Goal: Task Accomplishment & Management: Complete application form

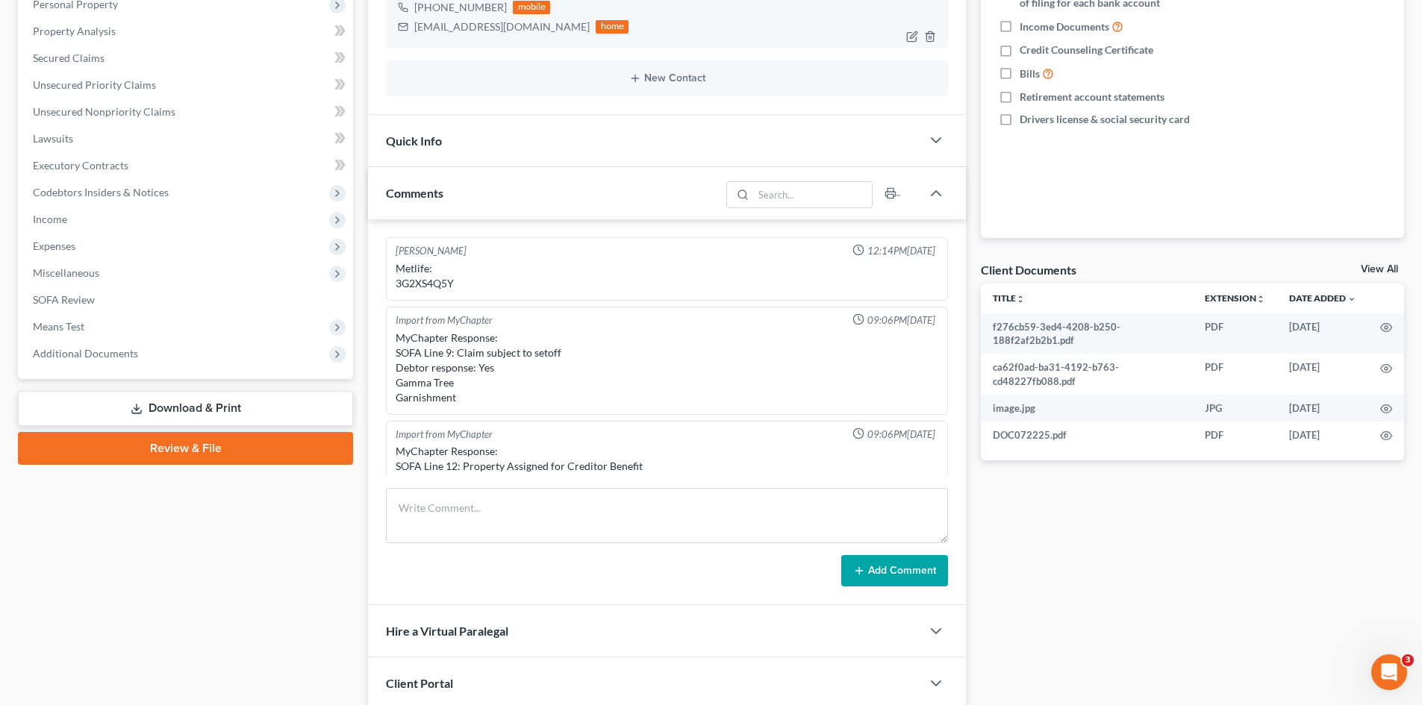
scroll to position [548, 0]
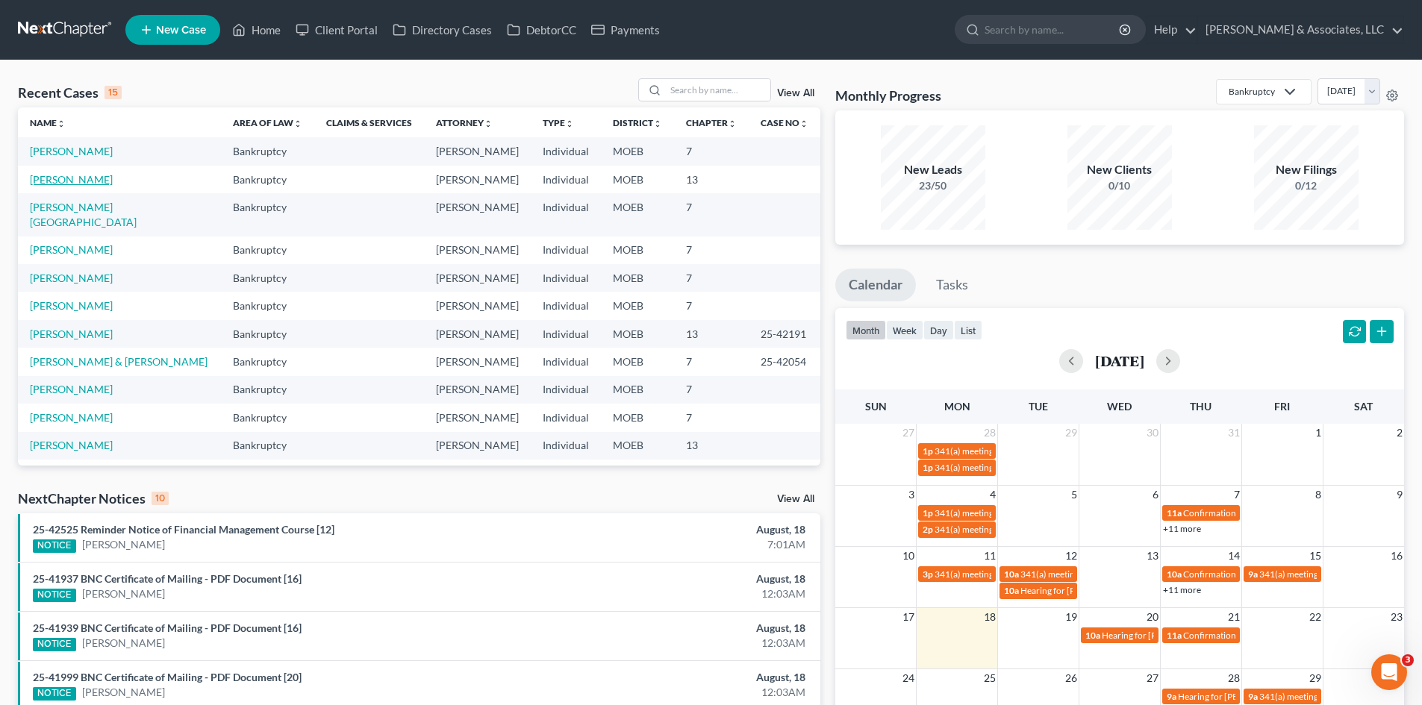
click at [94, 186] on link "Weschke, Suzanne" at bounding box center [71, 179] width 83 height 13
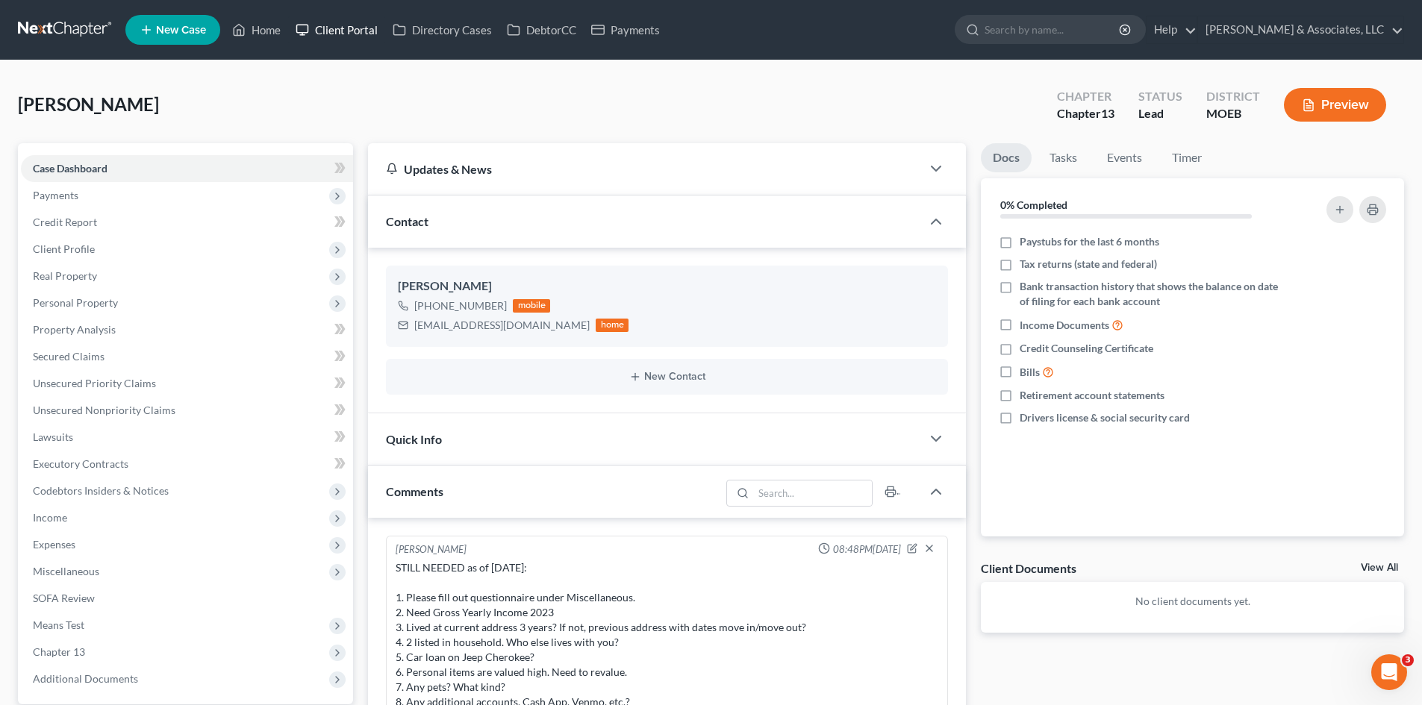
click at [343, 26] on link "Client Portal" at bounding box center [336, 29] width 97 height 27
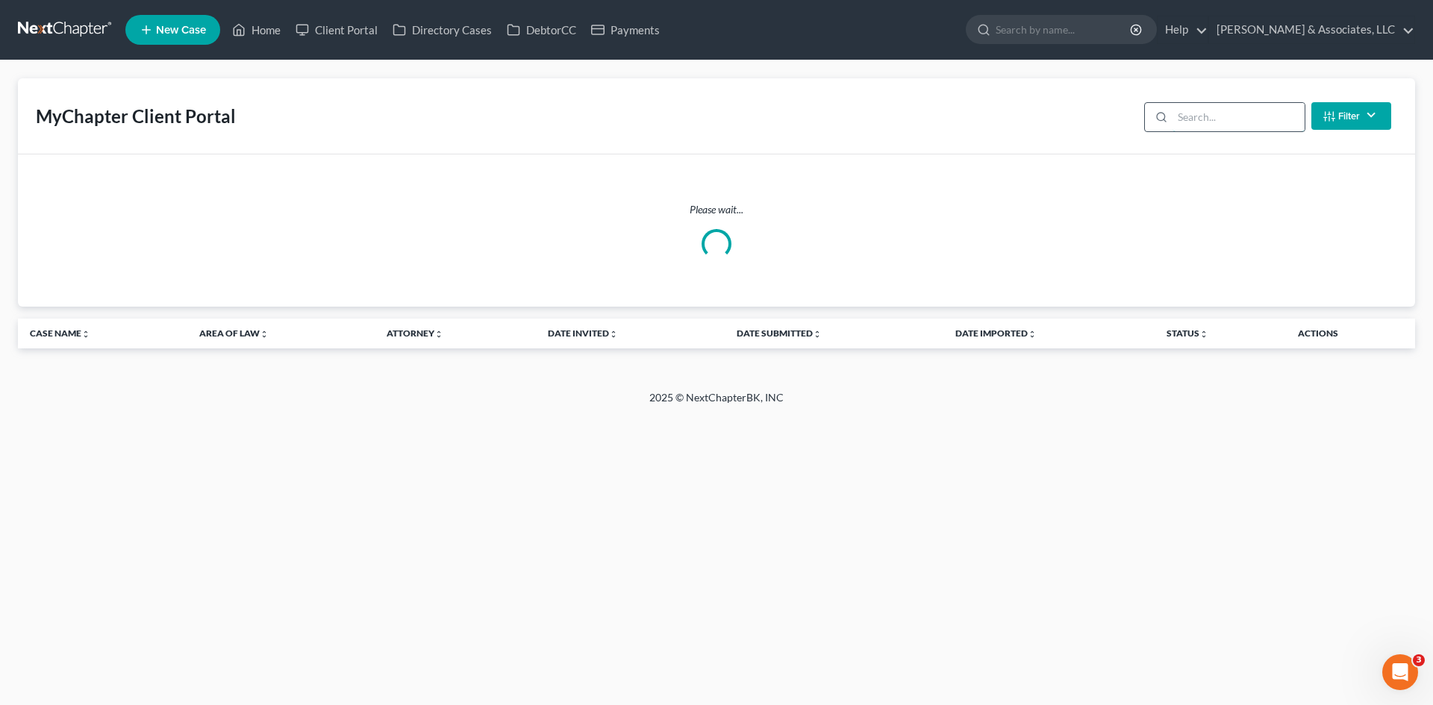
click at [1193, 116] on input "search" at bounding box center [1239, 117] width 132 height 28
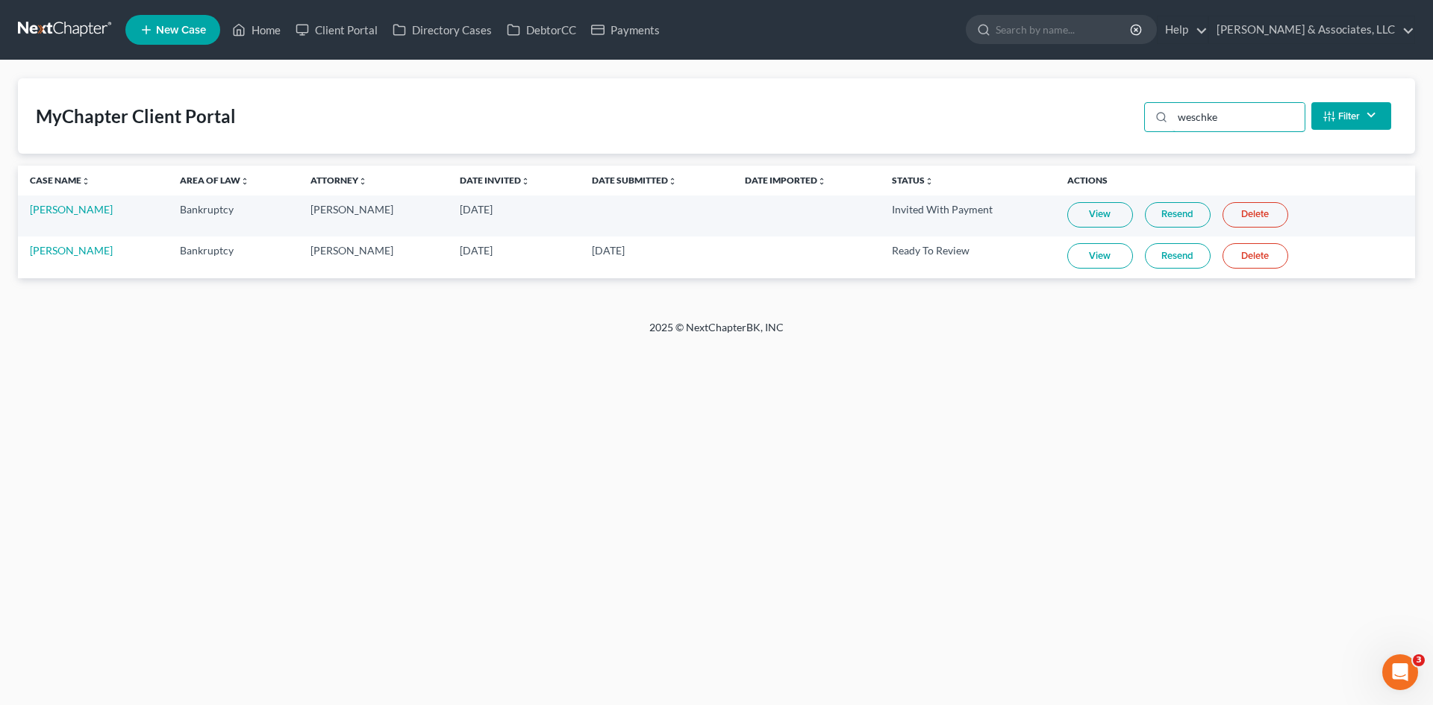
type input "weschke"
click at [1090, 258] on link "View" at bounding box center [1100, 255] width 66 height 25
click at [58, 252] on link "Suzanne Weschke" at bounding box center [71, 250] width 83 height 13
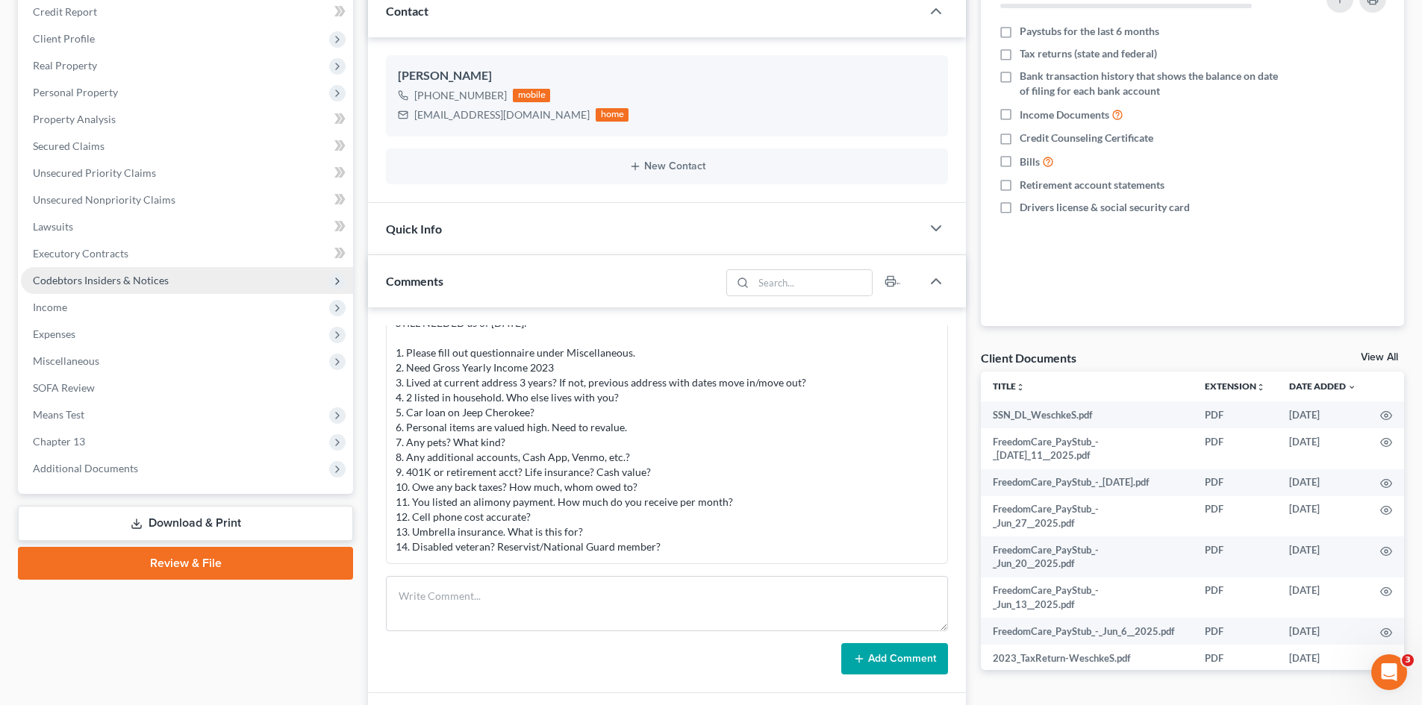
scroll to position [75, 0]
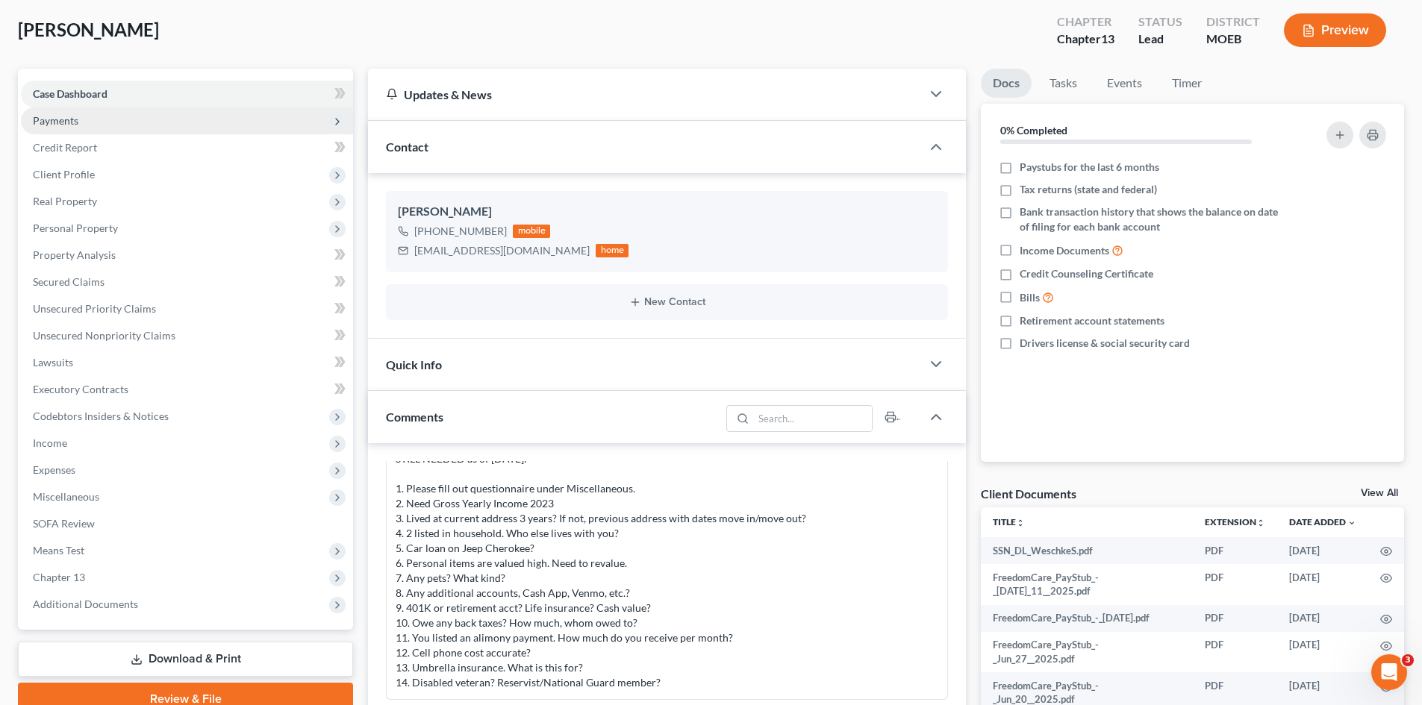
click at [66, 119] on span "Payments" at bounding box center [56, 120] width 46 height 13
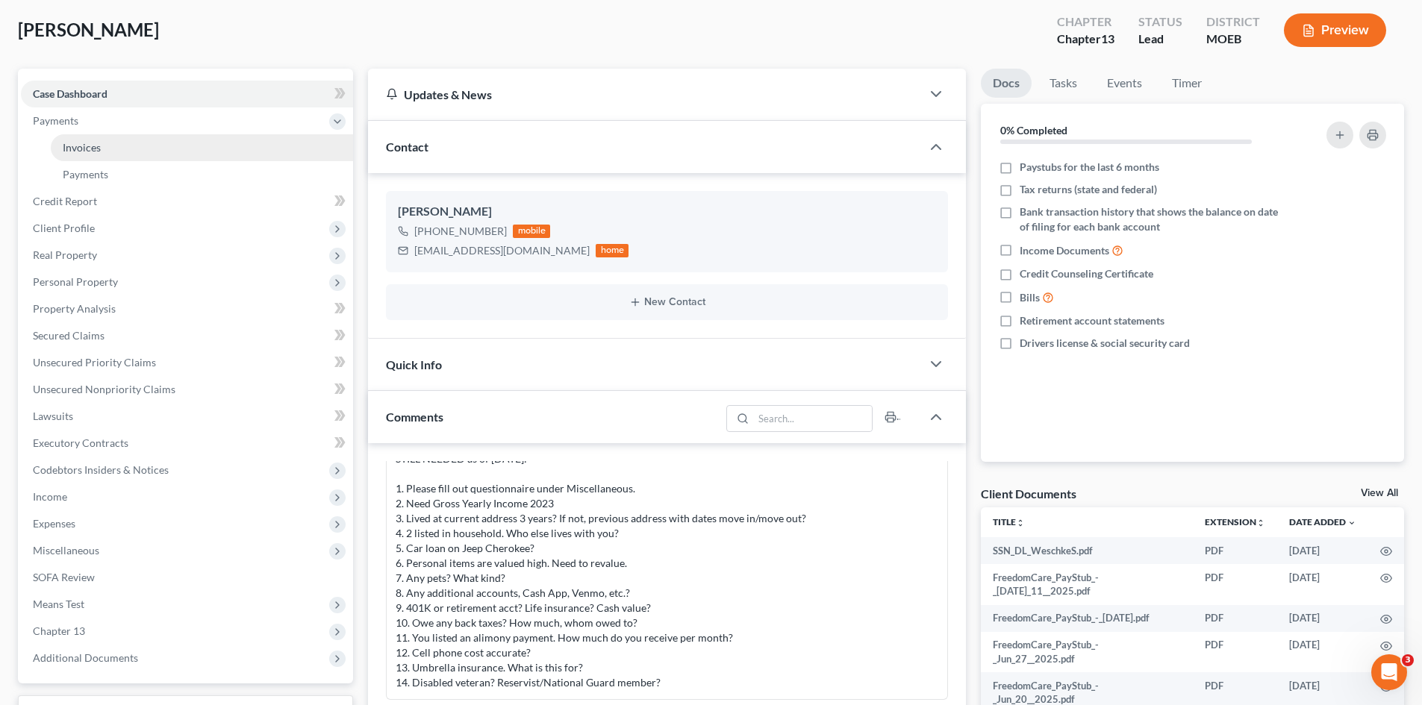
click at [80, 150] on span "Invoices" at bounding box center [82, 147] width 38 height 13
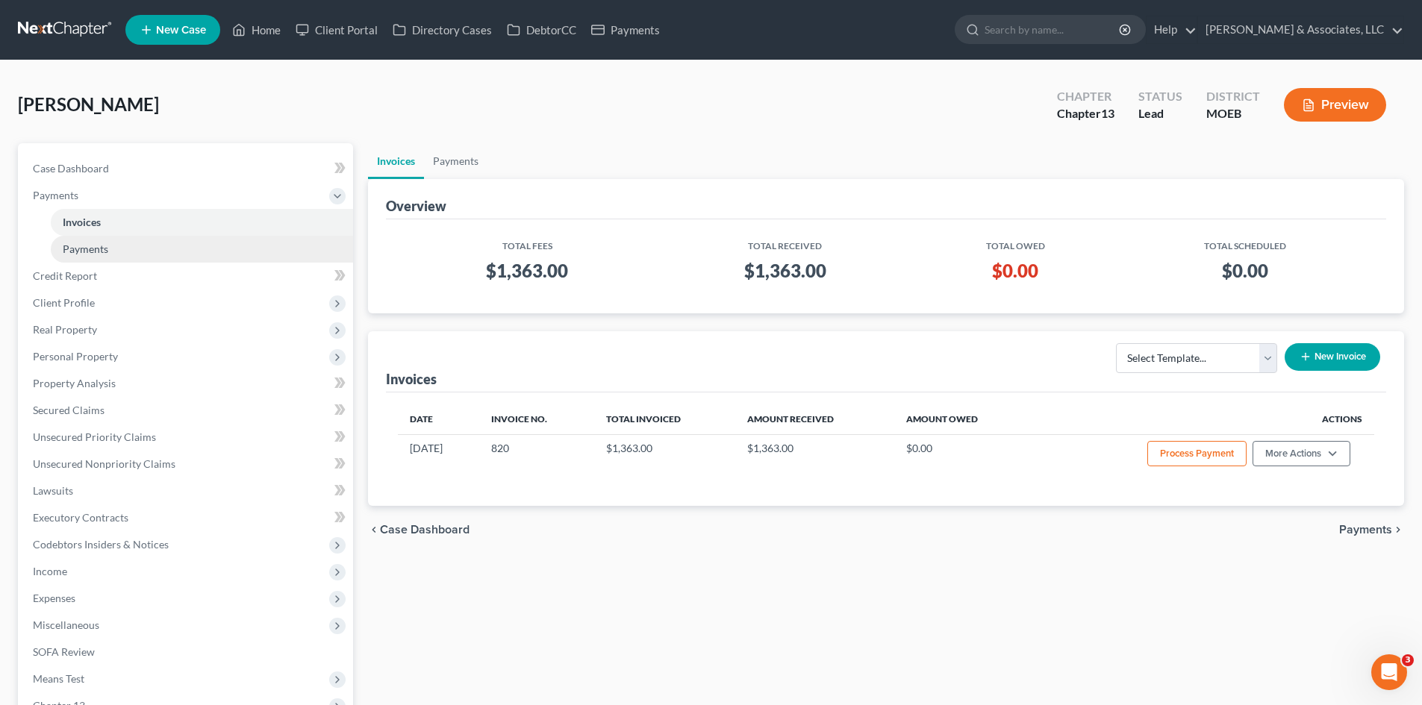
click at [105, 251] on span "Payments" at bounding box center [86, 249] width 46 height 13
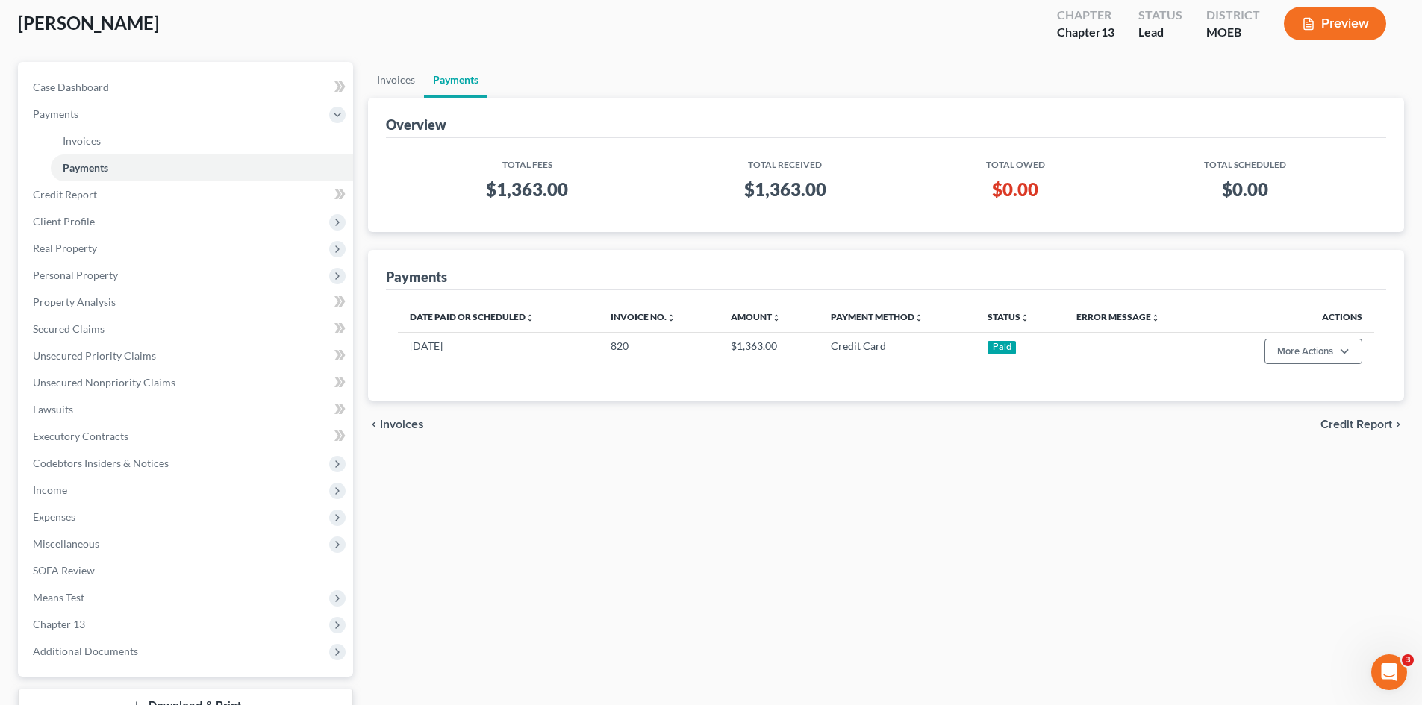
scroll to position [196, 0]
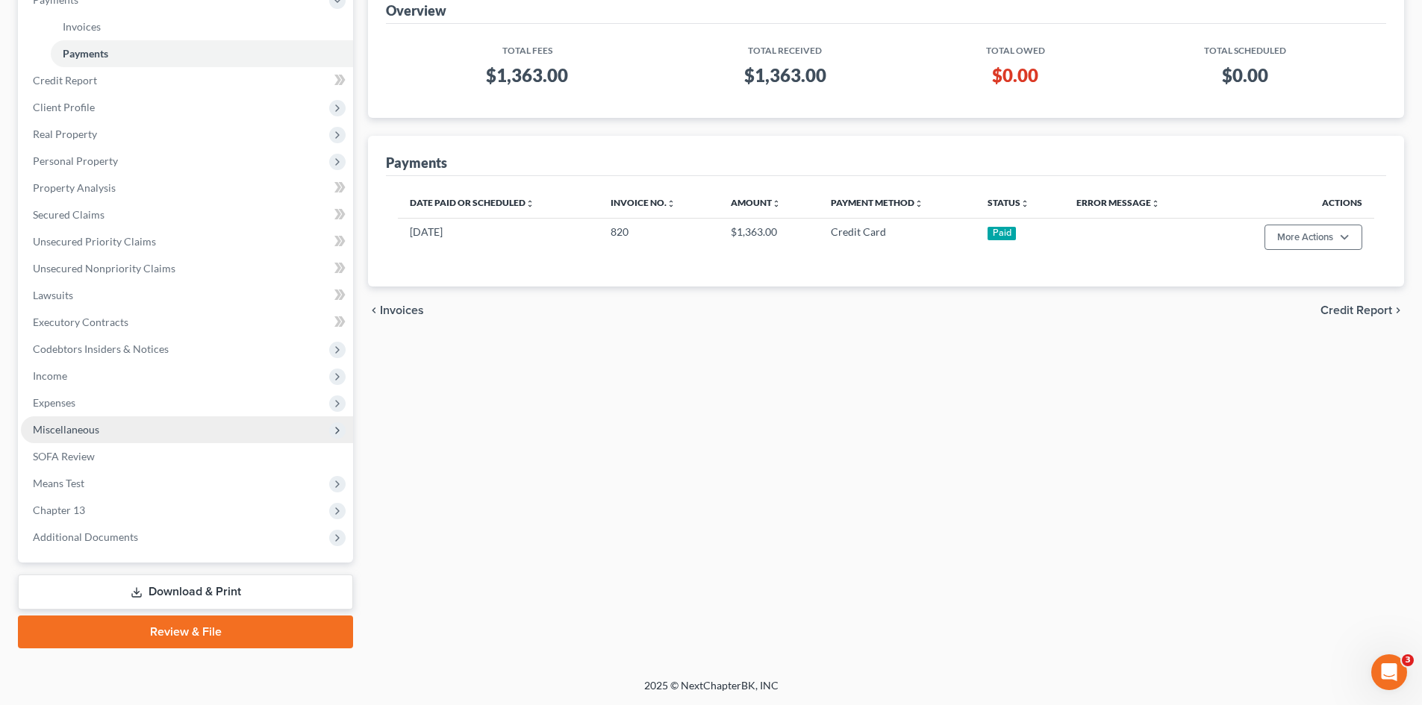
click at [45, 428] on span "Miscellaneous" at bounding box center [66, 429] width 66 height 13
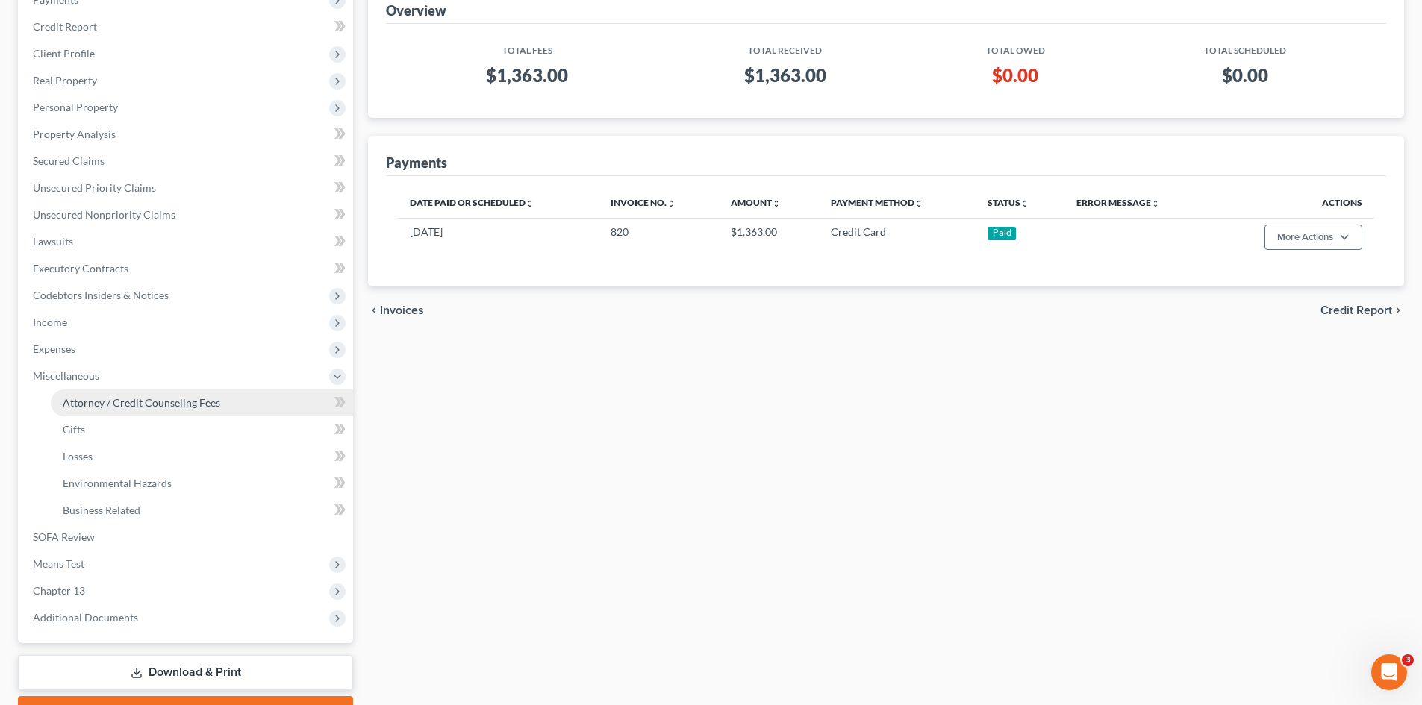
click at [154, 402] on span "Attorney / Credit Counseling Fees" at bounding box center [141, 402] width 157 height 13
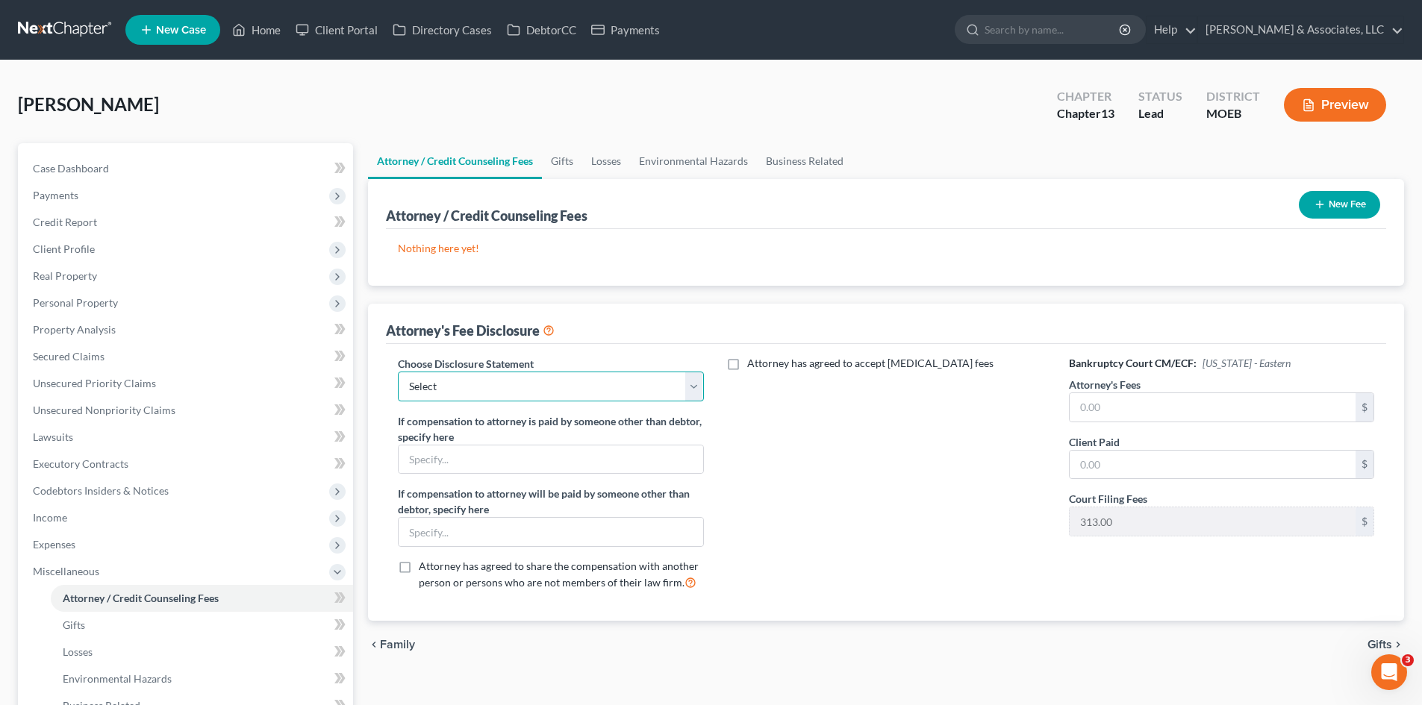
click at [577, 390] on select "Select Disclosure of Compensation Statement" at bounding box center [550, 387] width 305 height 30
select select "0"
click at [398, 372] on select "Select Disclosure of Compensation Statement" at bounding box center [550, 387] width 305 height 30
click at [1196, 415] on input "text" at bounding box center [1213, 407] width 286 height 28
type input "1,050"
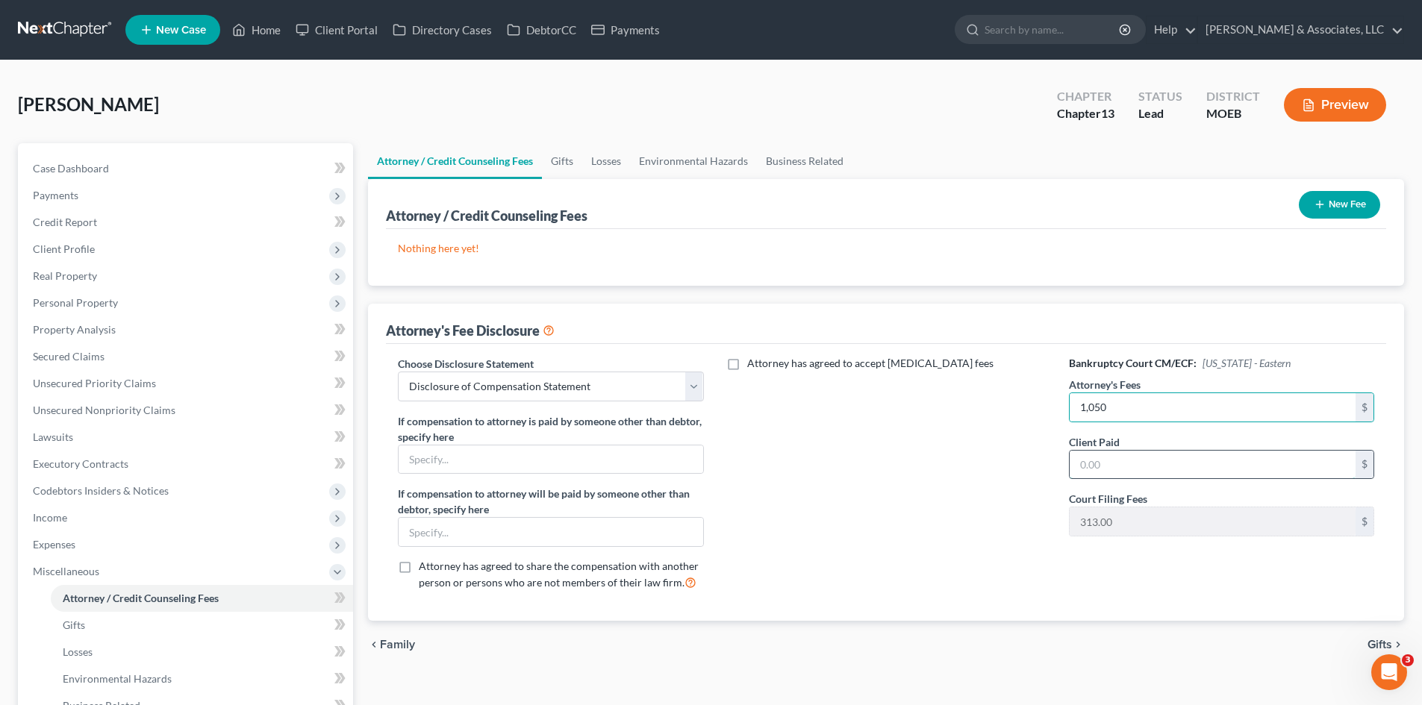
click at [1131, 473] on input "text" at bounding box center [1213, 465] width 286 height 28
type input "1,050"
click at [1348, 204] on button "New Fee" at bounding box center [1339, 205] width 81 height 28
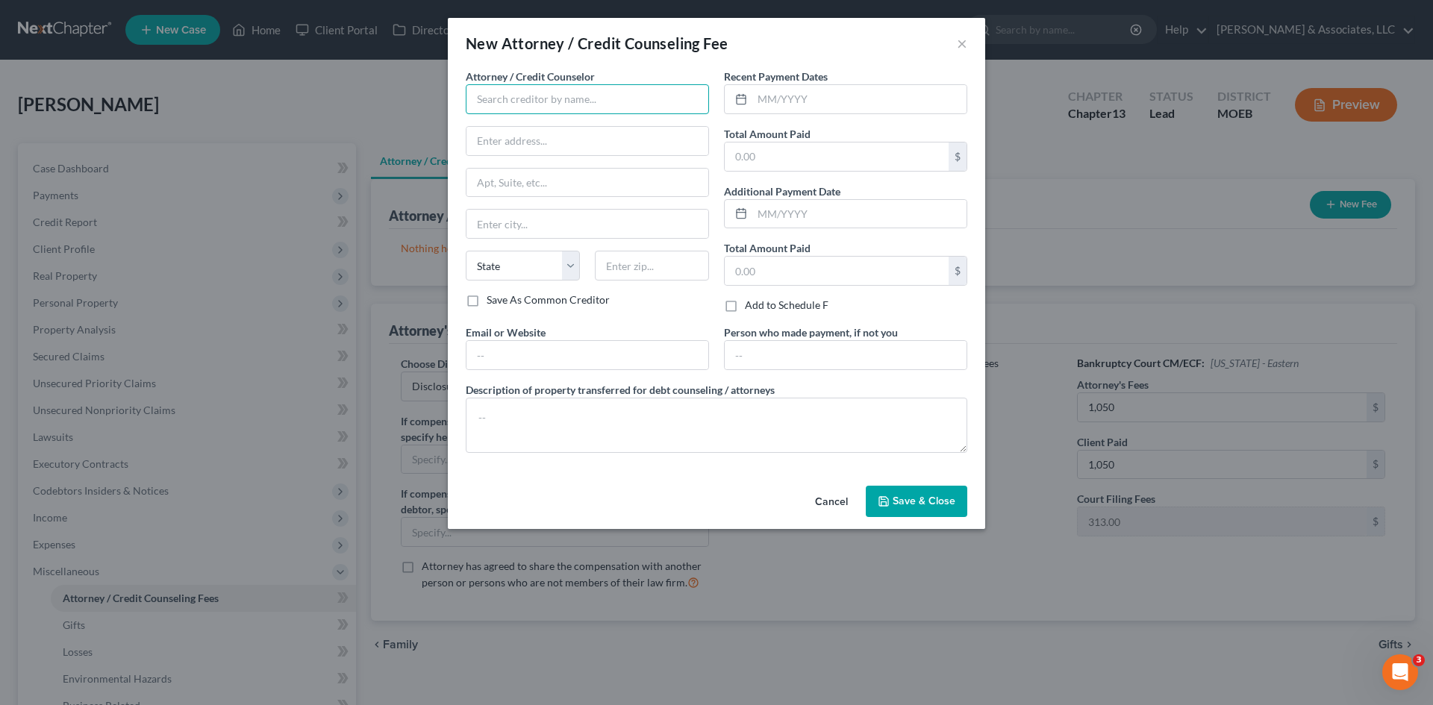
click at [592, 108] on input "text" at bounding box center [587, 99] width 243 height 30
type input "M"
click at [515, 129] on div "Teague & Associates" at bounding box center [555, 125] width 155 height 15
type input "Teague & Associates"
type input "2536 S. Old Hwy 94, Ste 222"
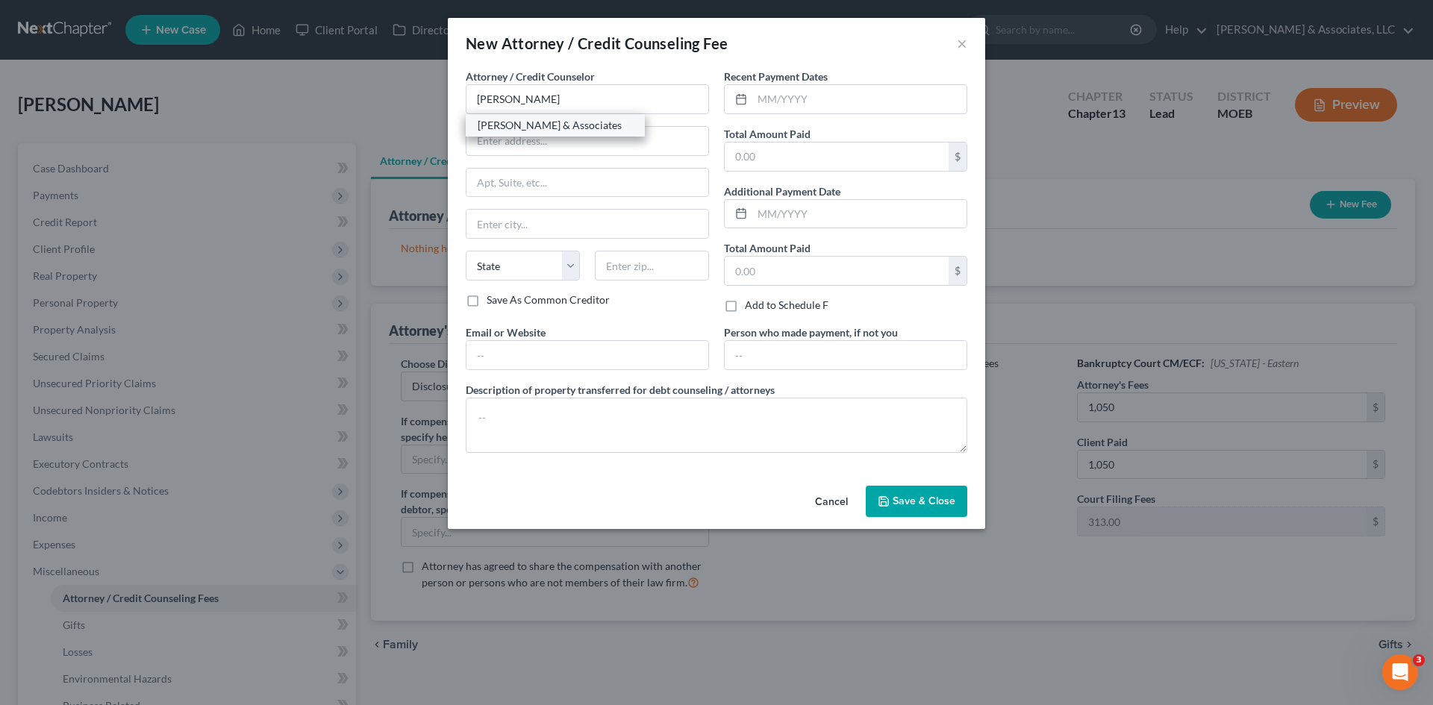
type input "Saint Charles"
select select "26"
type input "63303"
click at [787, 106] on input "text" at bounding box center [859, 99] width 214 height 28
type input "07/01/25"
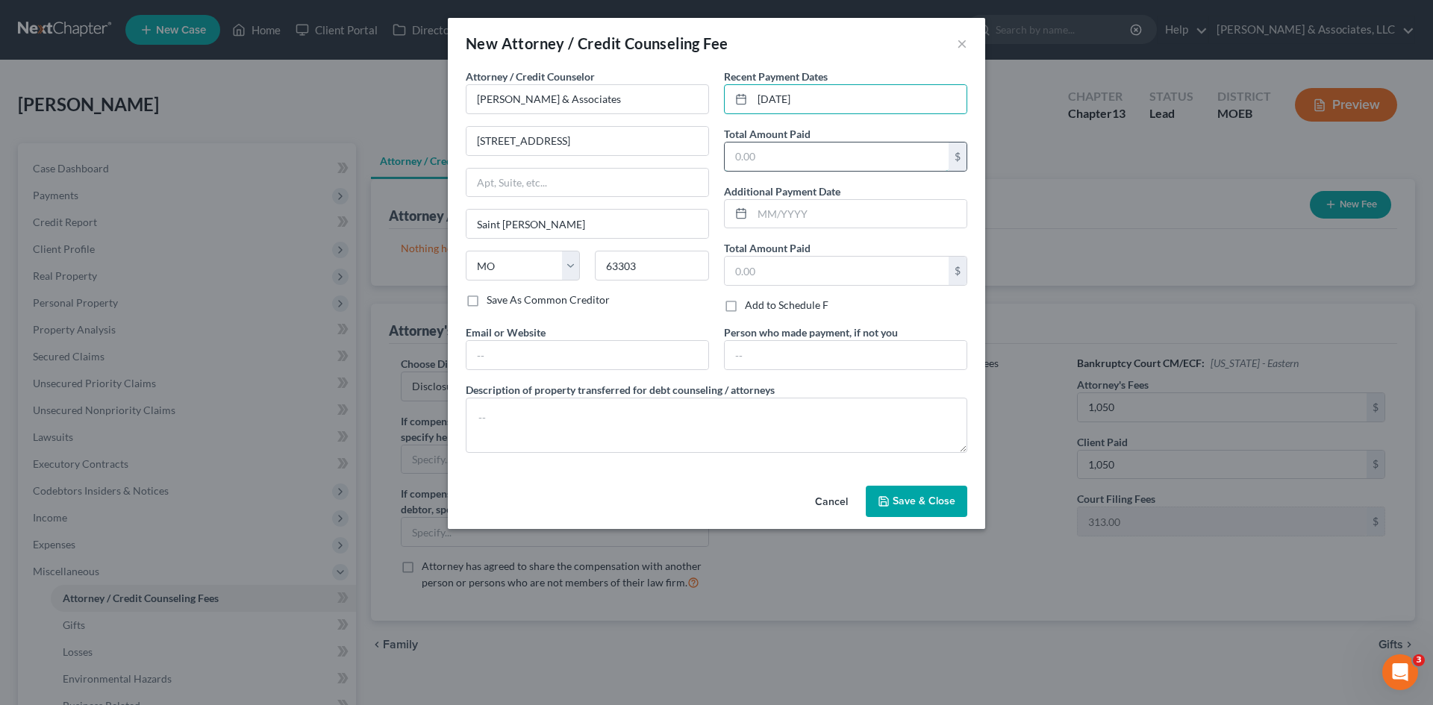
click at [807, 158] on input "text" at bounding box center [837, 157] width 224 height 28
type input "1,050"
click at [918, 499] on span "Save & Close" at bounding box center [924, 501] width 63 height 13
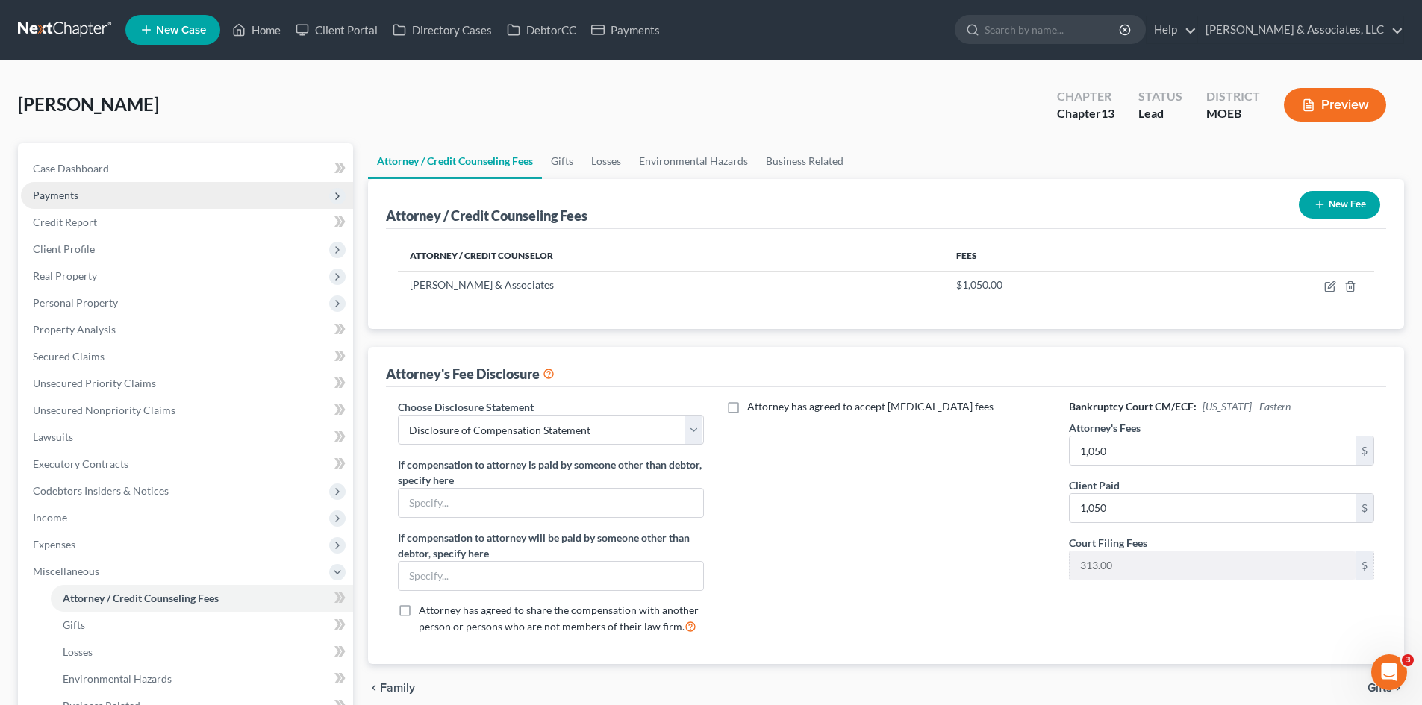
click at [63, 196] on span "Payments" at bounding box center [56, 195] width 46 height 13
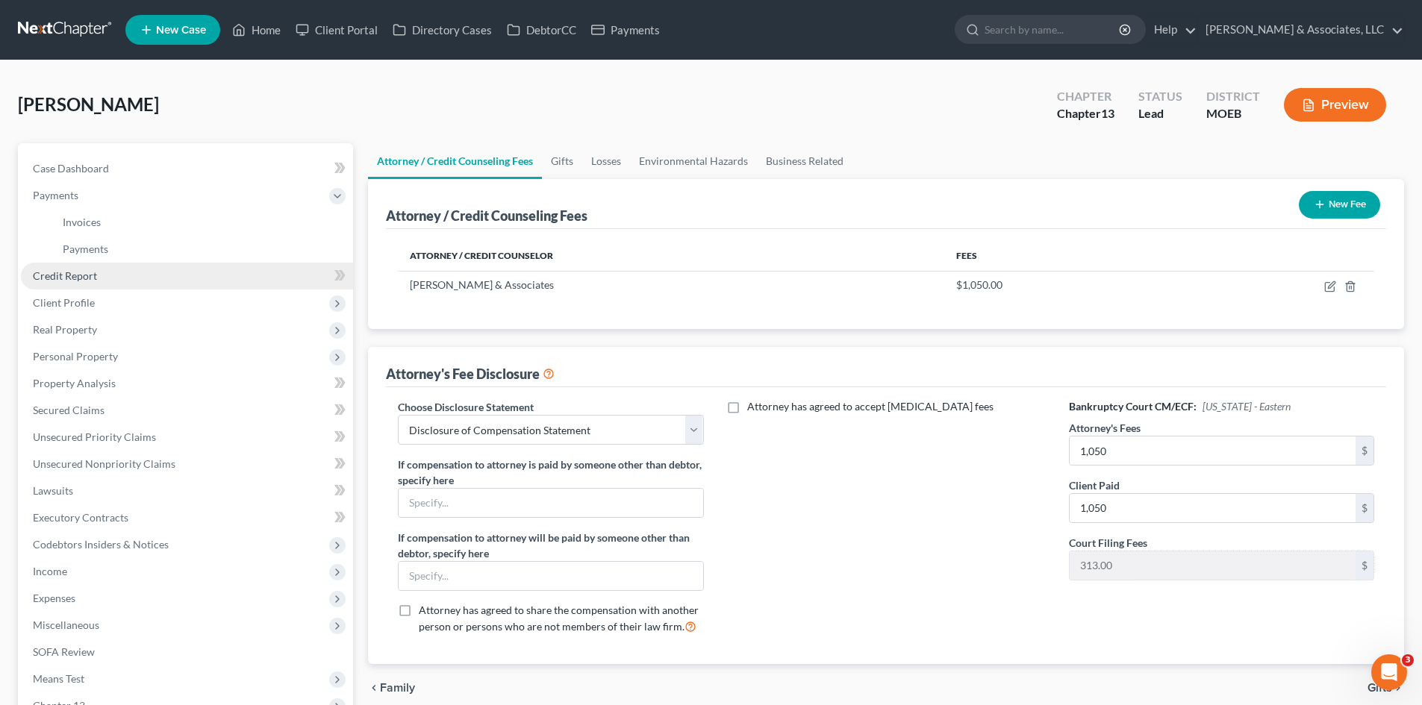
click at [66, 279] on span "Credit Report" at bounding box center [65, 275] width 64 height 13
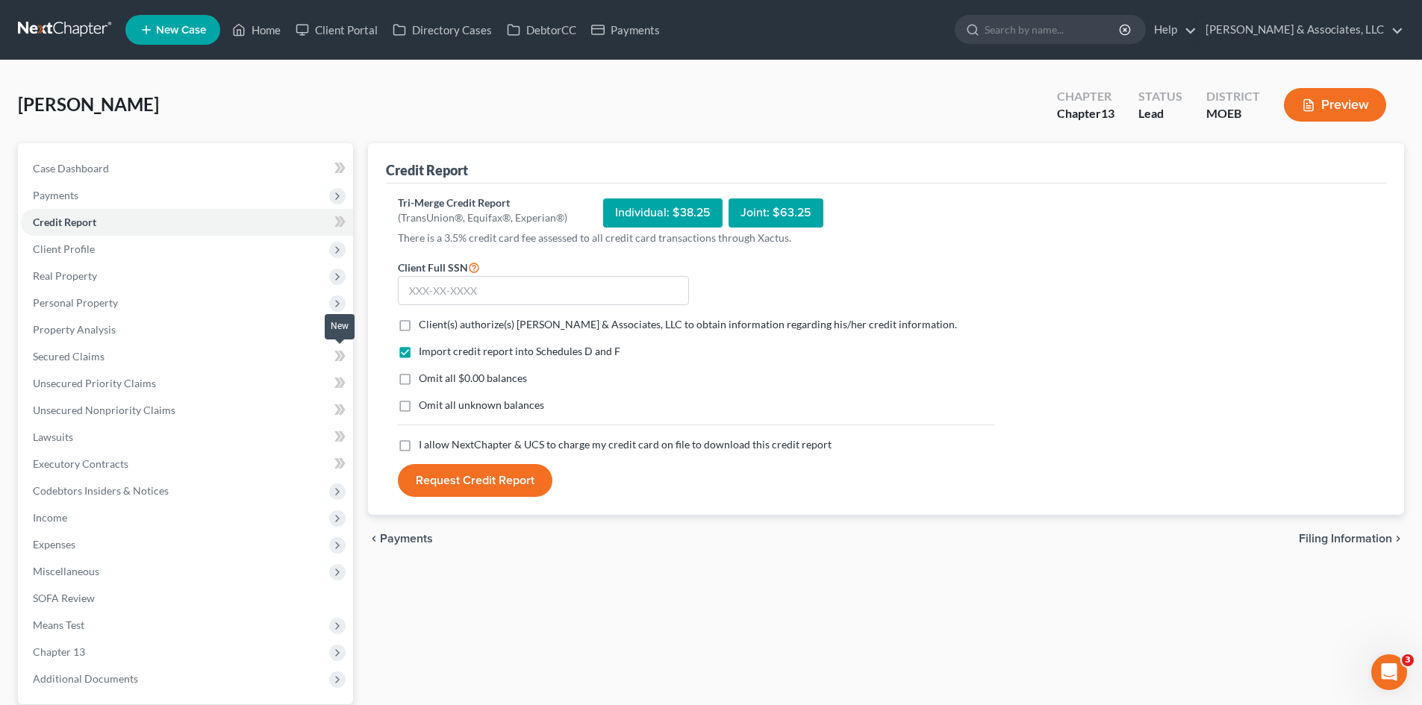
scroll to position [142, 0]
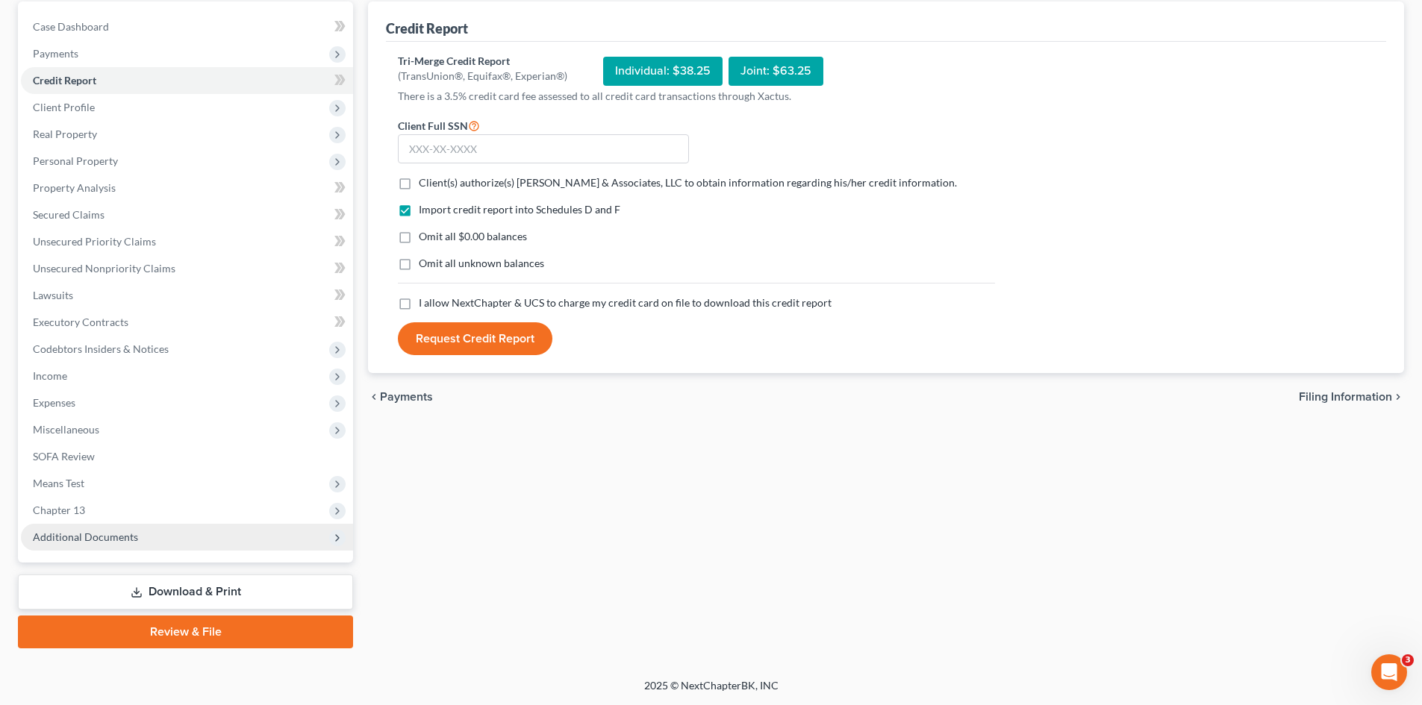
click at [78, 537] on span "Additional Documents" at bounding box center [85, 537] width 105 height 13
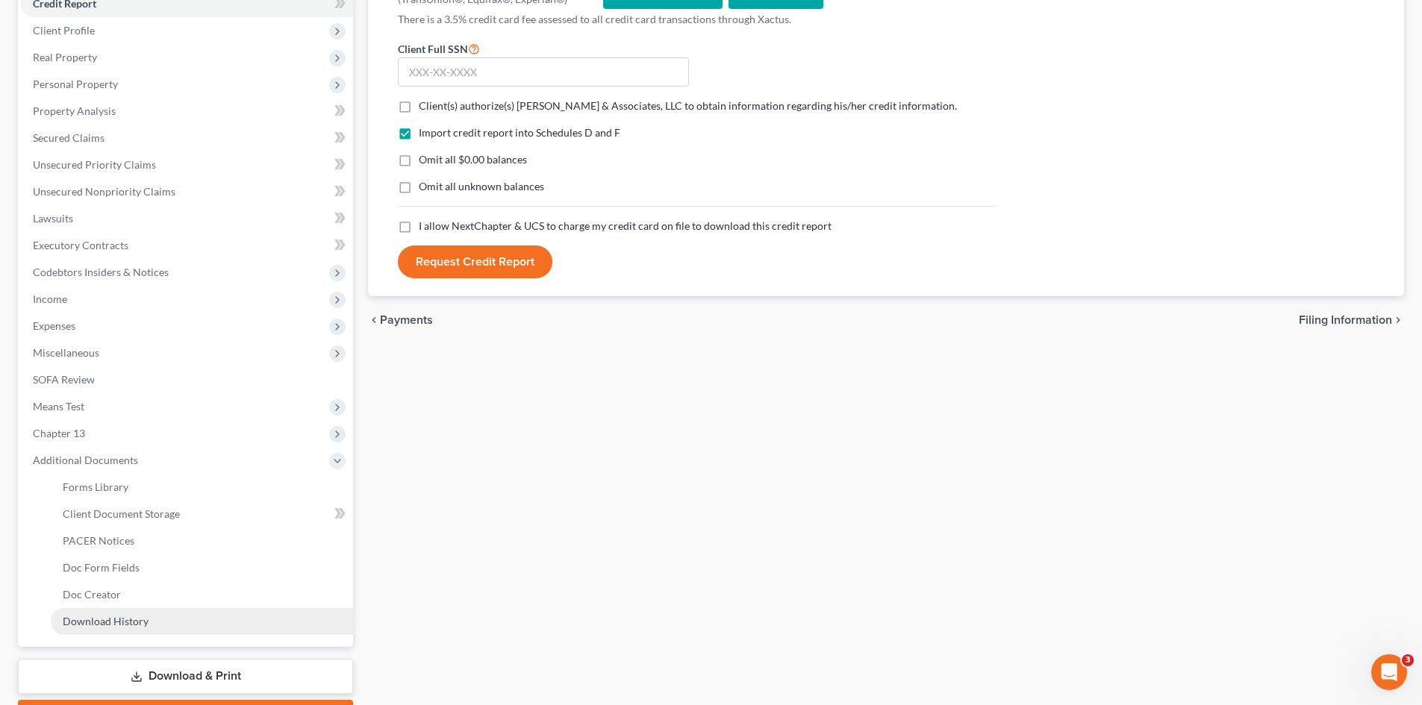
scroll to position [291, 0]
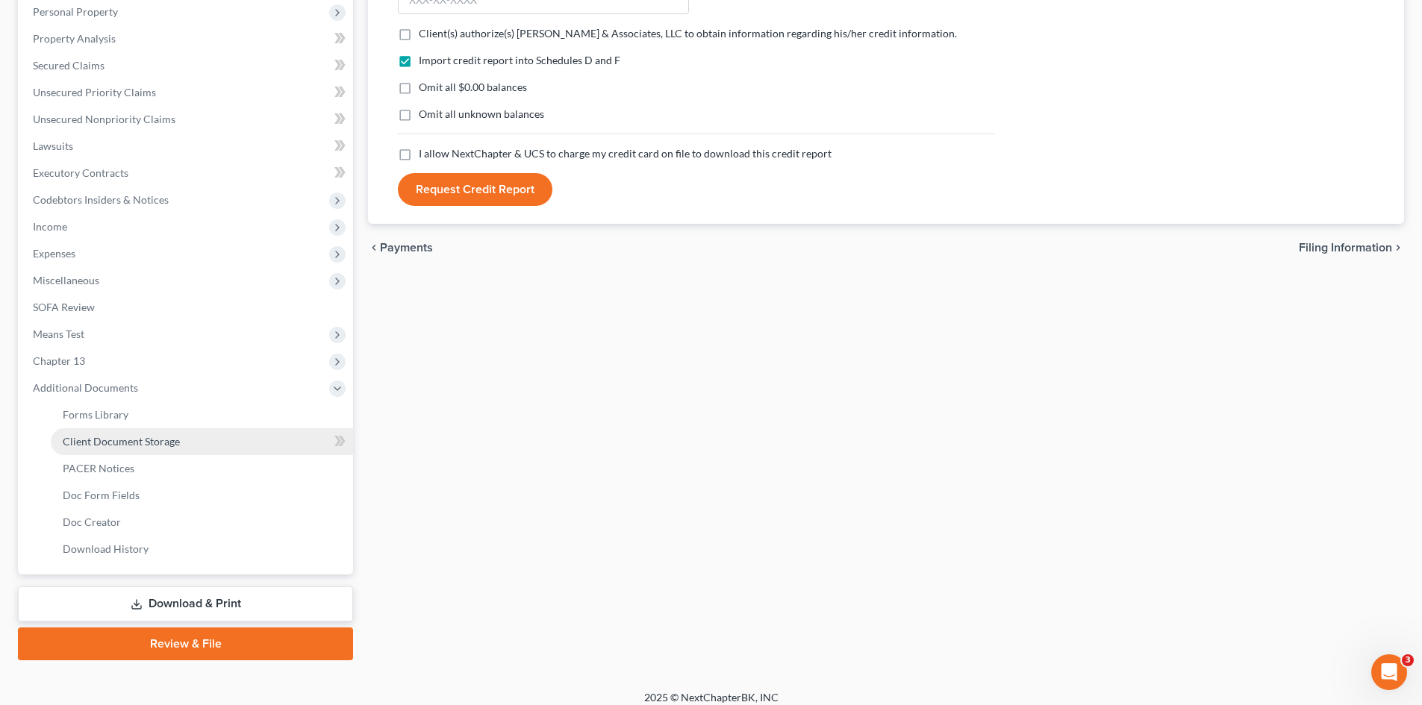
click at [165, 439] on span "Client Document Storage" at bounding box center [121, 441] width 117 height 13
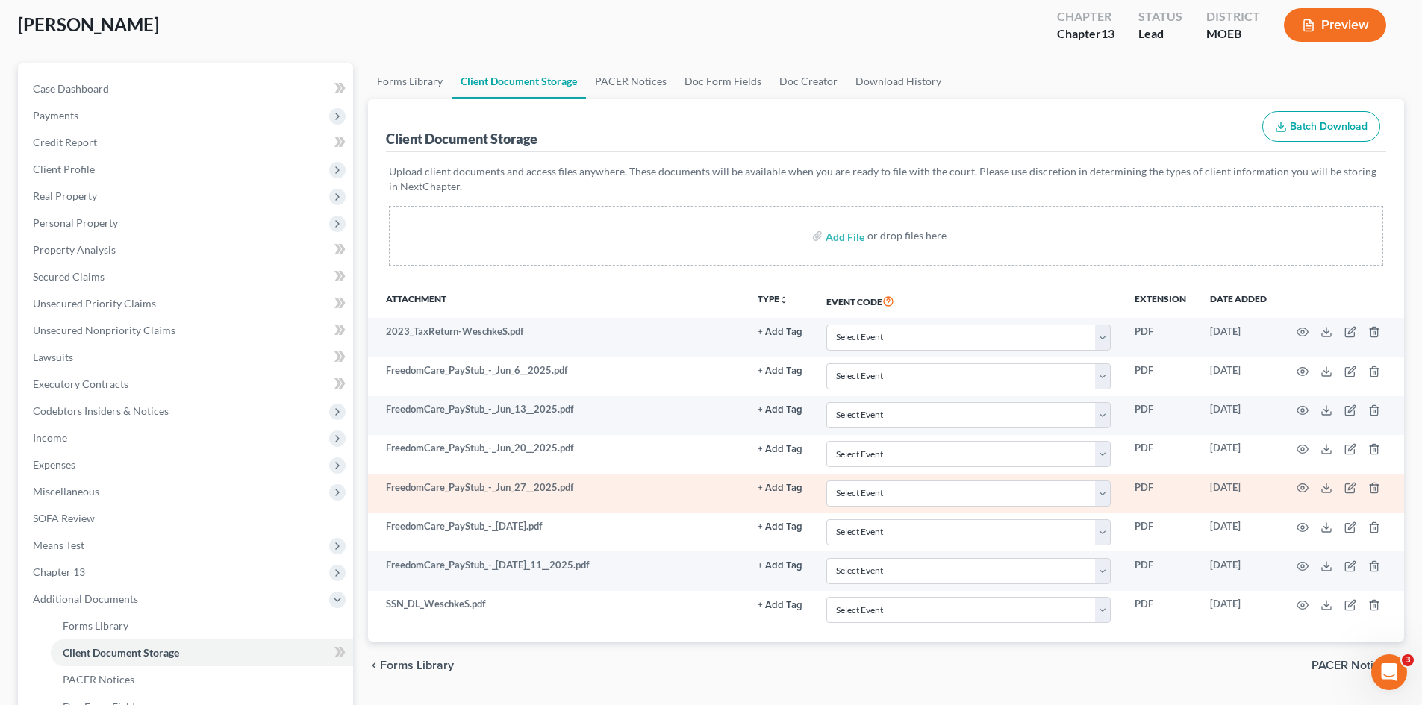
scroll to position [75, 0]
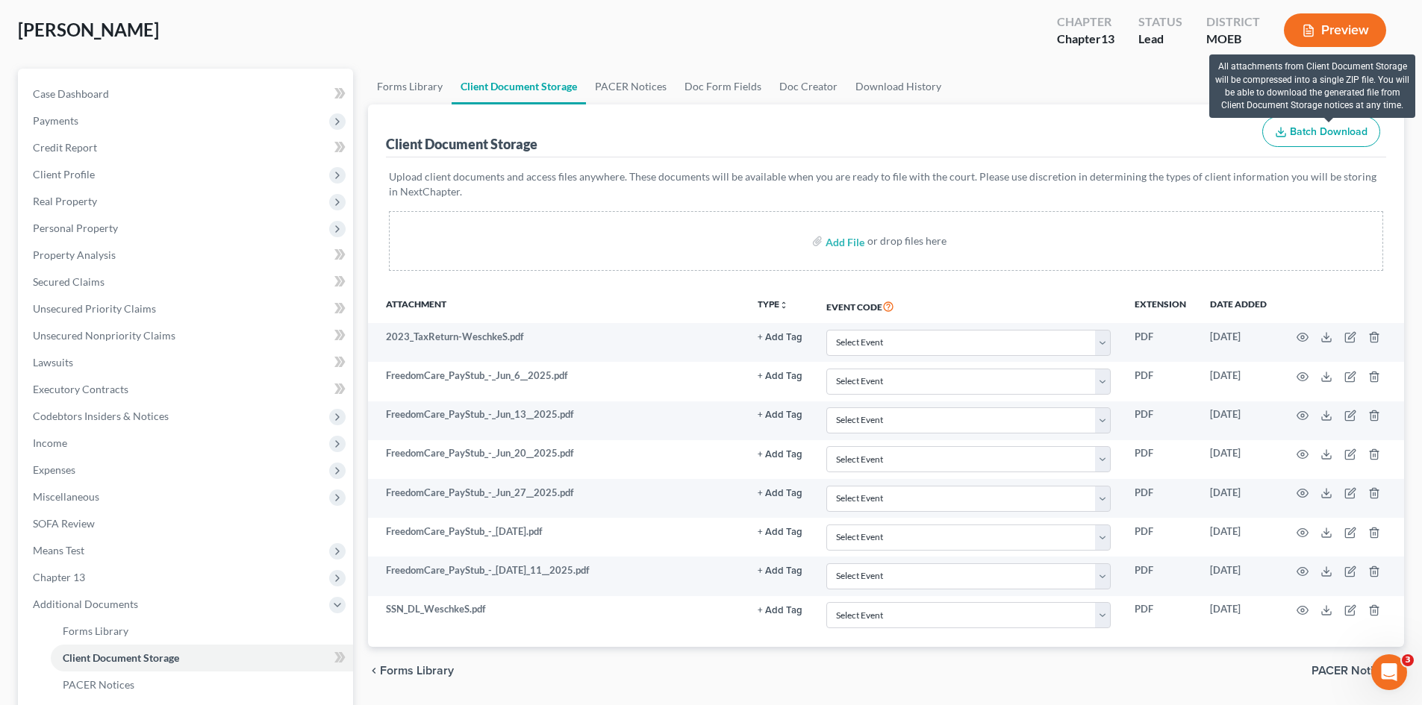
click at [1296, 125] on span "Batch Download" at bounding box center [1329, 131] width 78 height 13
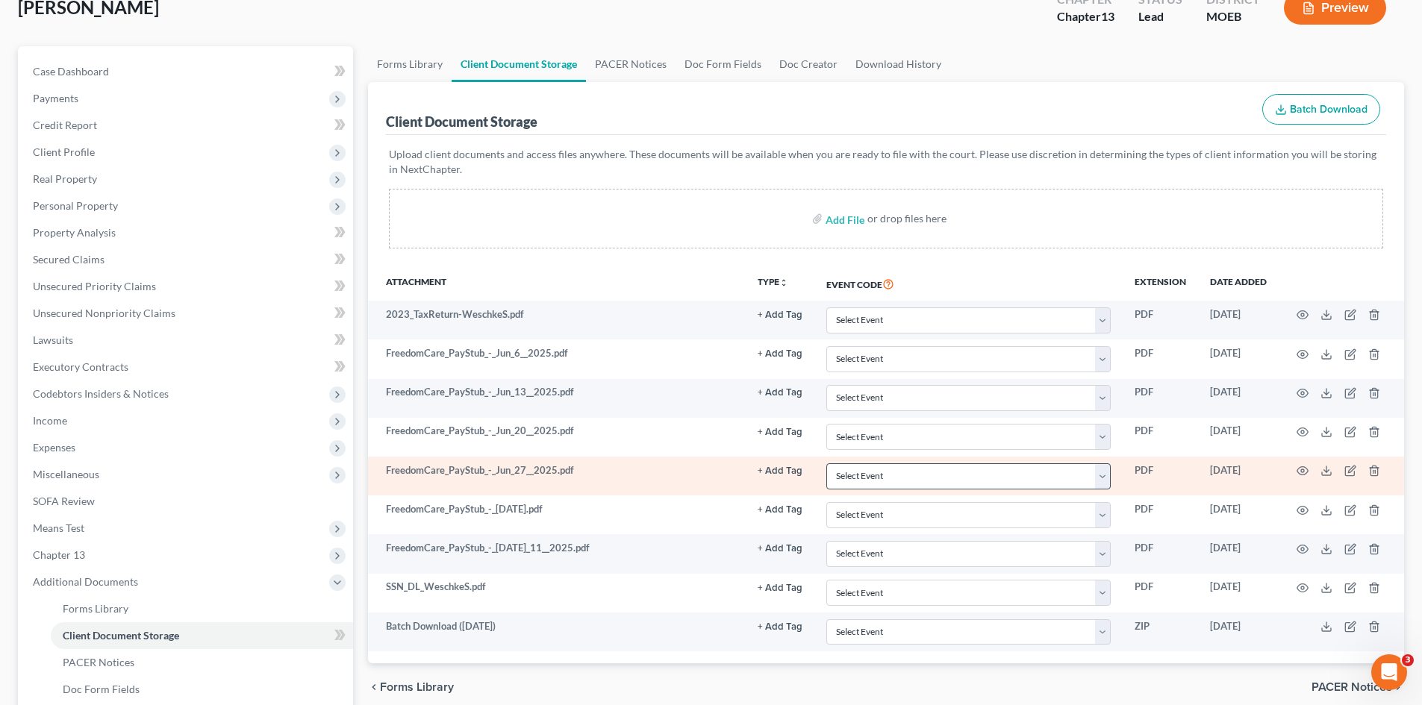
scroll to position [224, 0]
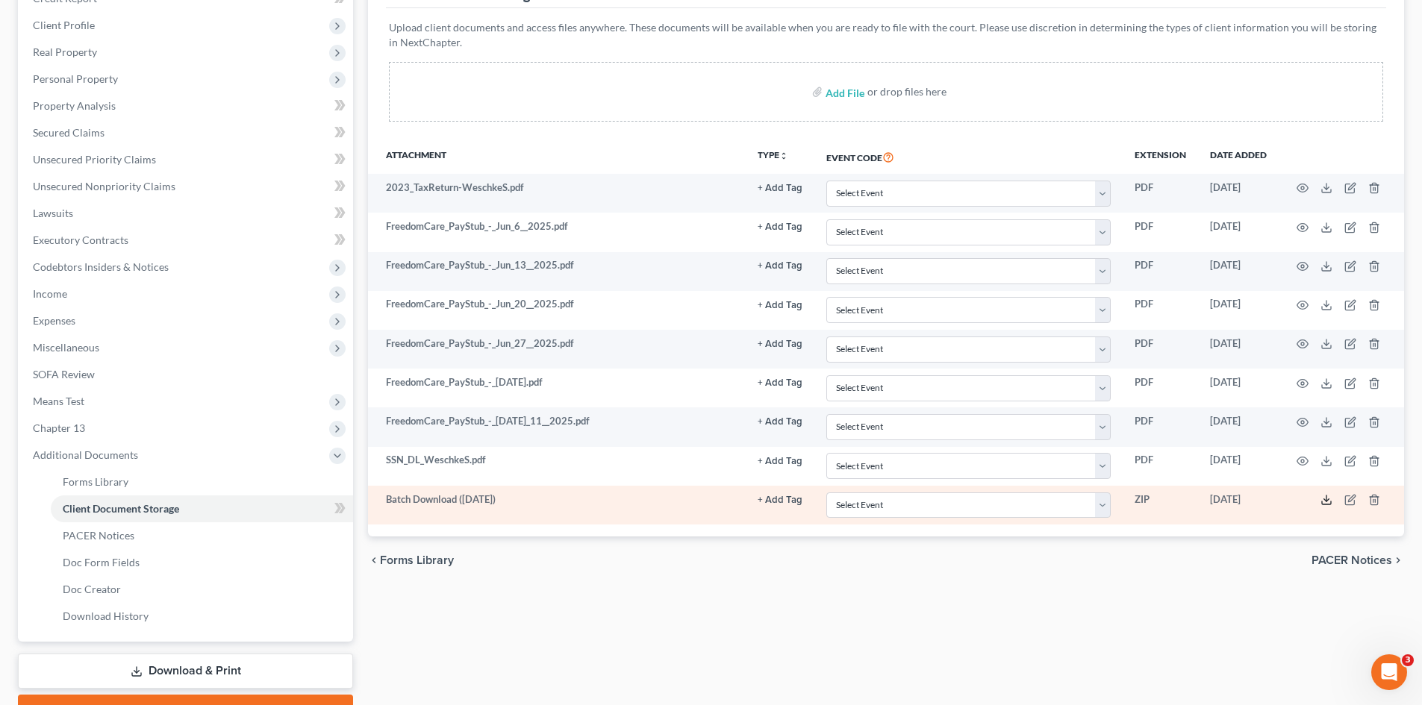
click at [1329, 499] on icon at bounding box center [1326, 500] width 12 height 12
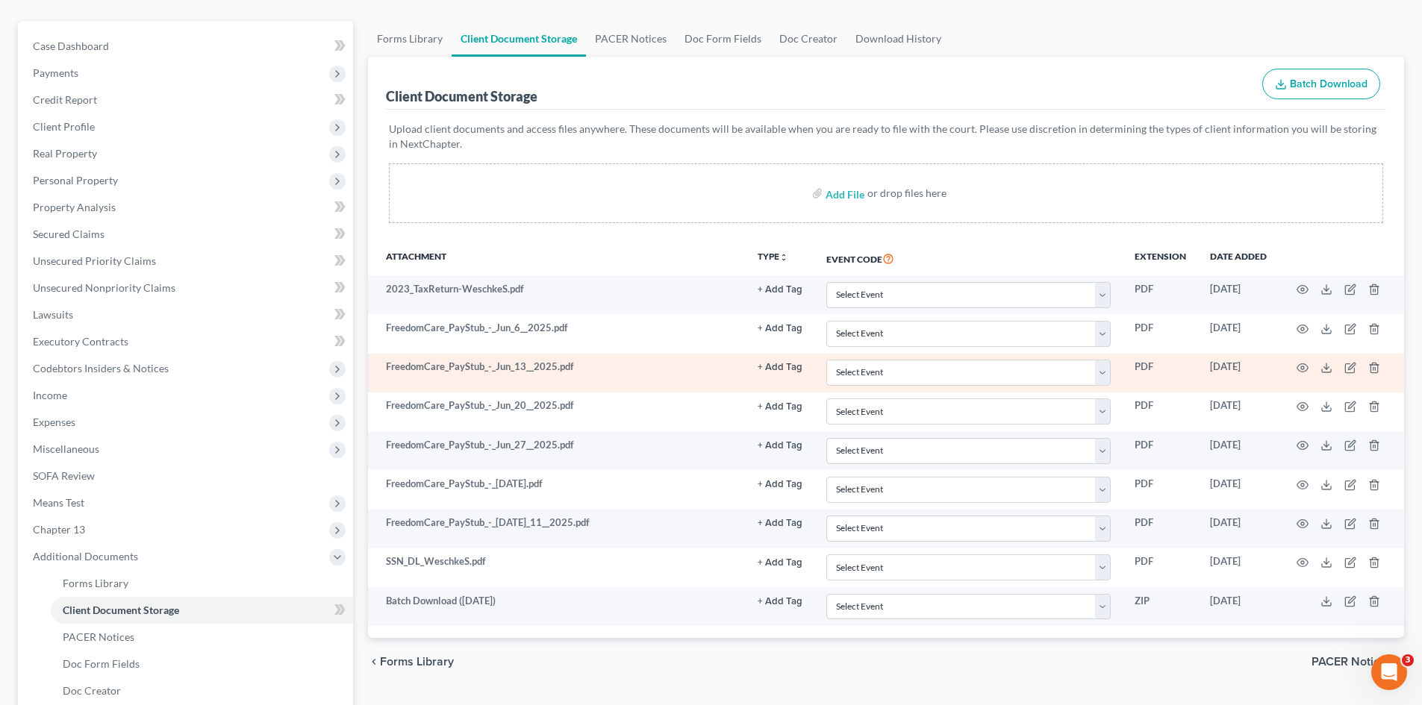
scroll to position [0, 0]
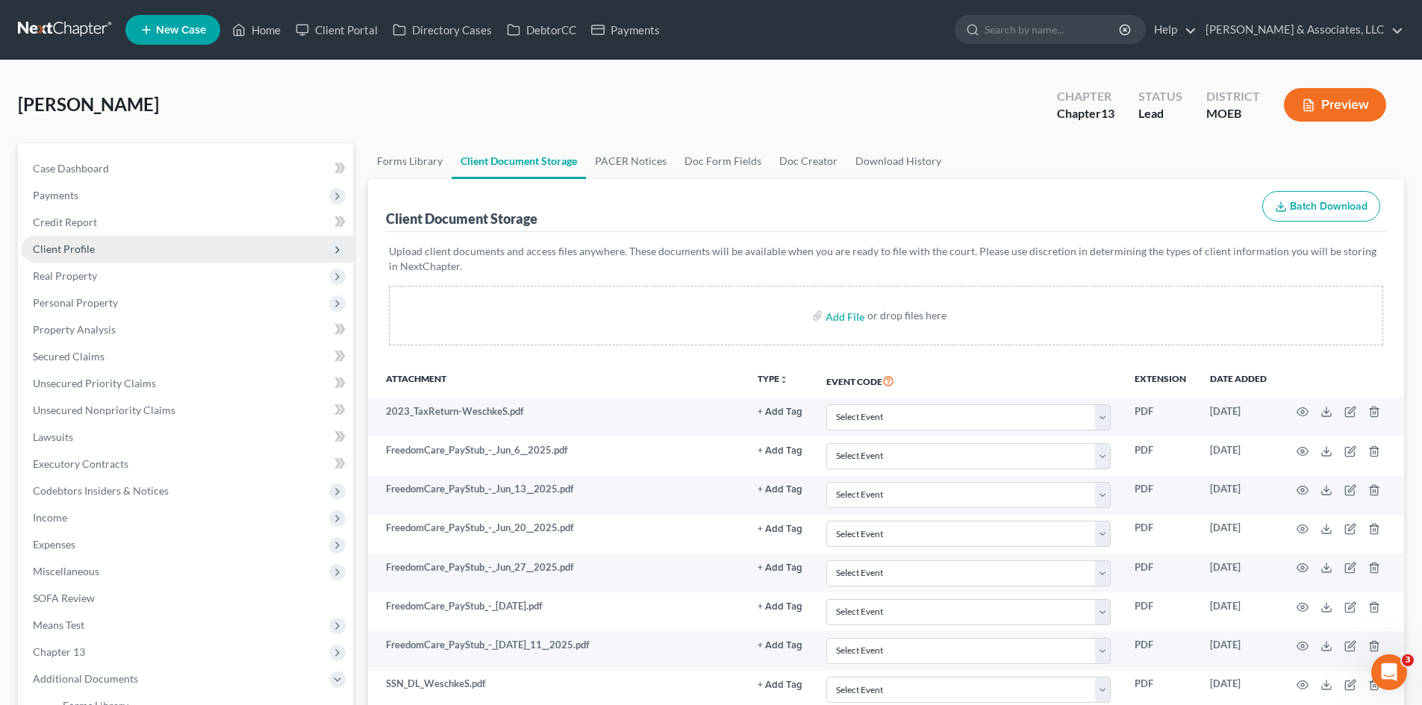
click at [58, 252] on span "Client Profile" at bounding box center [64, 249] width 62 height 13
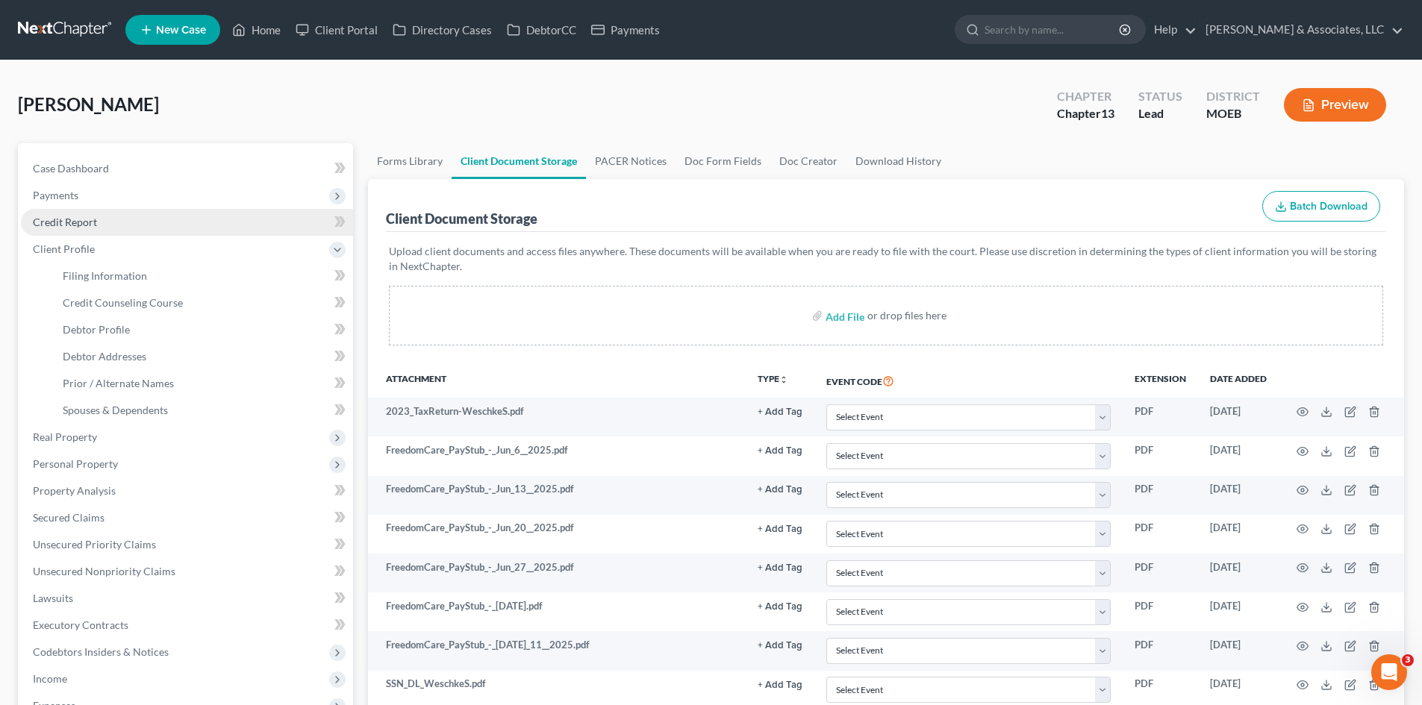
click at [63, 226] on span "Credit Report" at bounding box center [65, 222] width 64 height 13
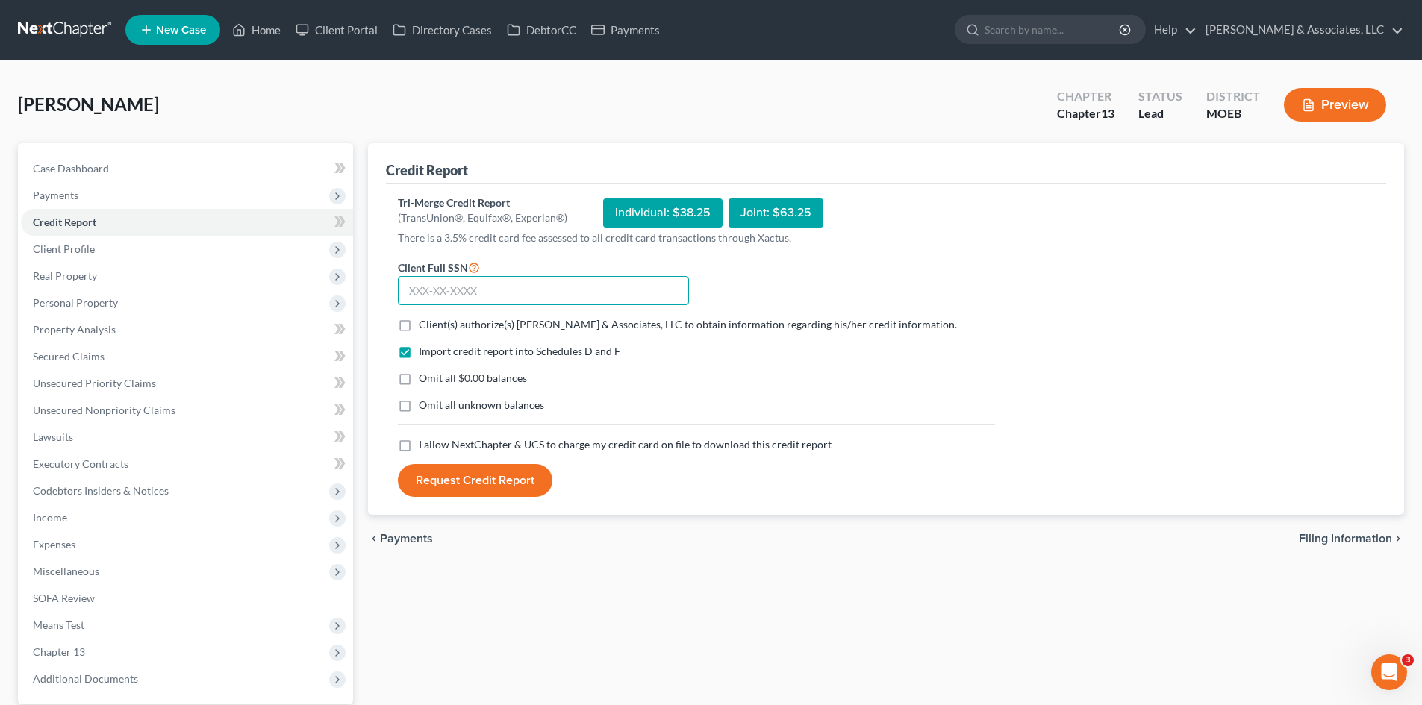
click at [466, 290] on input "text" at bounding box center [543, 291] width 291 height 30
type input "486-90-0994"
click at [419, 325] on label "Client(s) authorize(s) Teague & Associates, LLC to obtain information regarding…" at bounding box center [688, 324] width 538 height 15
click at [425, 325] on input "Client(s) authorize(s) Teague & Associates, LLC to obtain information regarding…" at bounding box center [430, 322] width 10 height 10
checkbox input "true"
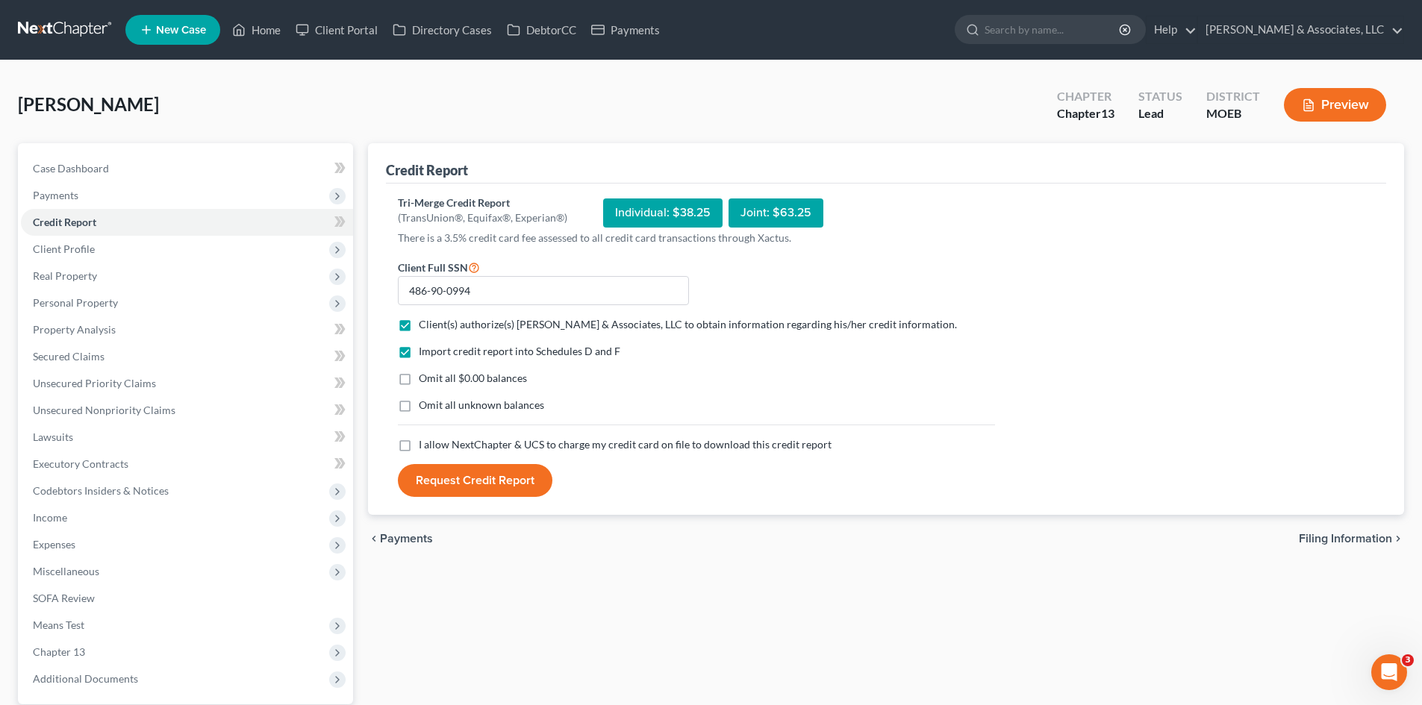
click at [419, 379] on label "Omit all $0.00 balances" at bounding box center [473, 378] width 108 height 15
click at [425, 379] on input "Omit all $0.00 balances" at bounding box center [430, 376] width 10 height 10
checkbox input "true"
click at [419, 449] on label "I allow NextChapter & UCS to charge my credit card on file to download this cre…" at bounding box center [625, 444] width 413 height 15
click at [425, 447] on input "I allow NextChapter & UCS to charge my credit card on file to download this cre…" at bounding box center [430, 442] width 10 height 10
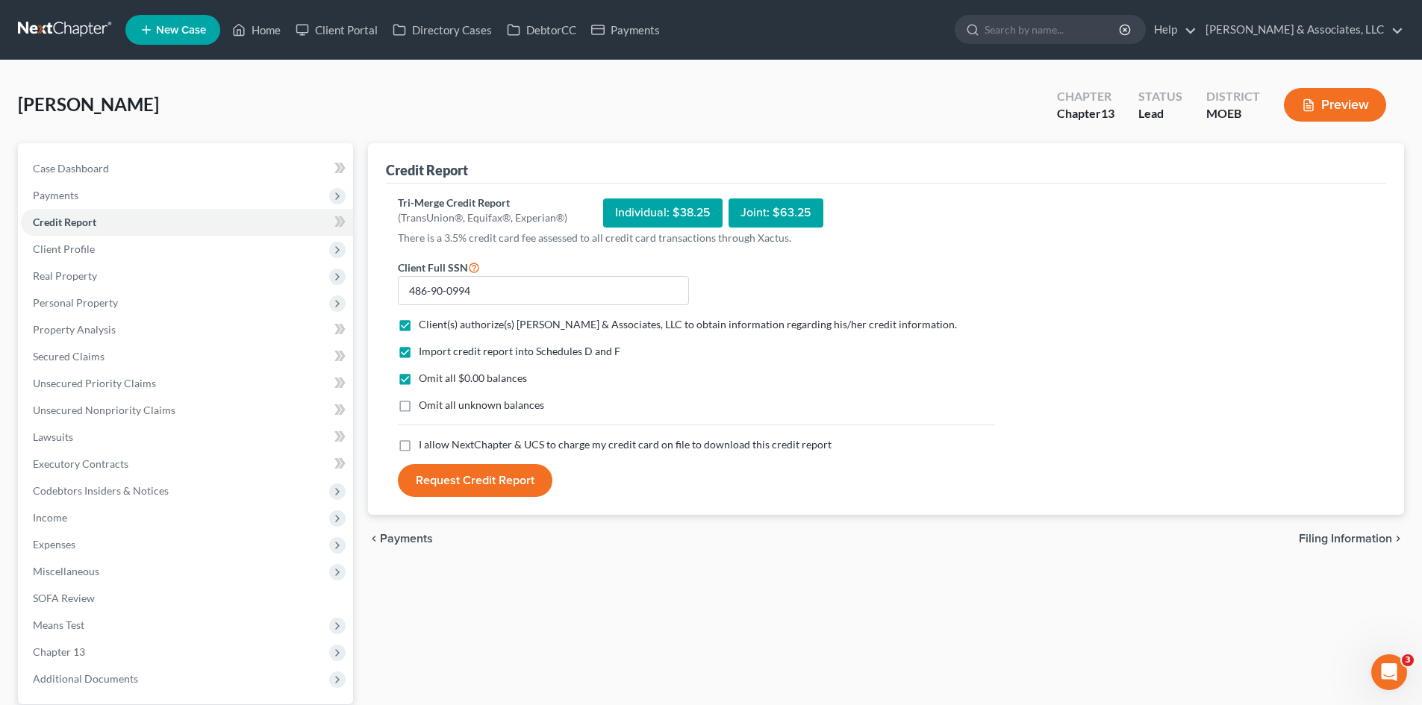
checkbox input "true"
click at [439, 484] on button "Request Credit Report" at bounding box center [475, 480] width 154 height 33
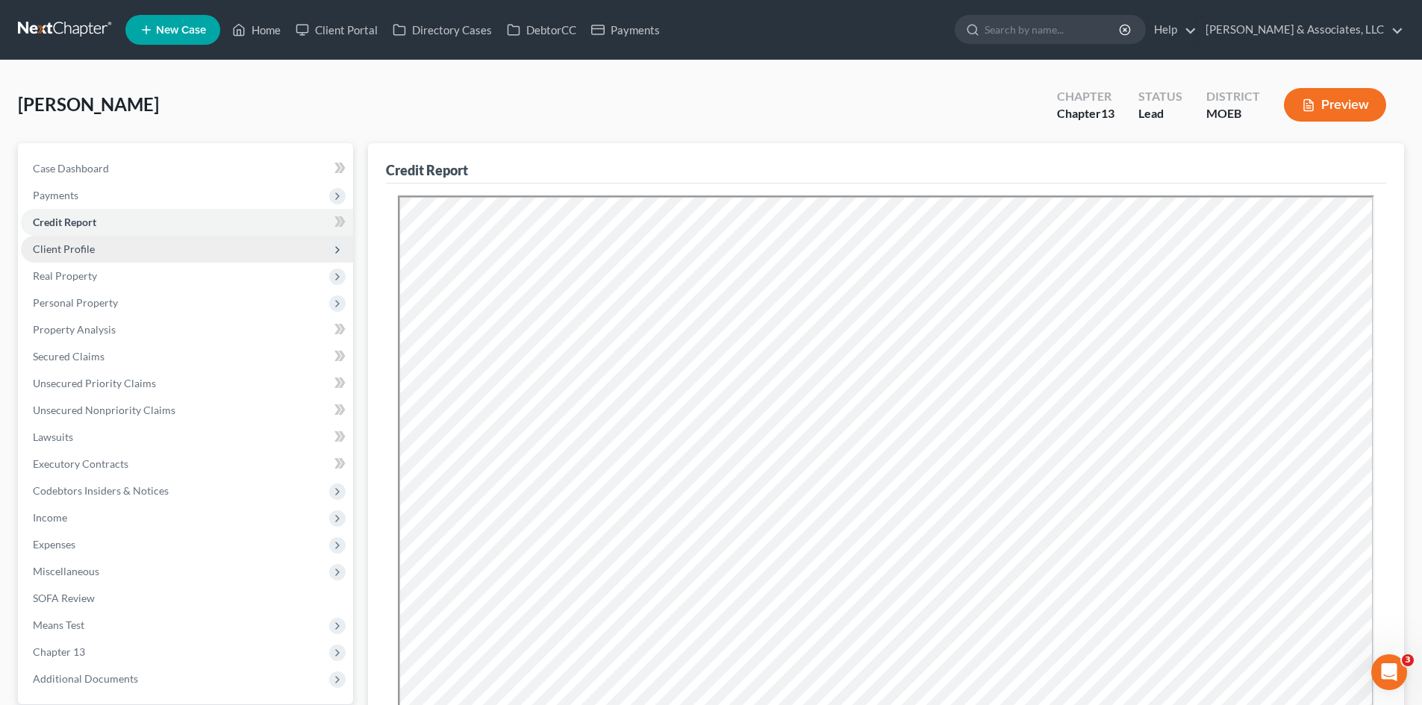
click at [63, 252] on span "Client Profile" at bounding box center [64, 249] width 62 height 13
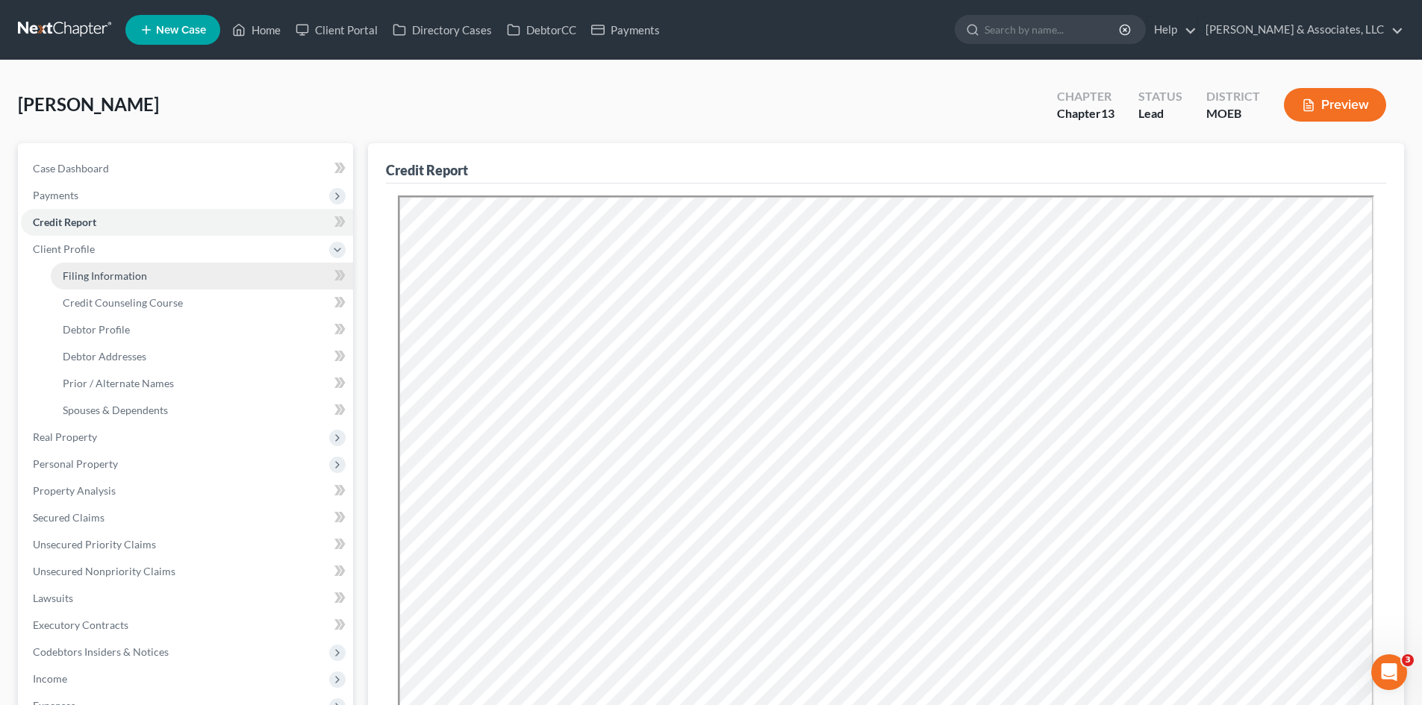
click at [116, 276] on span "Filing Information" at bounding box center [105, 275] width 84 height 13
select select "1"
select select "0"
select select "3"
select select "26"
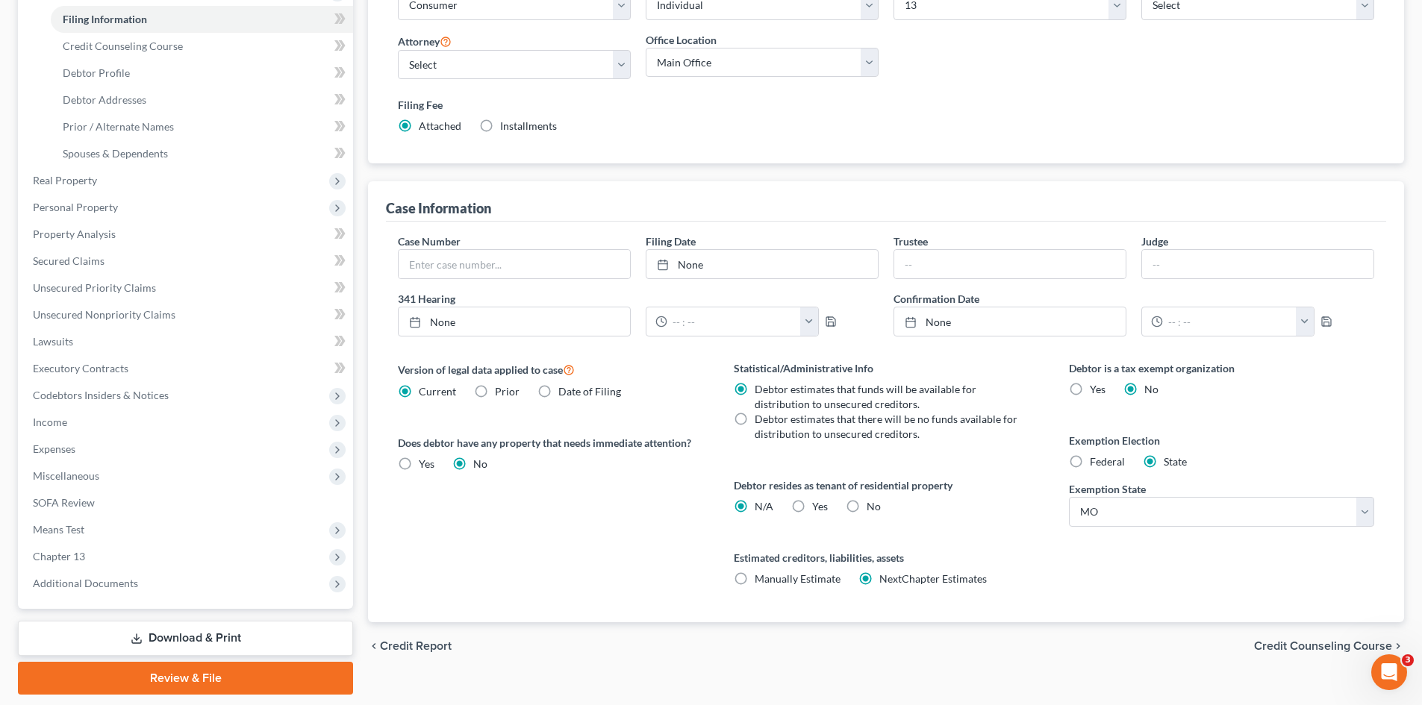
scroll to position [299, 0]
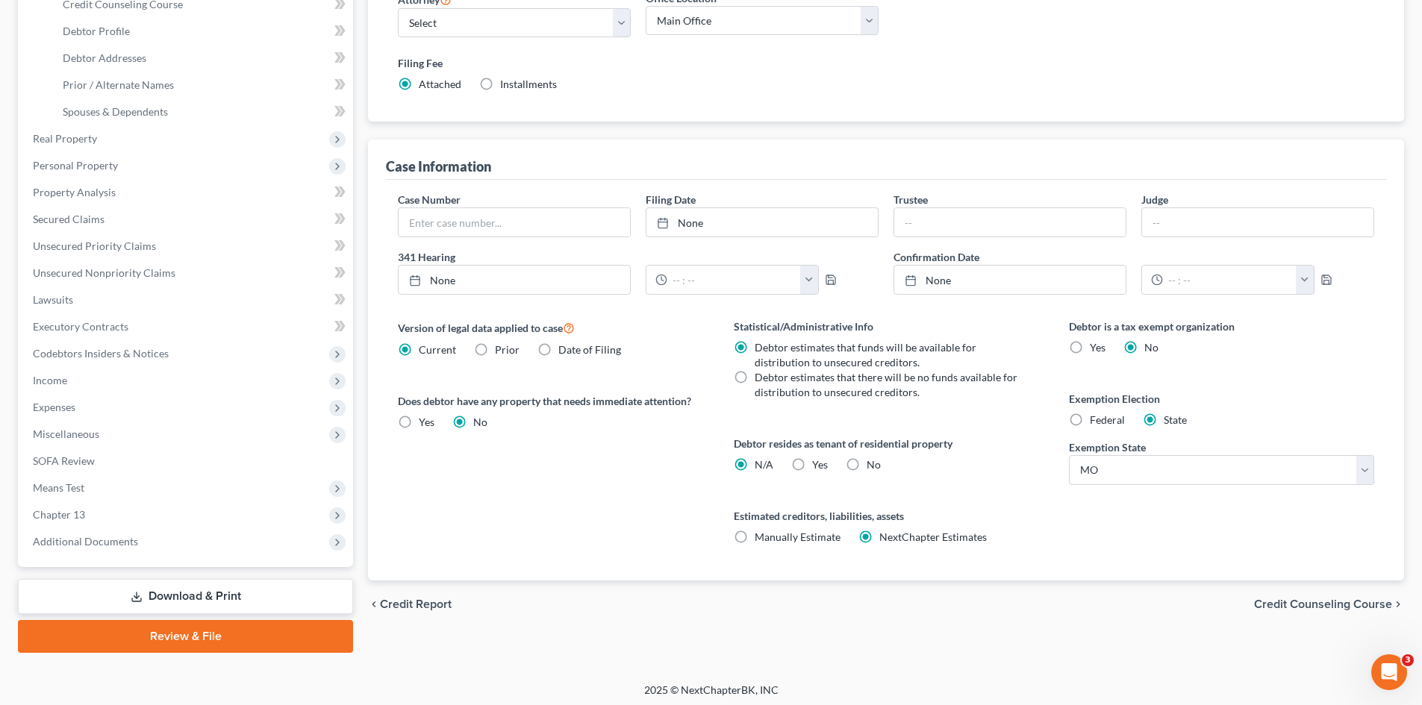
click at [1296, 605] on span "Credit Counseling Course" at bounding box center [1323, 605] width 138 height 12
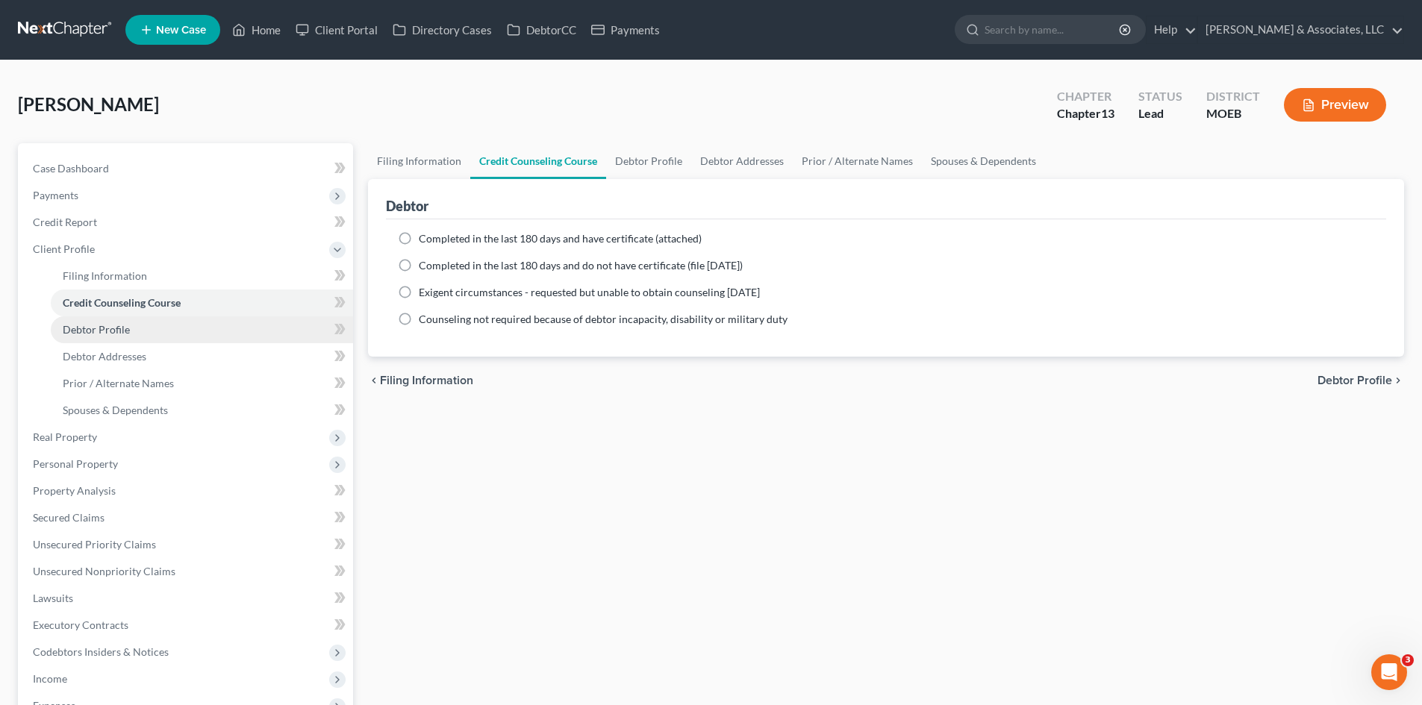
click at [111, 333] on span "Debtor Profile" at bounding box center [96, 329] width 67 height 13
select select "0"
select select "1"
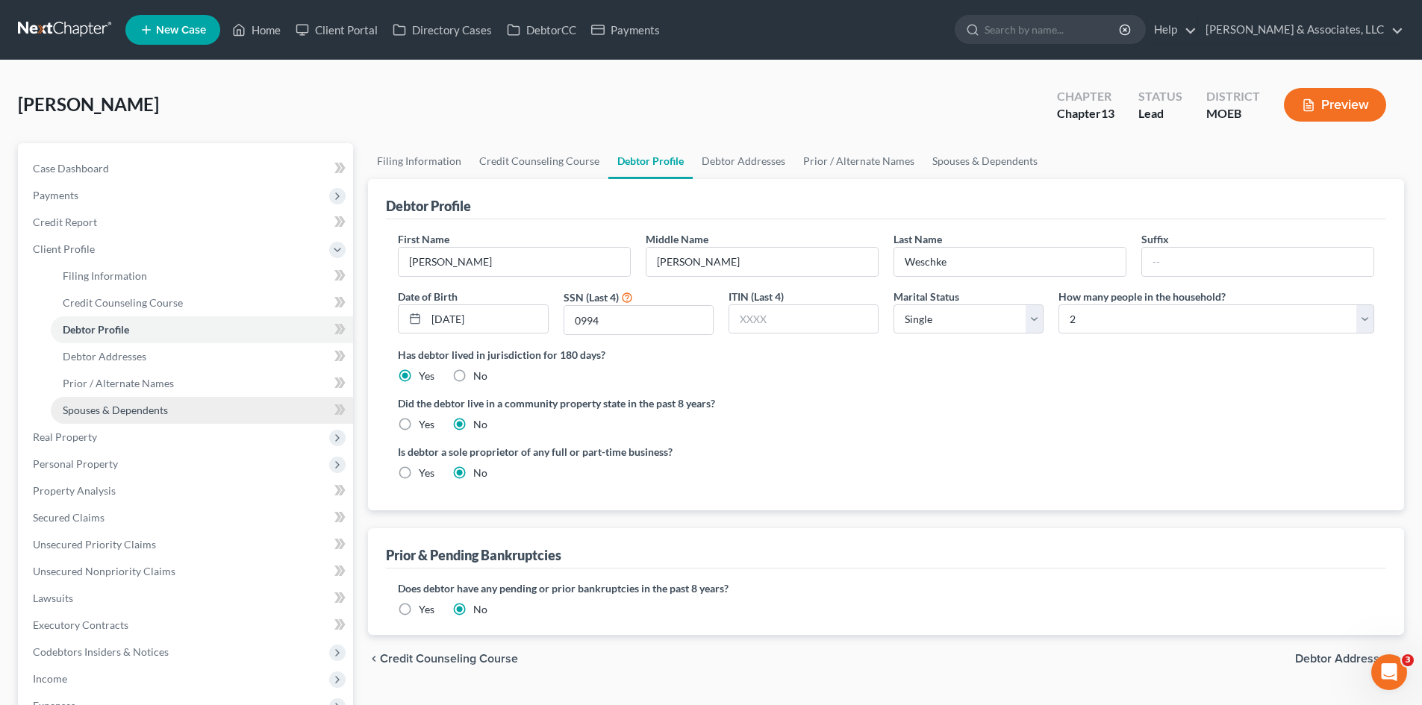
click at [104, 408] on span "Spouses & Dependents" at bounding box center [115, 410] width 105 height 13
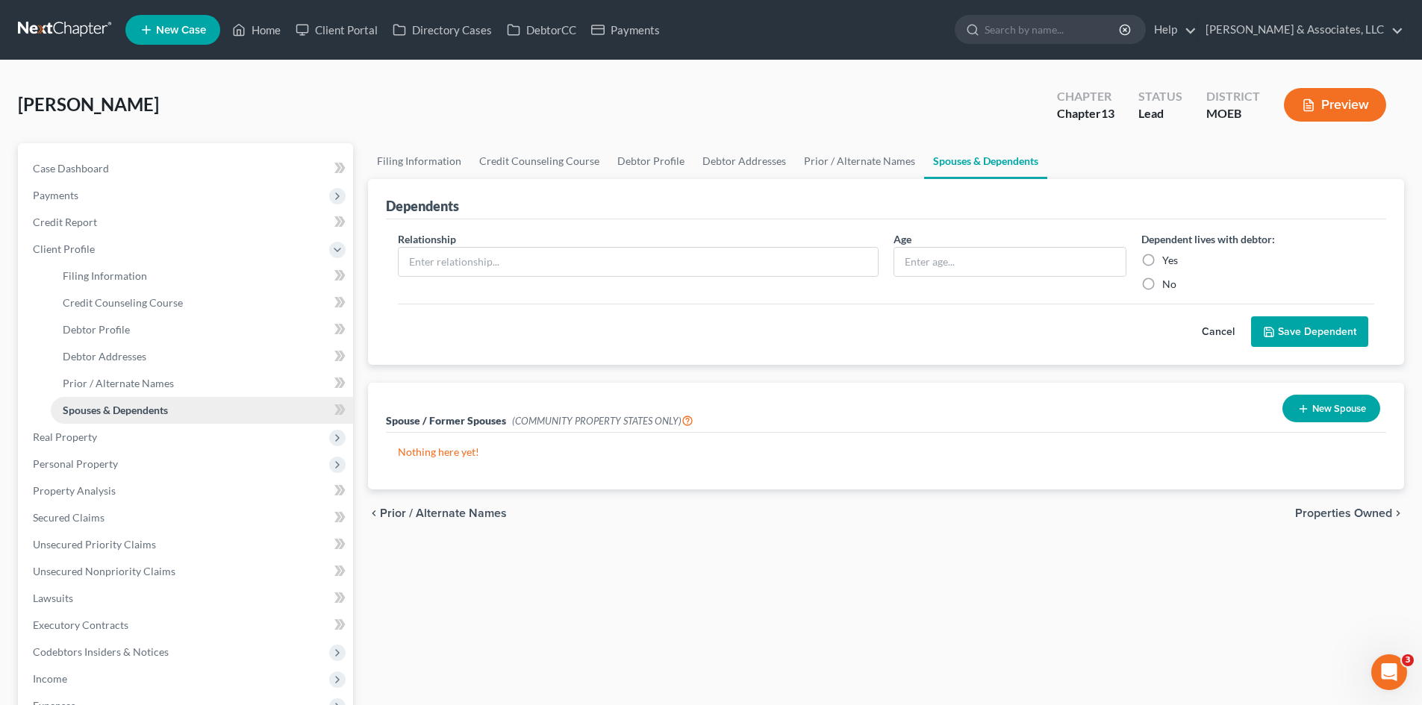
click at [110, 408] on span "Spouses & Dependents" at bounding box center [115, 410] width 105 height 13
click at [99, 355] on span "Debtor Addresses" at bounding box center [105, 356] width 84 height 13
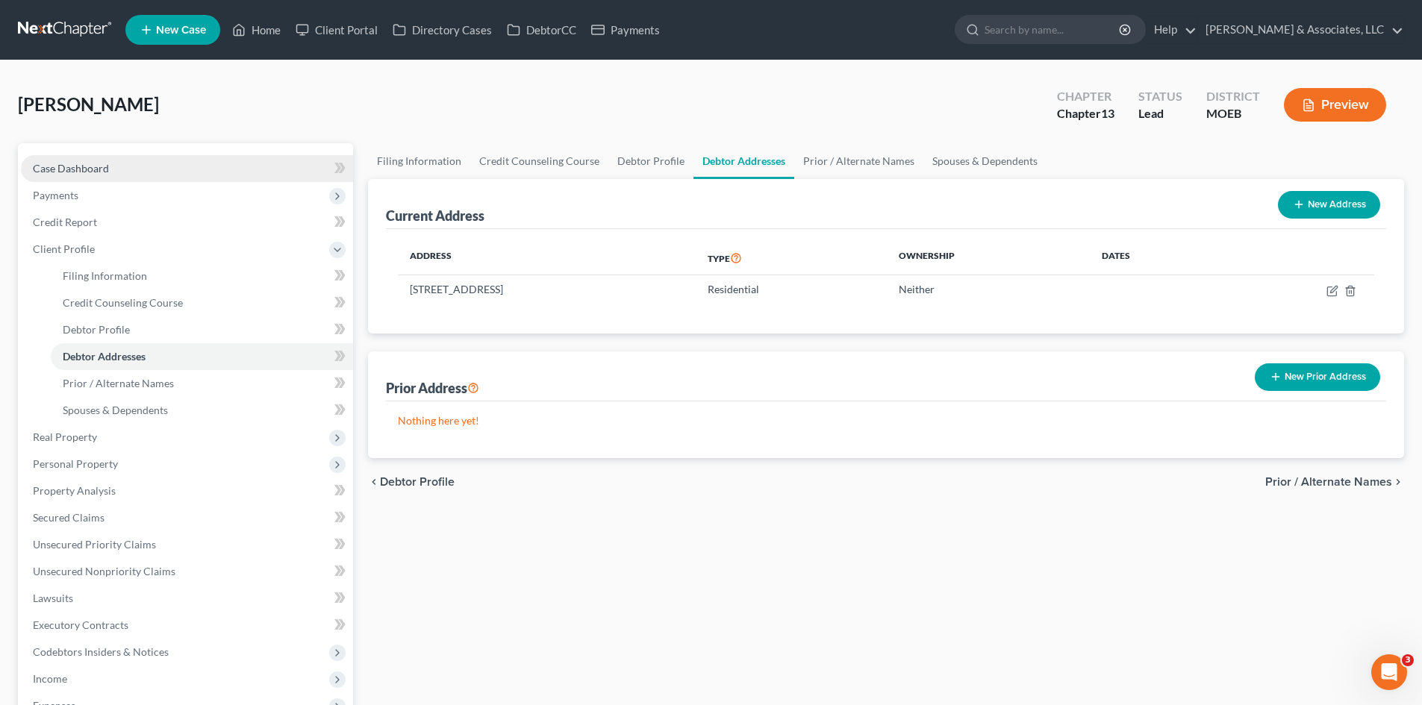
click at [87, 175] on link "Case Dashboard" at bounding box center [187, 168] width 332 height 27
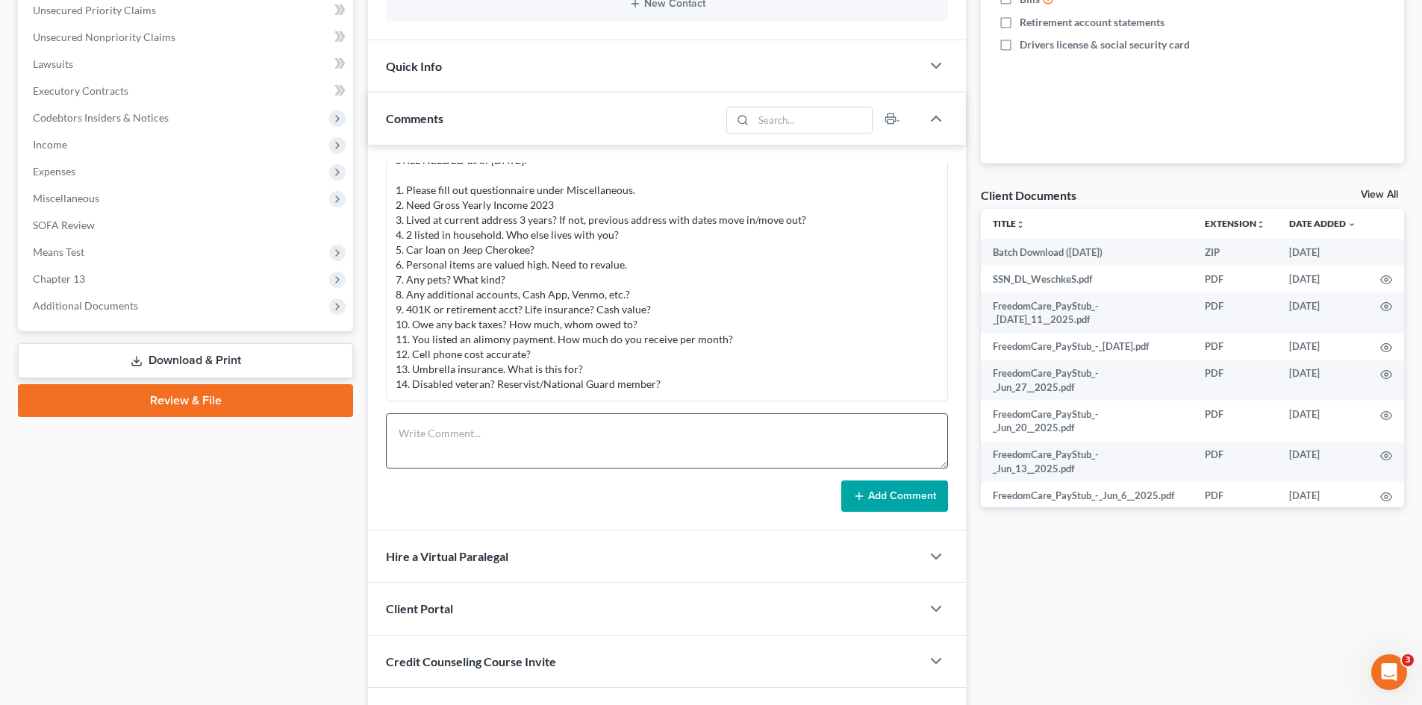
scroll to position [465, 0]
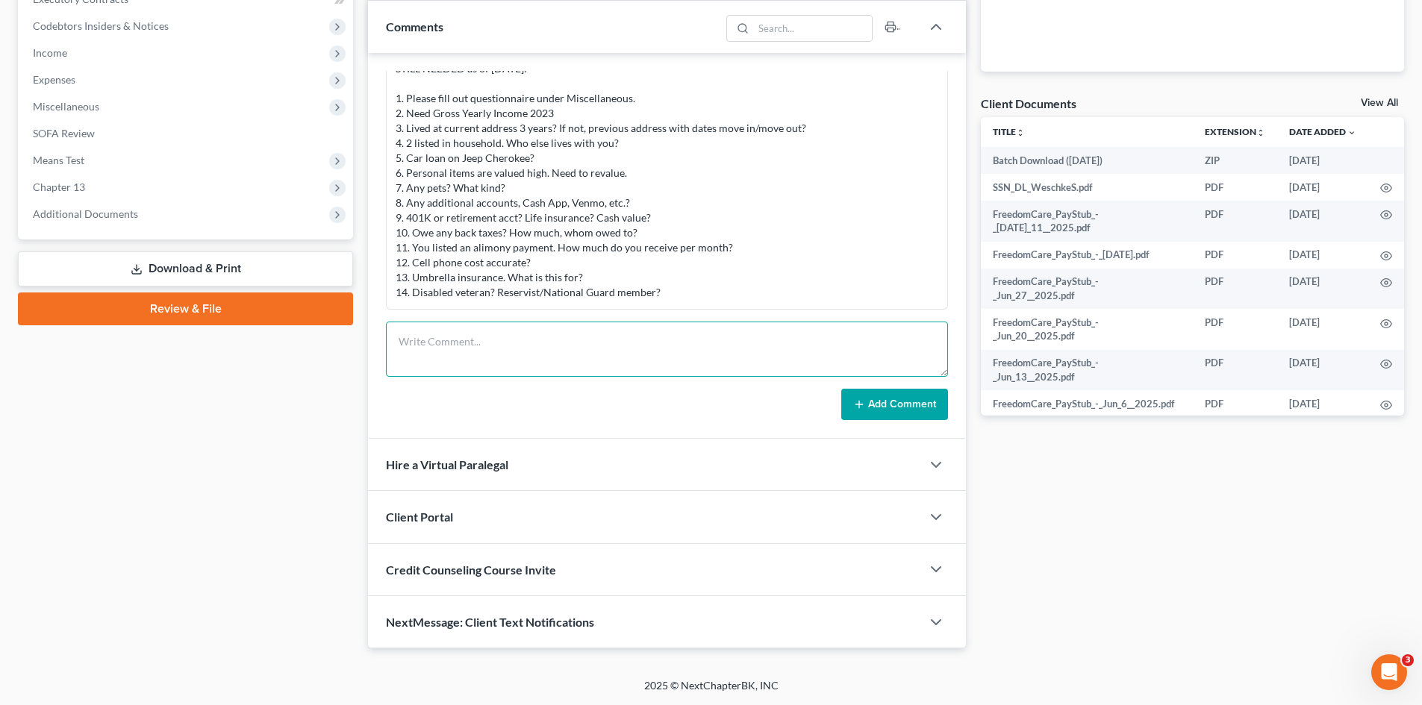
paste textarea "PACER Service Center08/18/2025 07:23:39 User mteaguelaw Client Code Description…"
click at [501, 343] on textarea "PACER Service Center08/18/2025 07:23:39 User mteaguelaw Client Code Description…" at bounding box center [667, 349] width 562 height 55
type textarea "PACER Service Center 08/18/2025 07:23:39 User mteaguelaw Client Code Descriptio…"
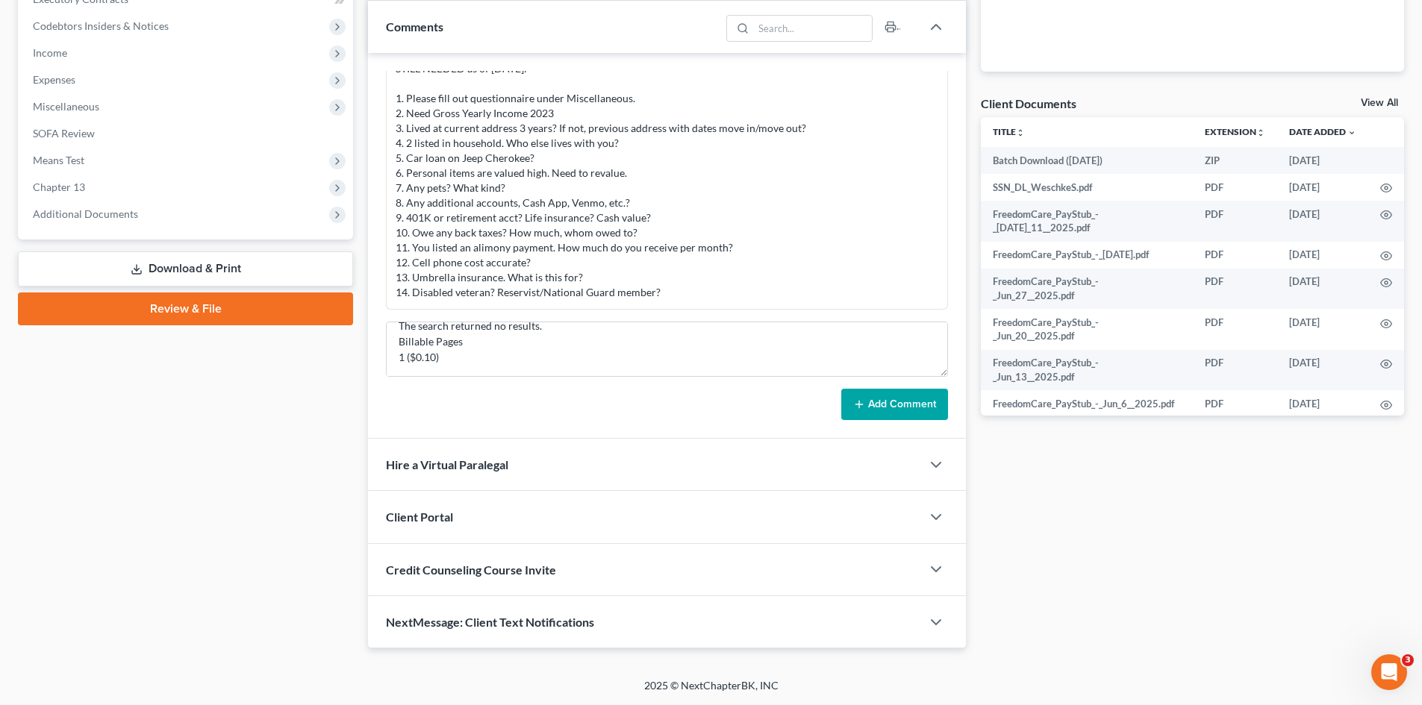
click at [875, 402] on button "Add Comment" at bounding box center [894, 404] width 107 height 31
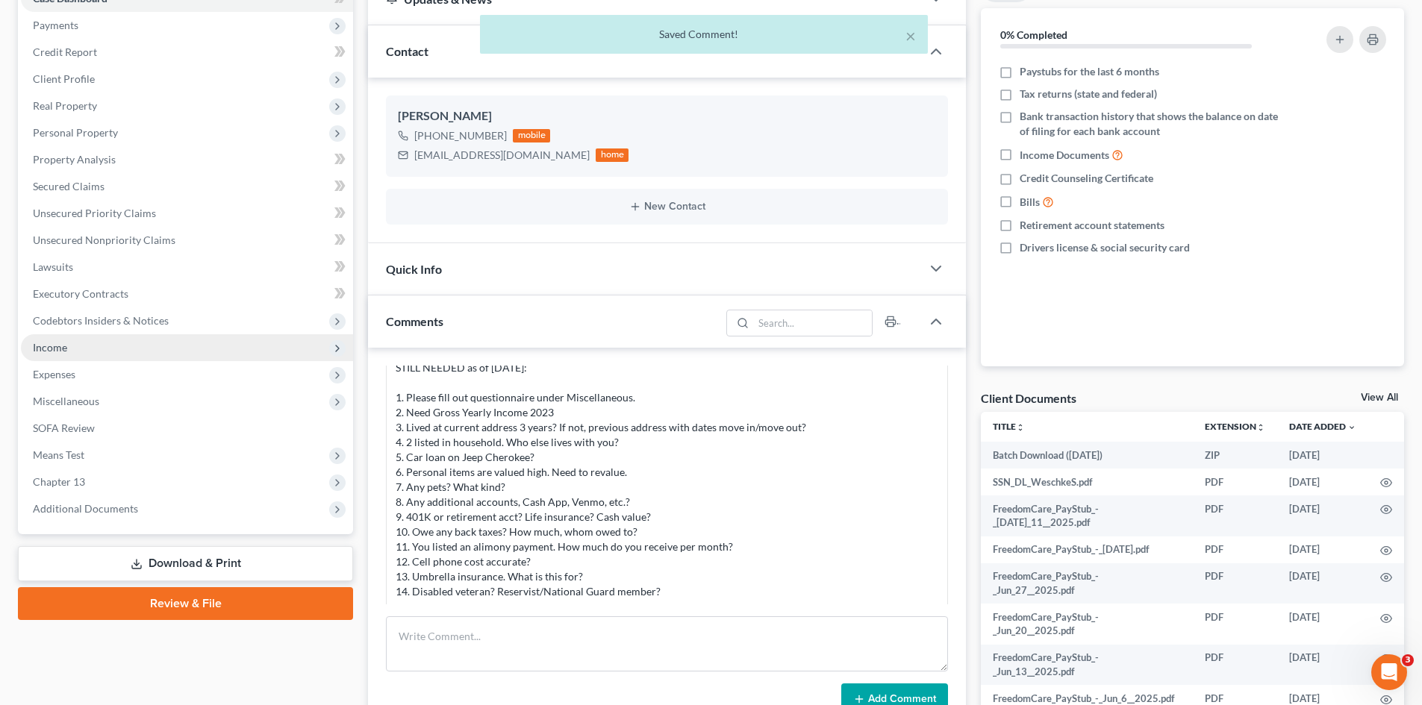
scroll to position [0, 0]
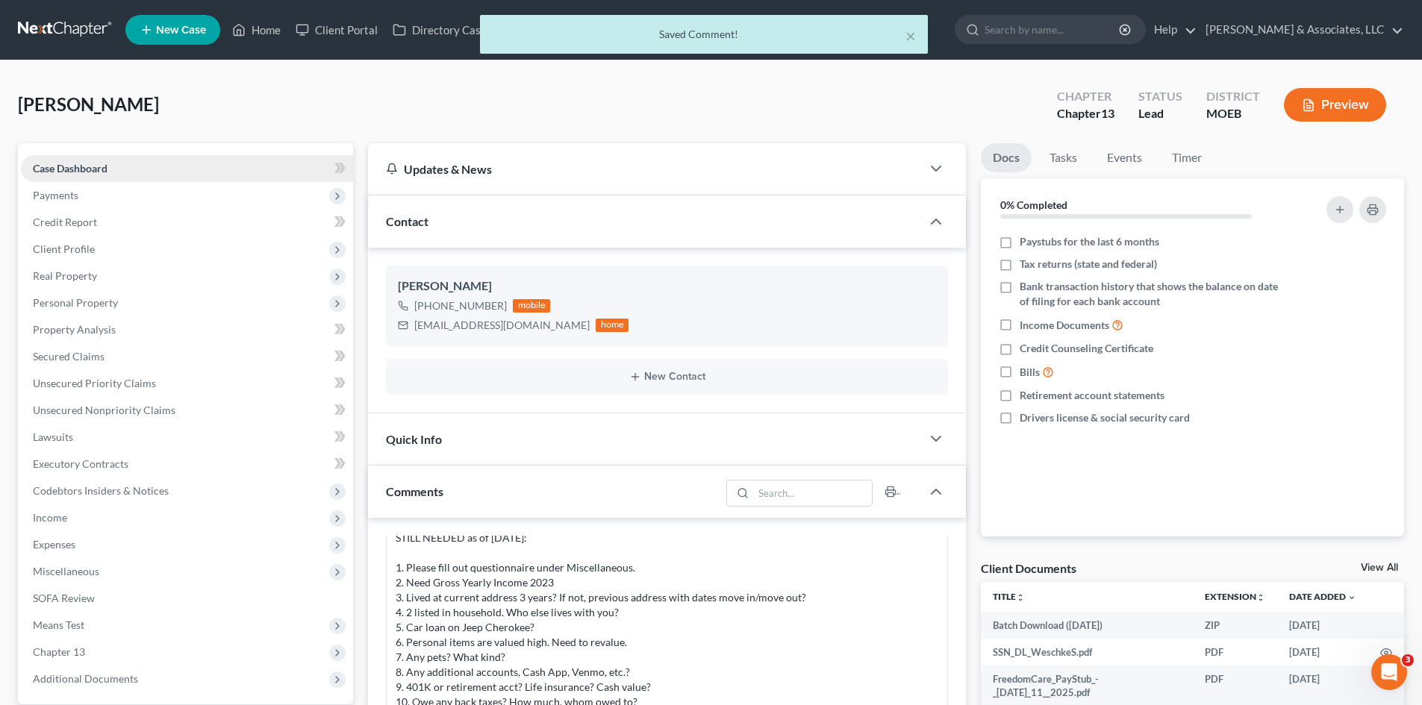
click at [98, 167] on span "Case Dashboard" at bounding box center [70, 168] width 75 height 13
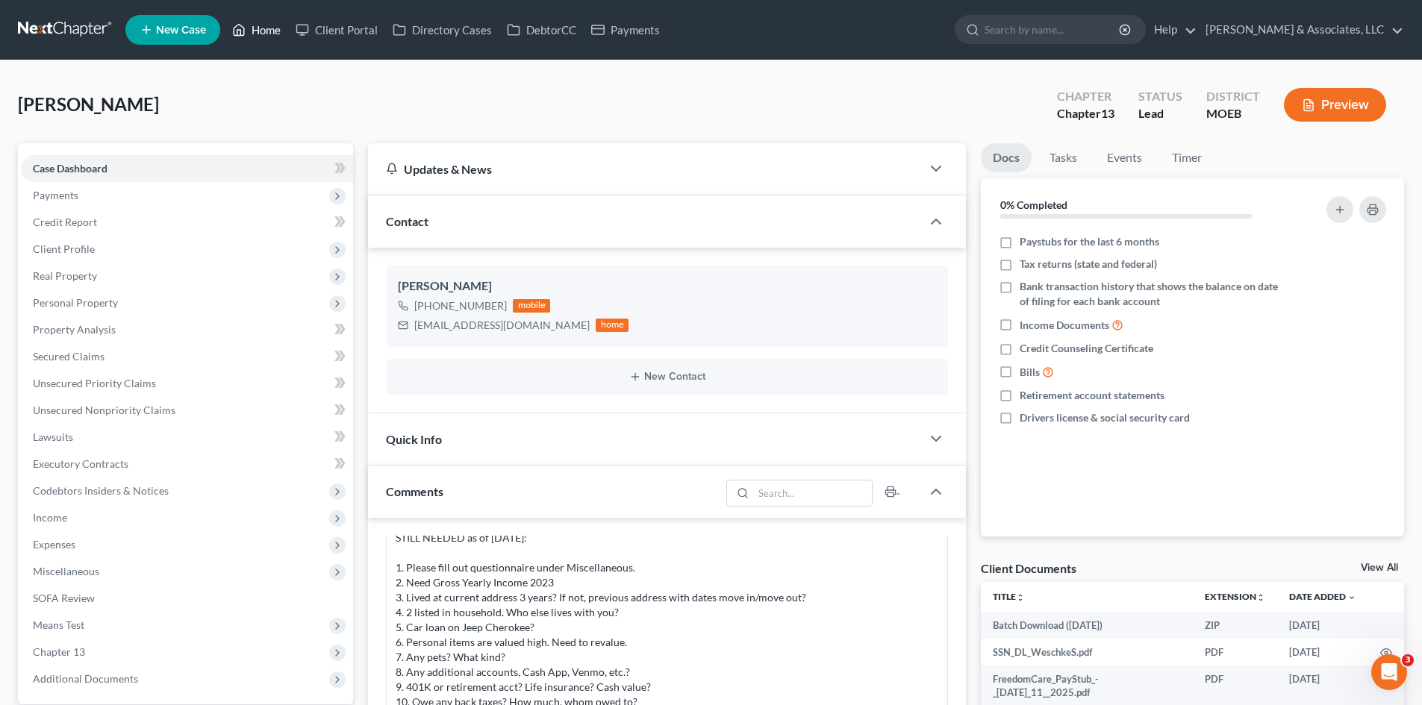
click at [255, 40] on link "Home" at bounding box center [256, 29] width 63 height 27
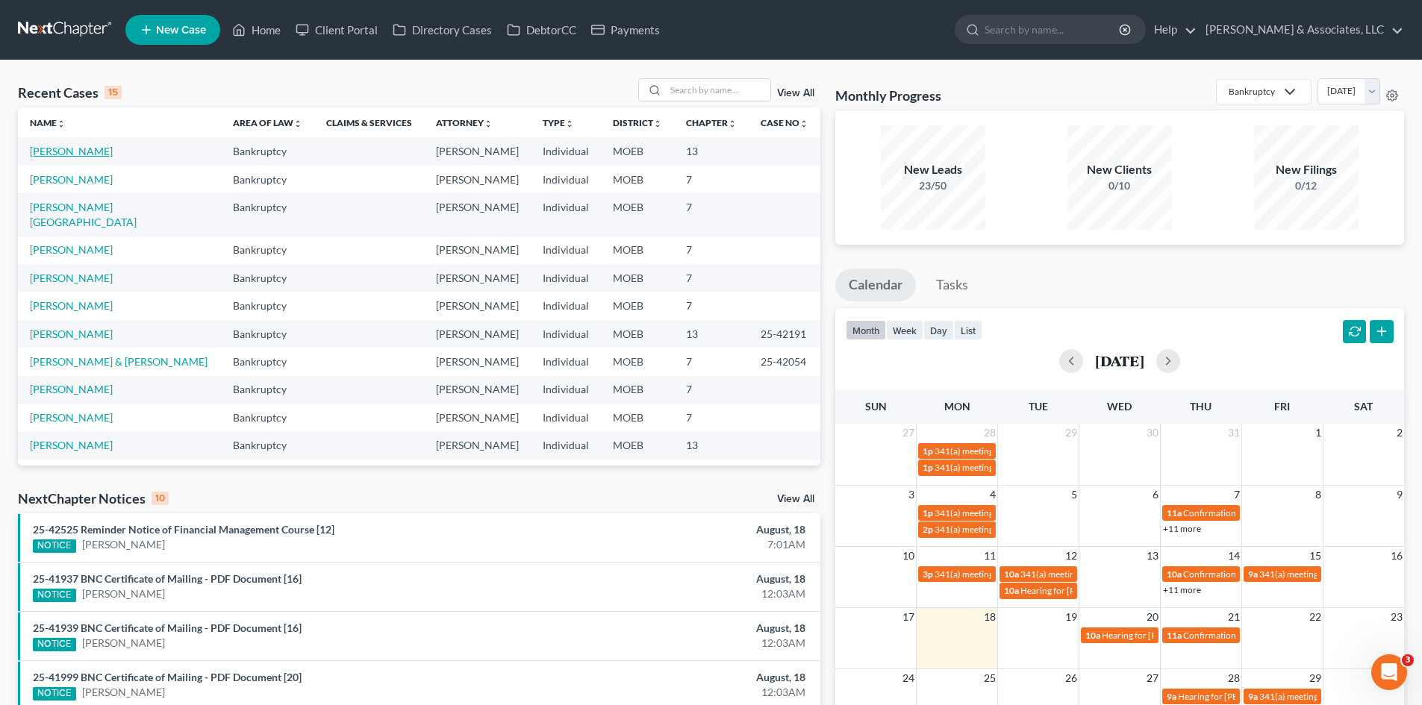
click at [75, 152] on link "Weschke, Suzanne" at bounding box center [71, 151] width 83 height 13
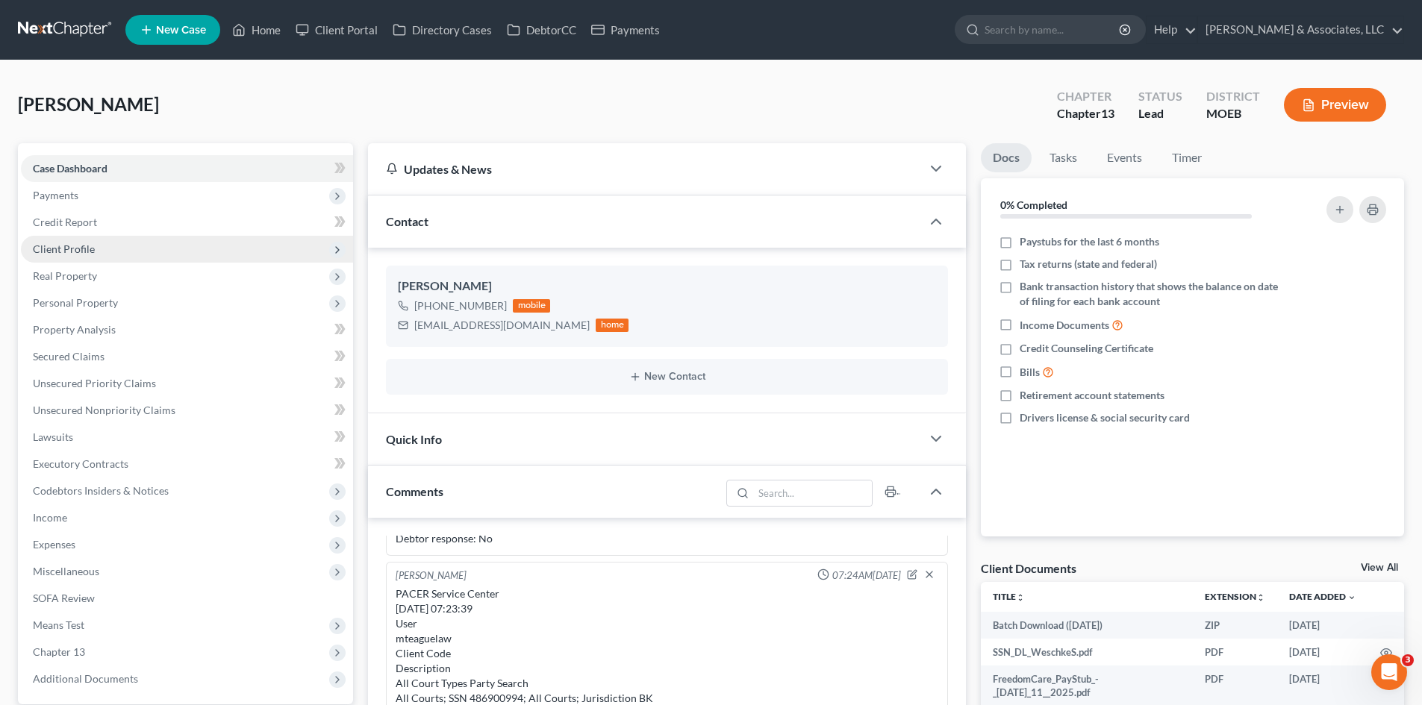
click at [49, 253] on span "Client Profile" at bounding box center [64, 249] width 62 height 13
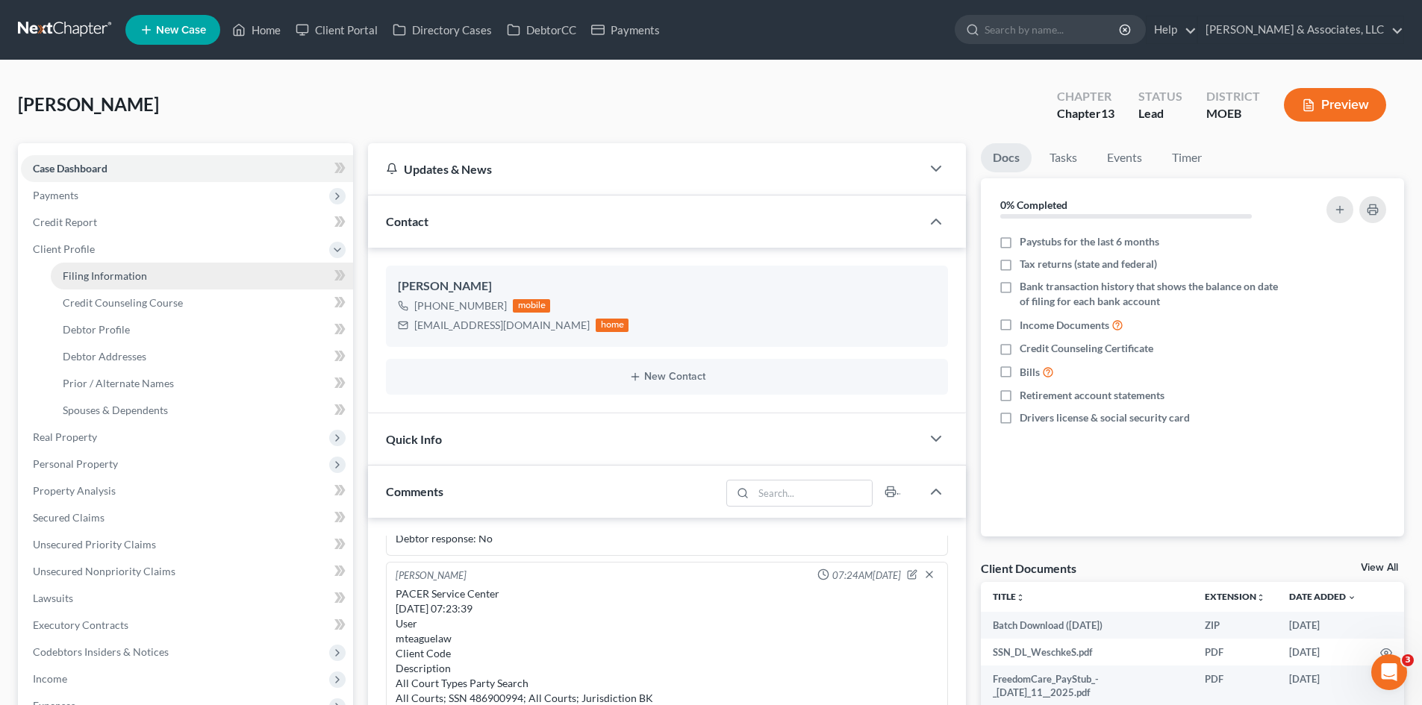
click at [122, 278] on span "Filing Information" at bounding box center [105, 275] width 84 height 13
select select "1"
select select "0"
select select "3"
select select "45"
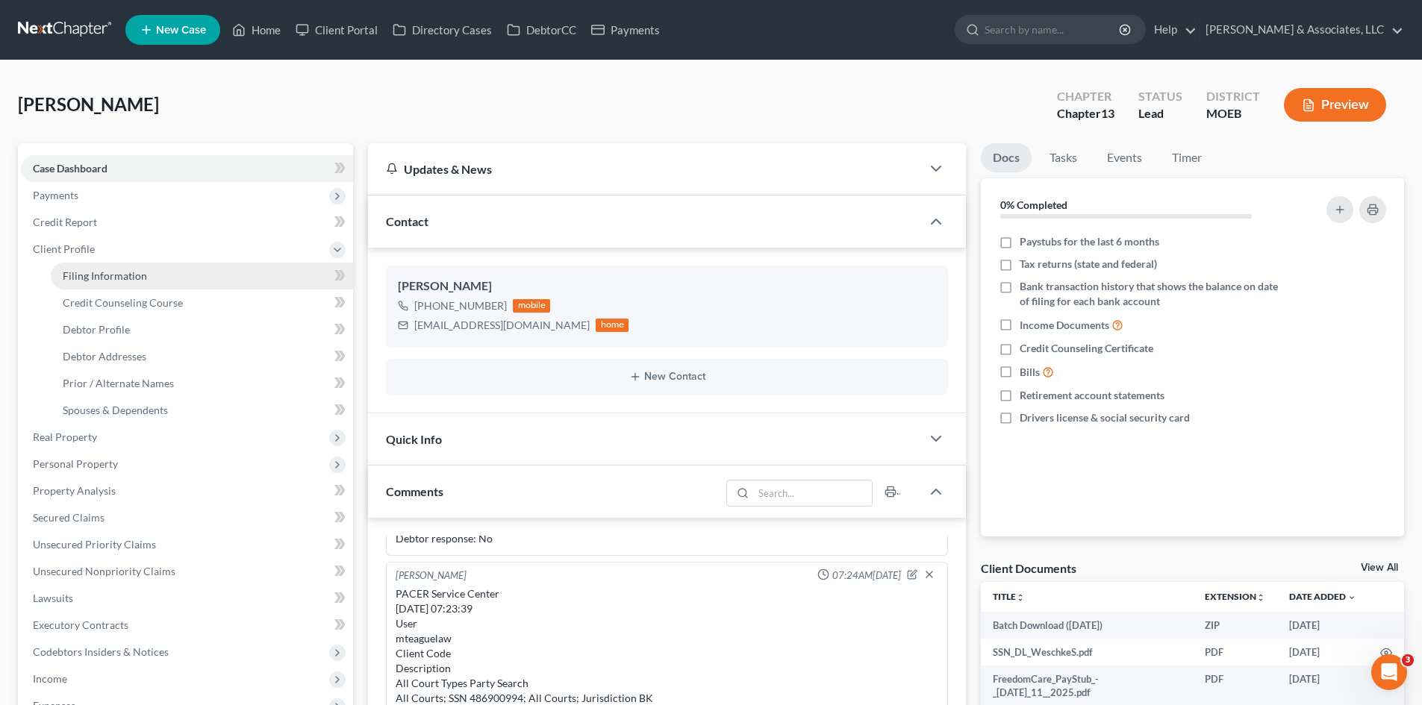
select select "0"
select select "26"
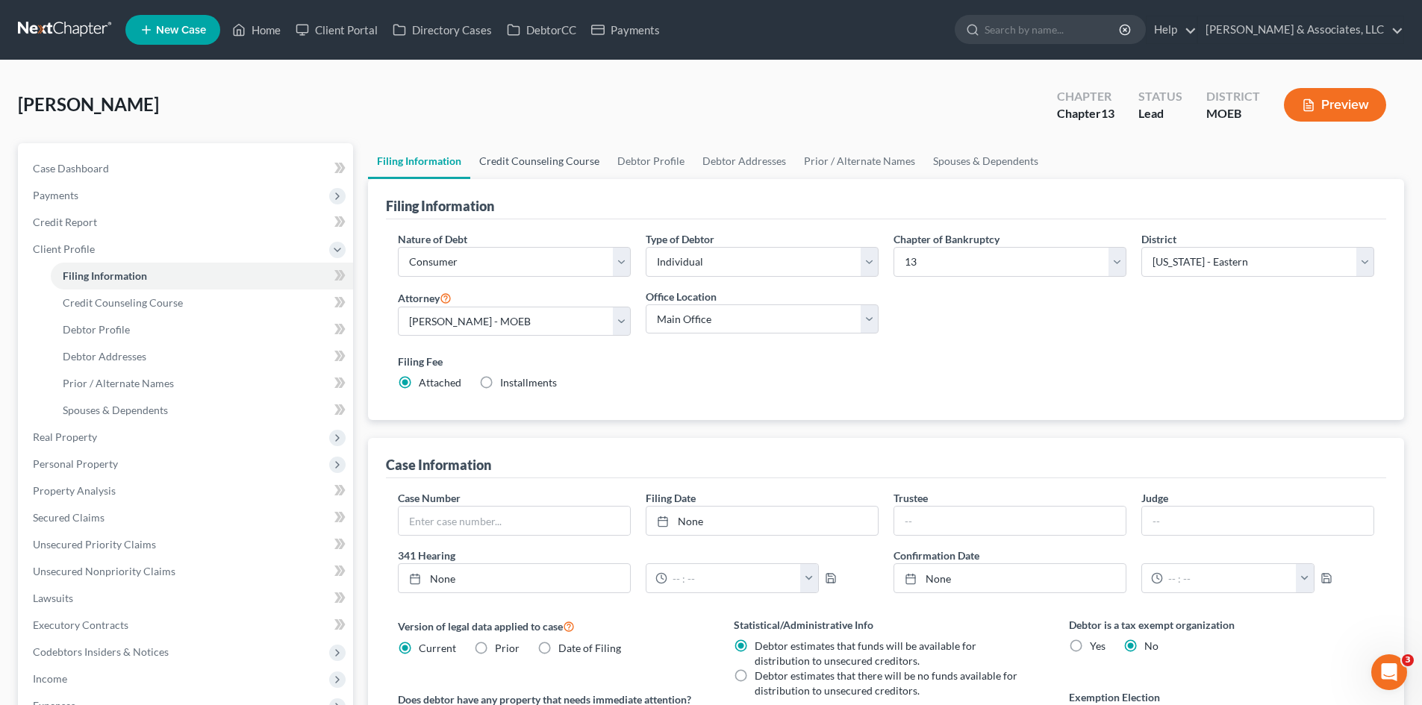
click at [532, 156] on link "Credit Counseling Course" at bounding box center [539, 161] width 138 height 36
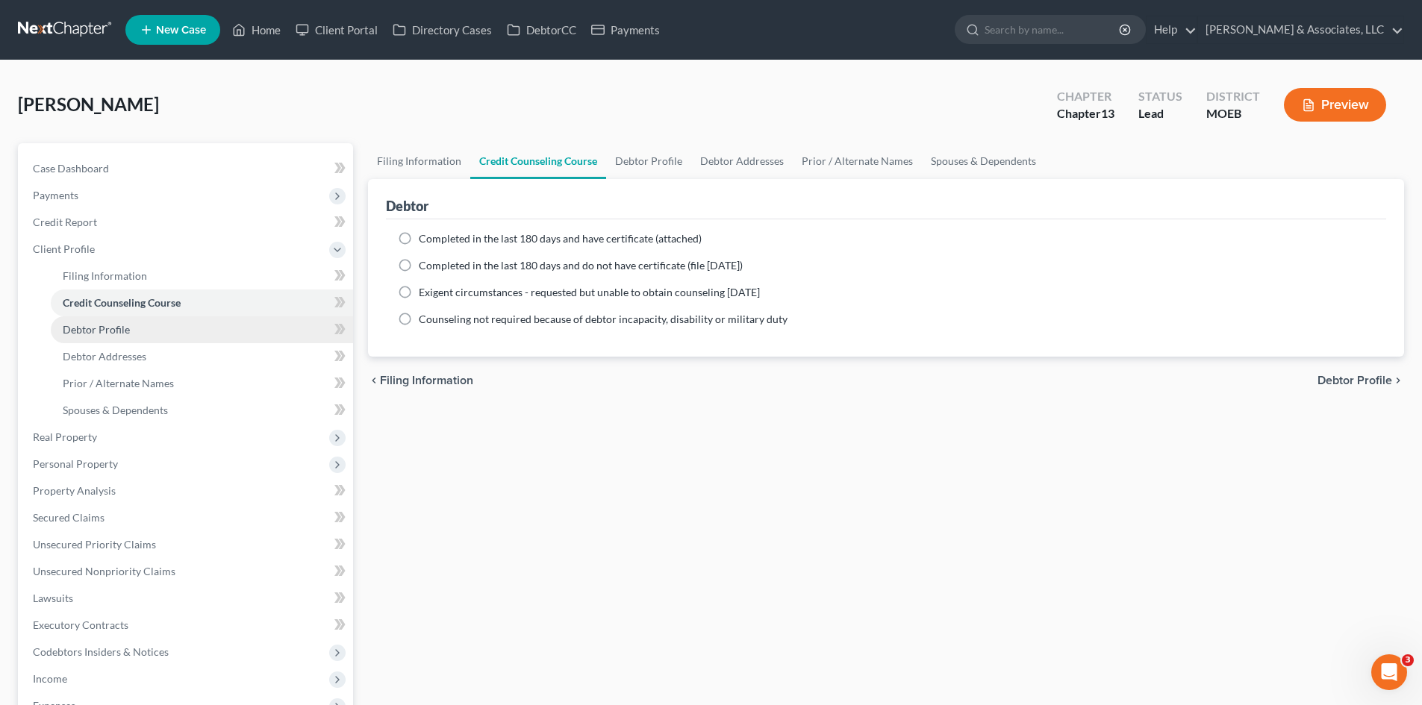
click at [108, 334] on span "Debtor Profile" at bounding box center [96, 329] width 67 height 13
select select "0"
select select "1"
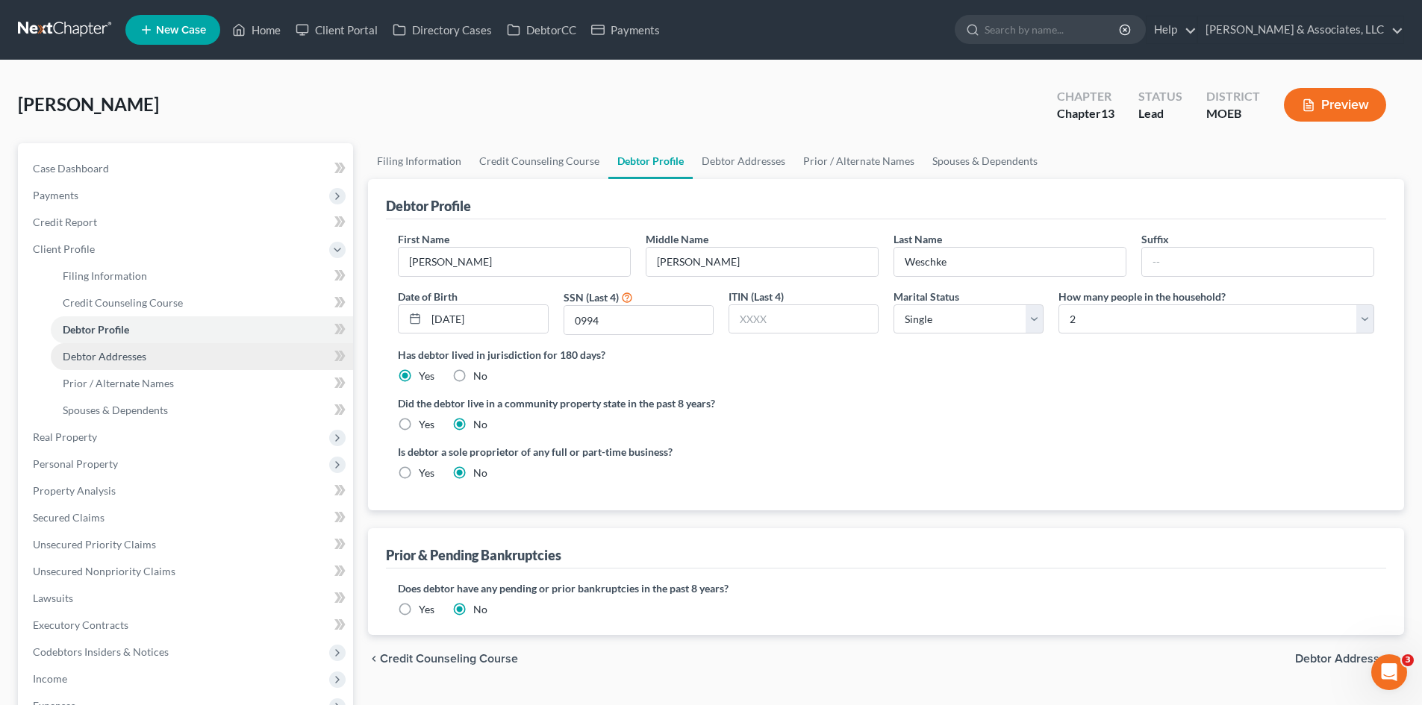
click at [125, 358] on span "Debtor Addresses" at bounding box center [105, 356] width 84 height 13
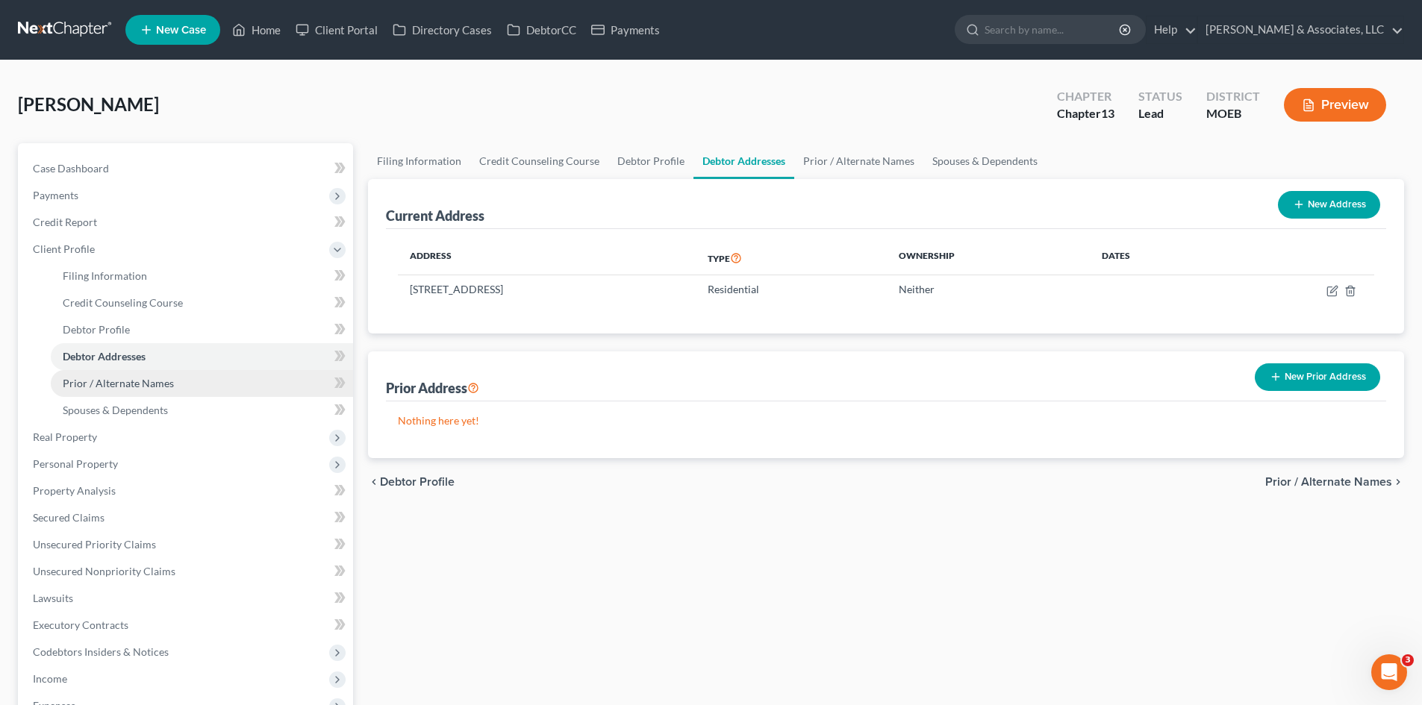
click at [122, 385] on span "Prior / Alternate Names" at bounding box center [118, 383] width 111 height 13
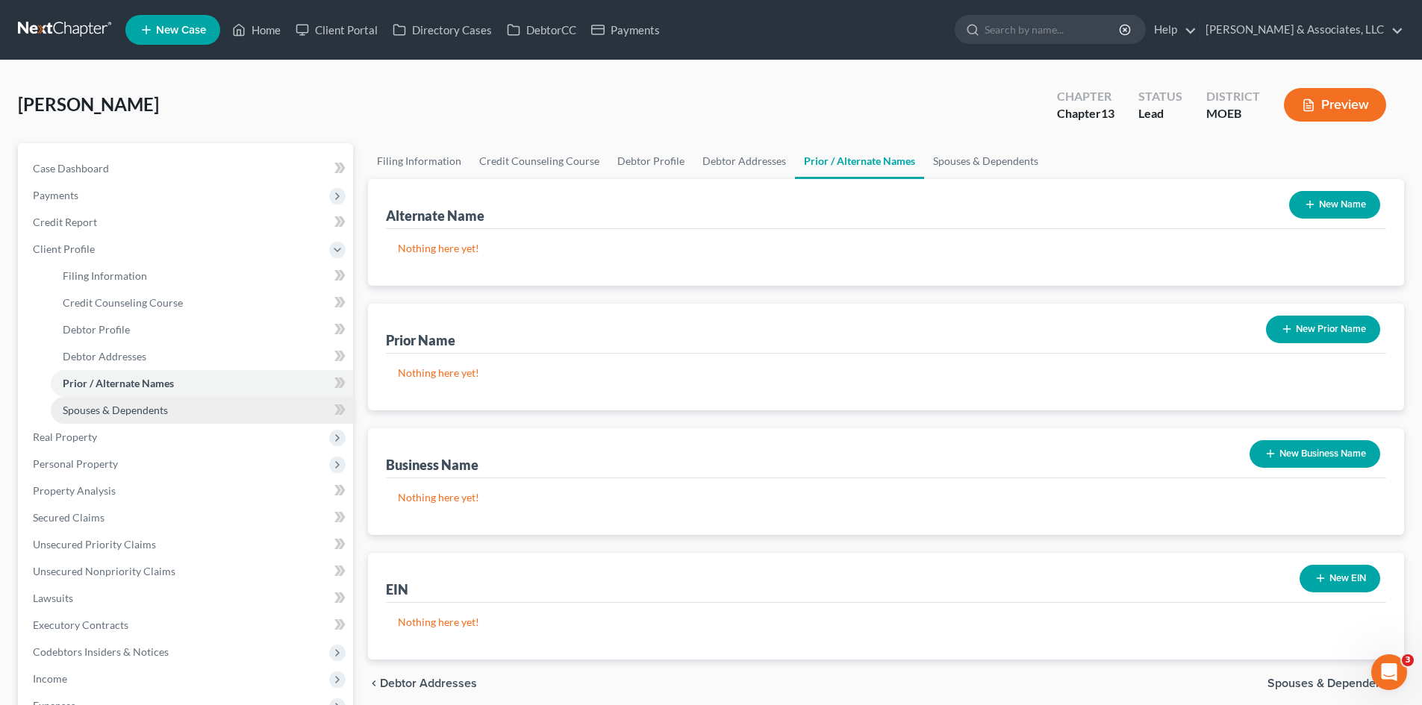
click at [127, 411] on span "Spouses & Dependents" at bounding box center [115, 410] width 105 height 13
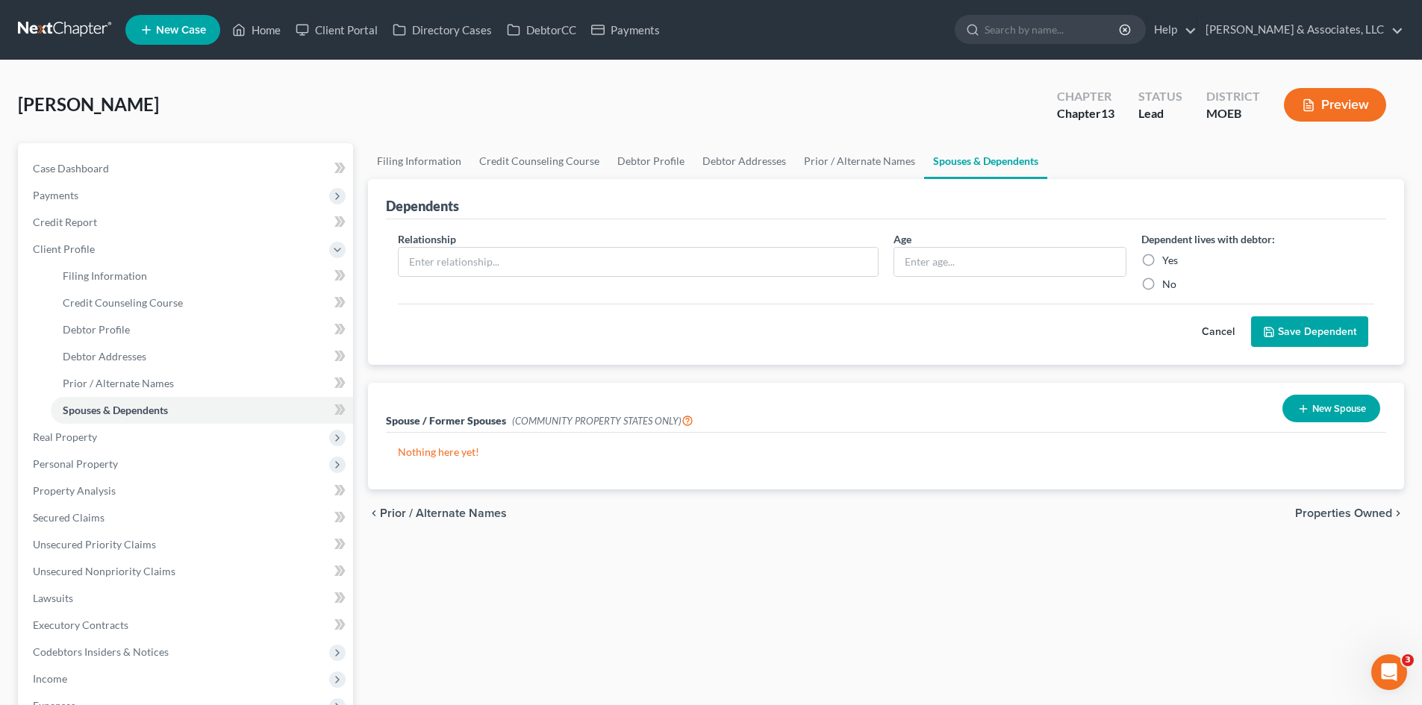
click at [1214, 331] on button "Cancel" at bounding box center [1218, 332] width 66 height 30
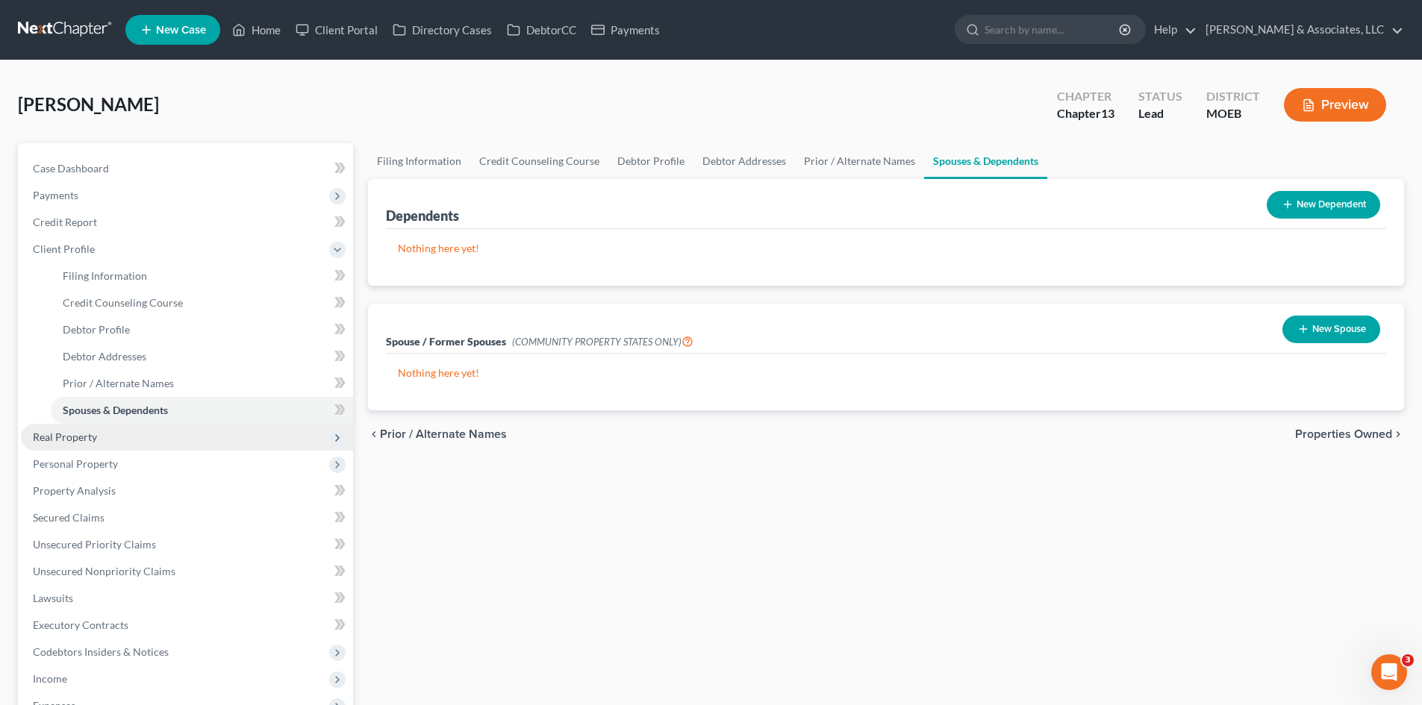
click at [99, 433] on span "Real Property" at bounding box center [187, 437] width 332 height 27
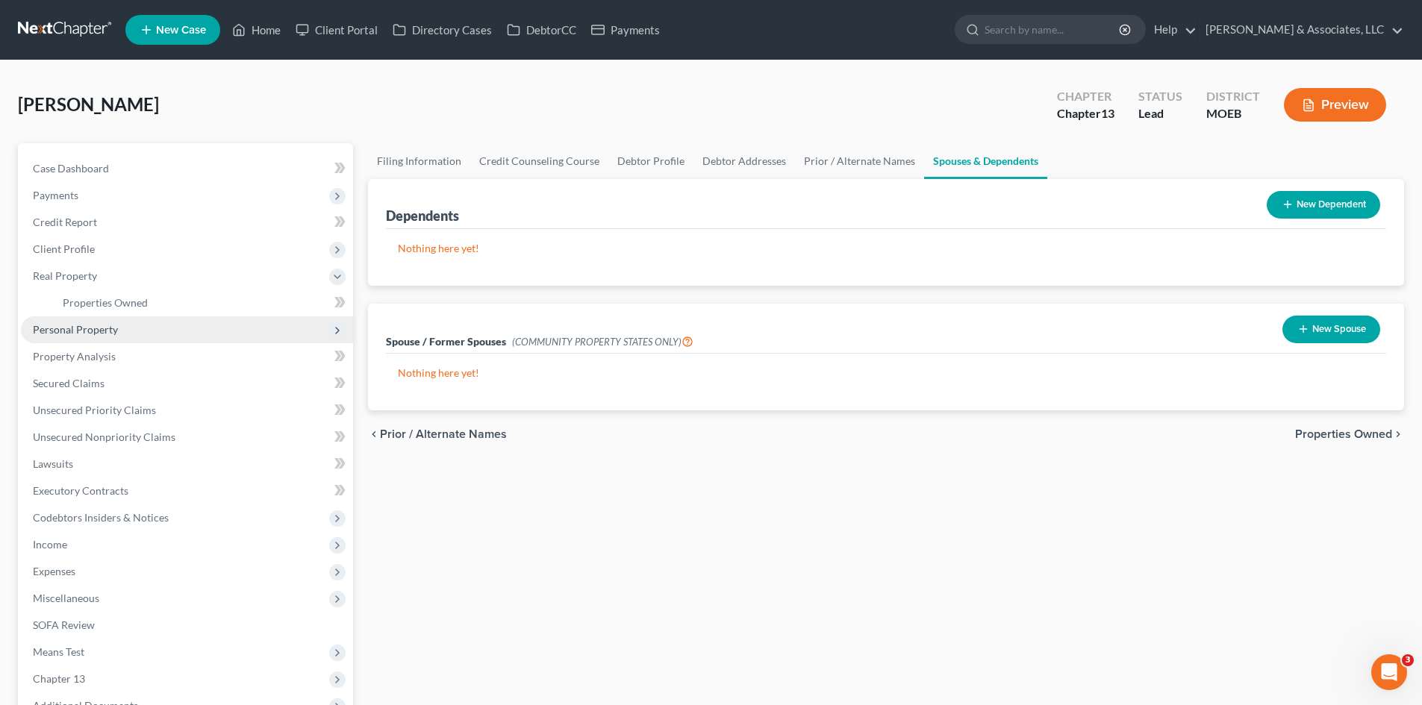
click at [85, 329] on span "Personal Property" at bounding box center [75, 329] width 85 height 13
click at [123, 333] on span "Vehicles Owned" at bounding box center [100, 329] width 75 height 13
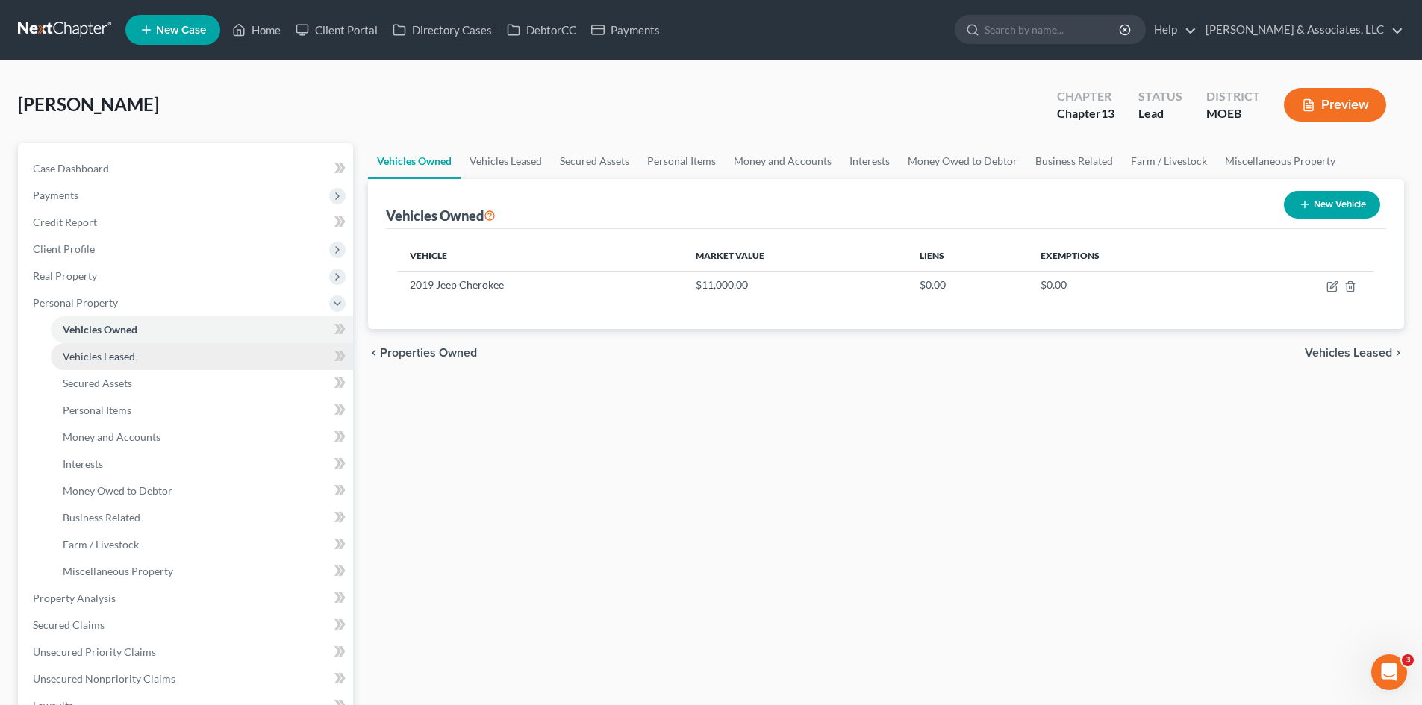
click at [109, 365] on link "Vehicles Leased" at bounding box center [202, 356] width 302 height 27
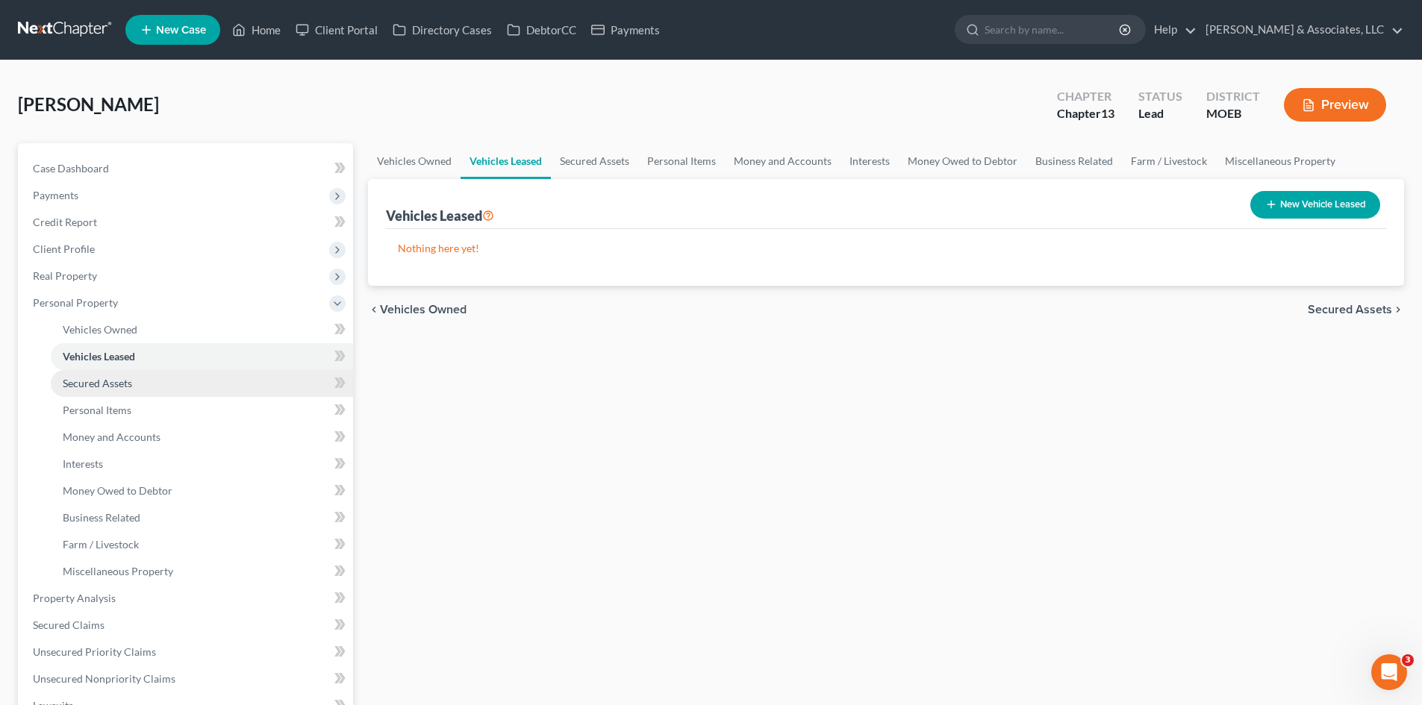
click at [108, 381] on span "Secured Assets" at bounding box center [97, 383] width 69 height 13
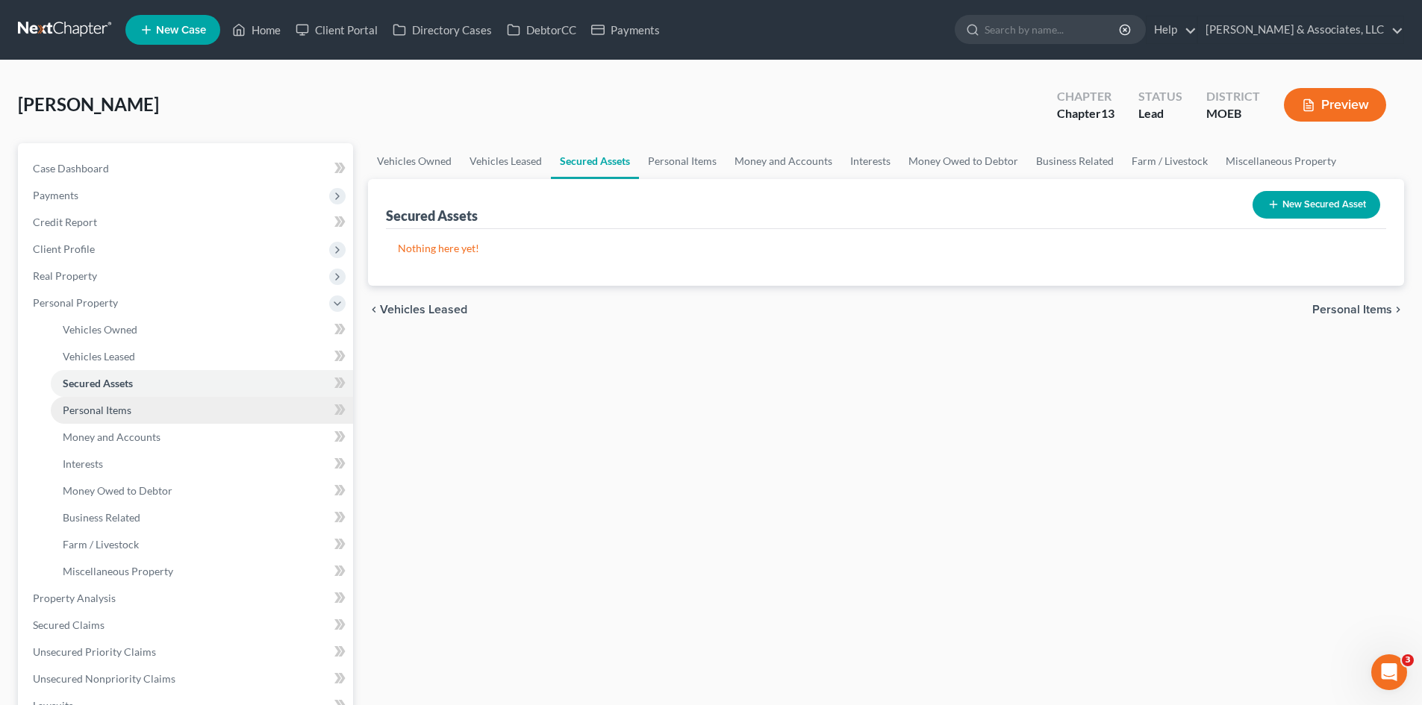
click at [115, 408] on span "Personal Items" at bounding box center [97, 410] width 69 height 13
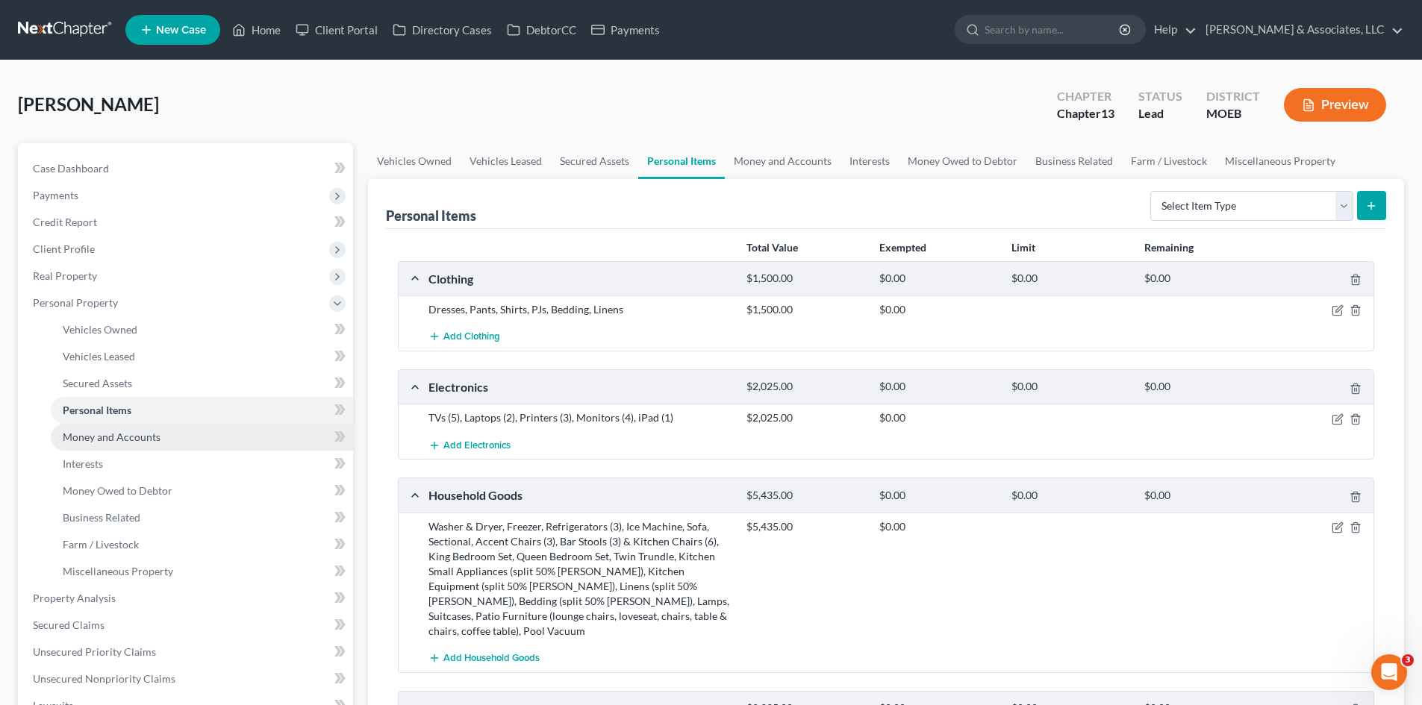
click at [107, 440] on span "Money and Accounts" at bounding box center [112, 437] width 98 height 13
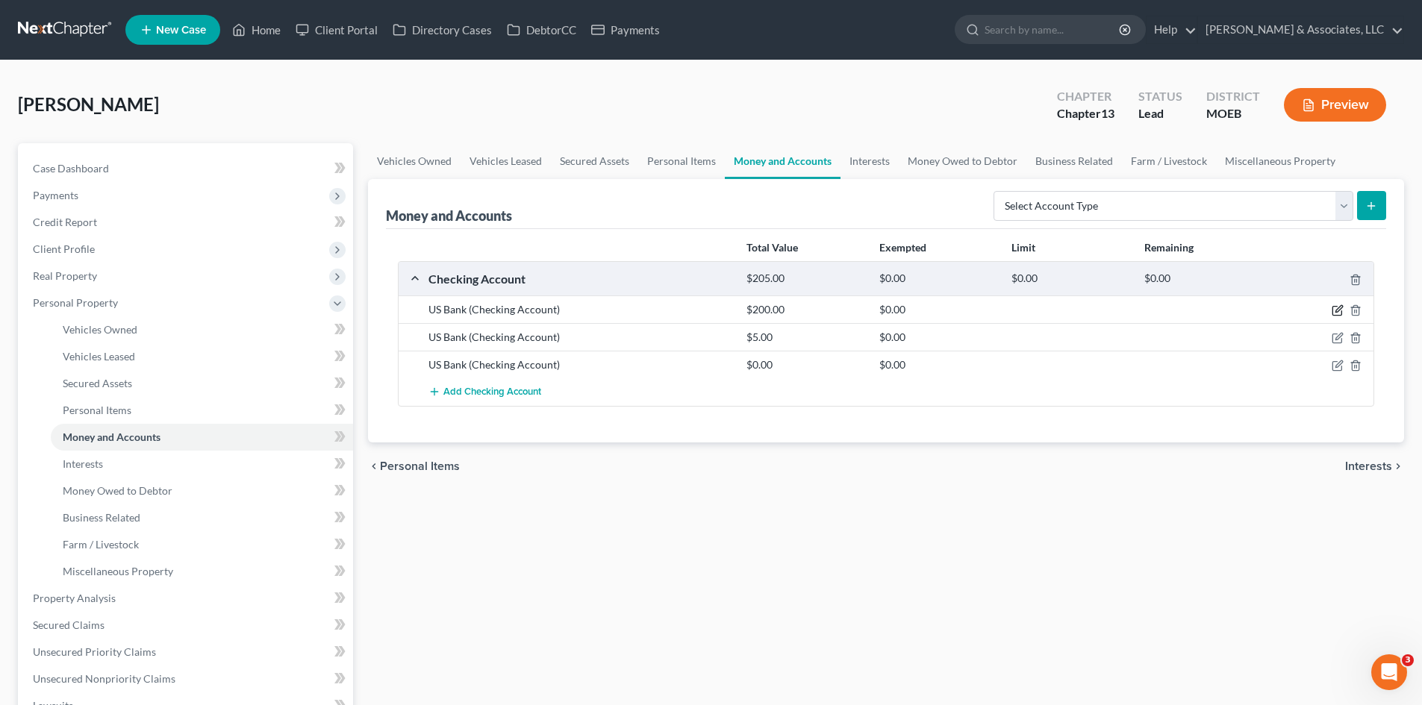
click at [1335, 307] on icon "button" at bounding box center [1336, 311] width 9 height 9
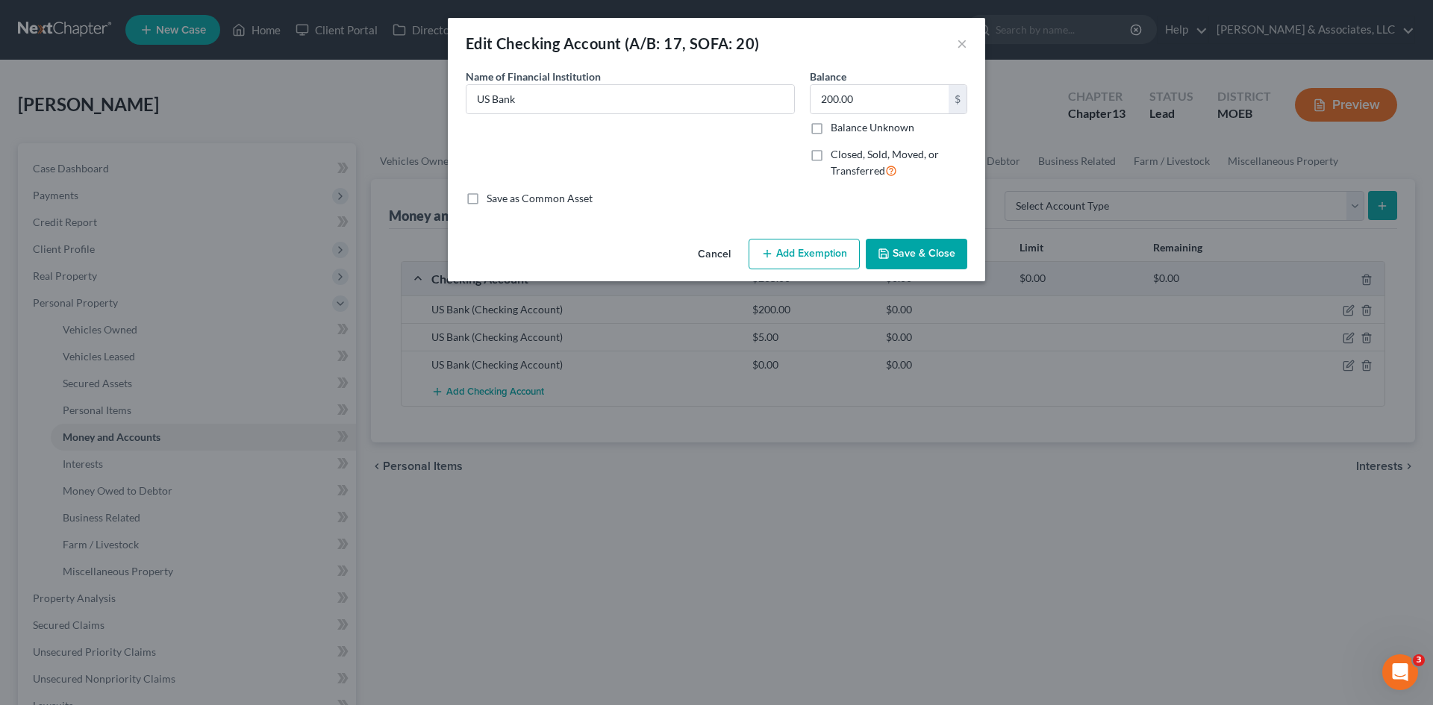
click at [781, 252] on button "Add Exemption" at bounding box center [804, 254] width 111 height 31
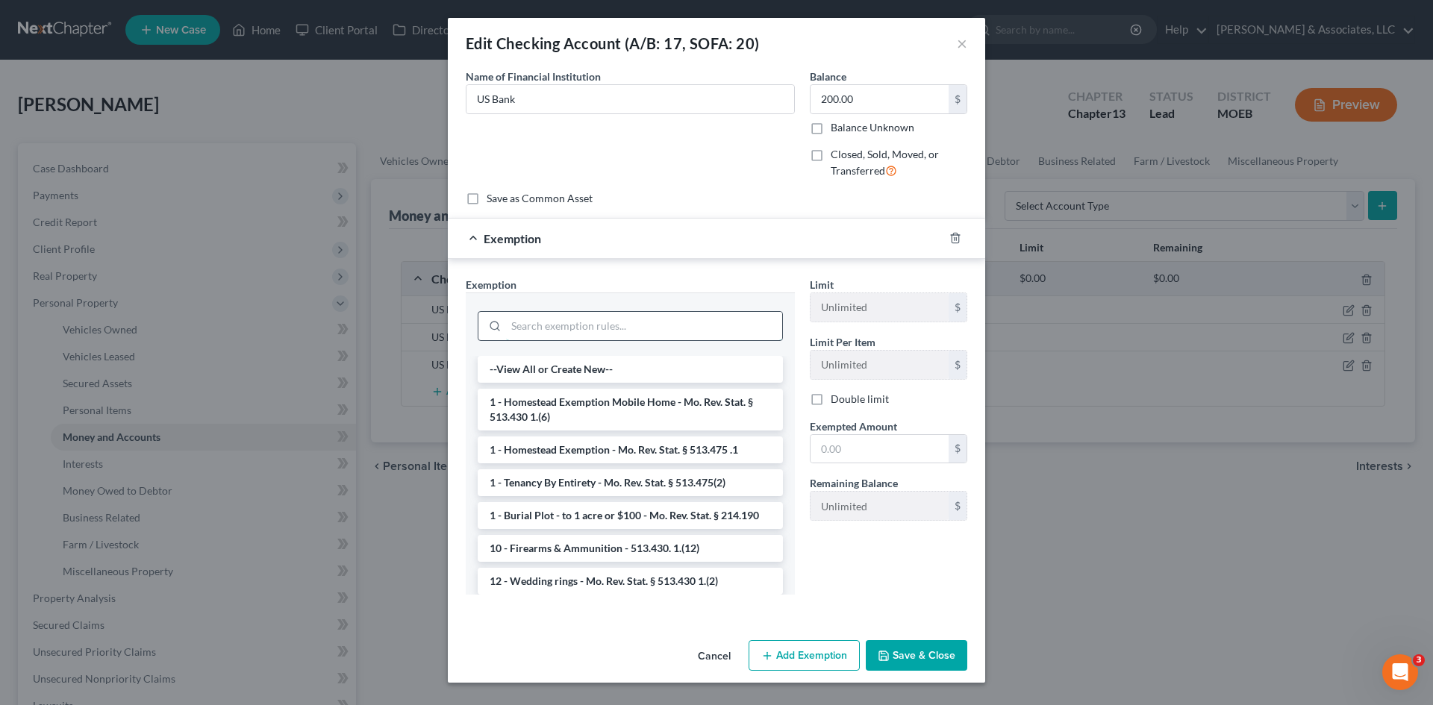
click at [607, 332] on input "search" at bounding box center [644, 326] width 276 height 28
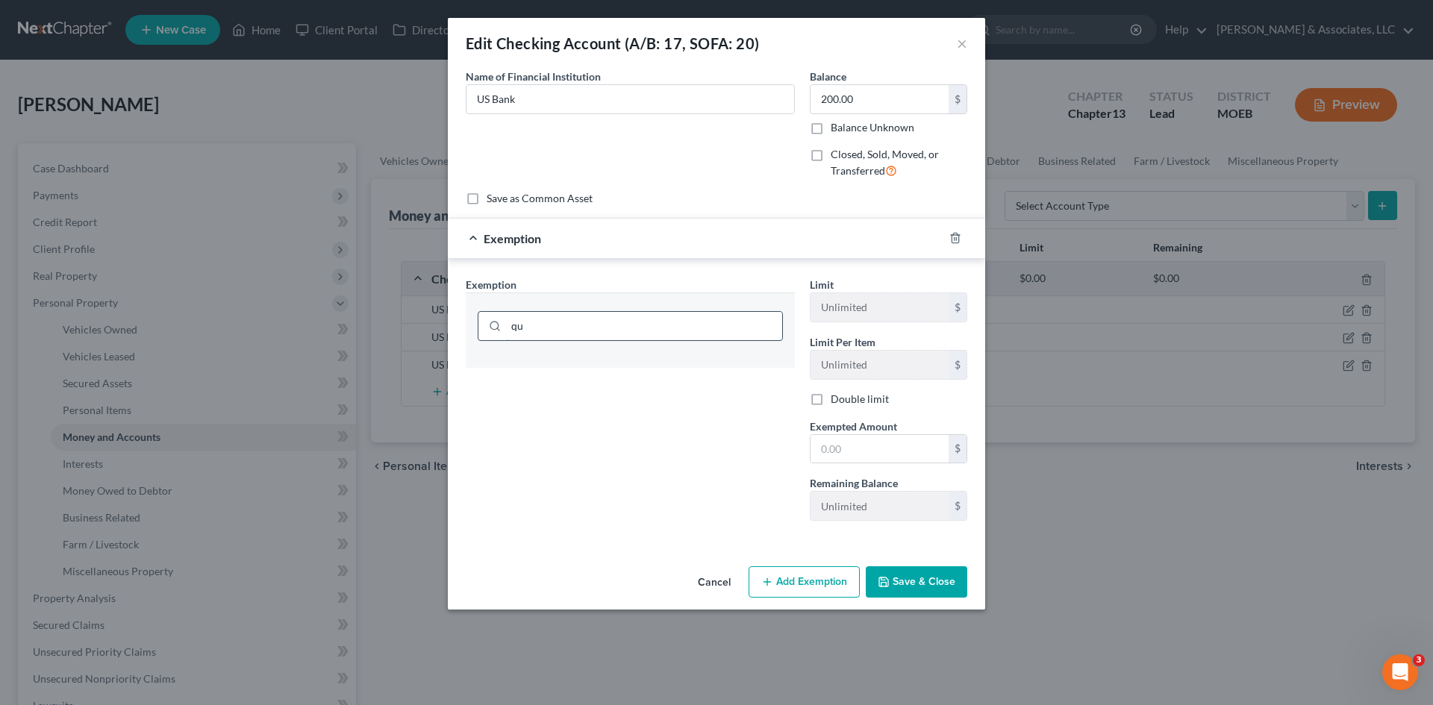
type input "q"
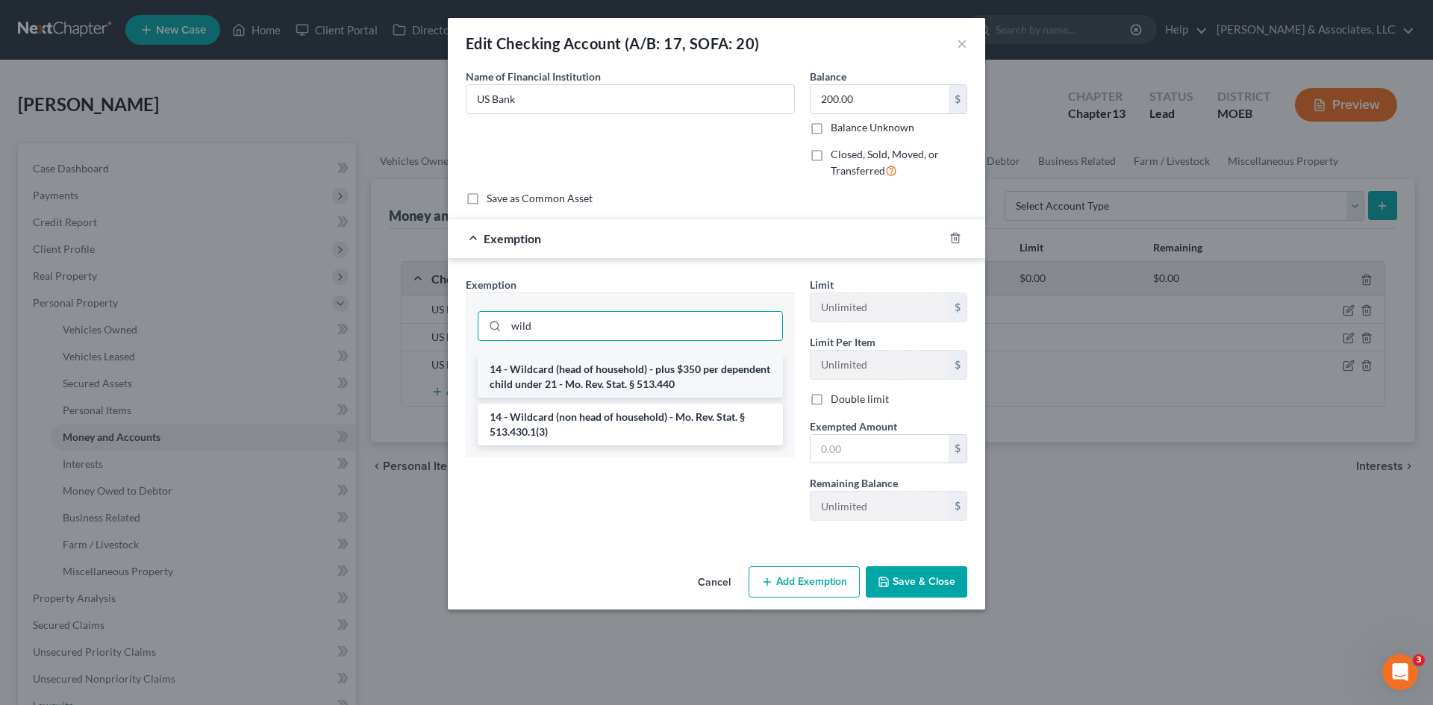
type input "wild"
click at [651, 383] on li "14 - Wildcard (head of household) - plus $350 per dependent child under 21 - Mo…" at bounding box center [630, 377] width 305 height 42
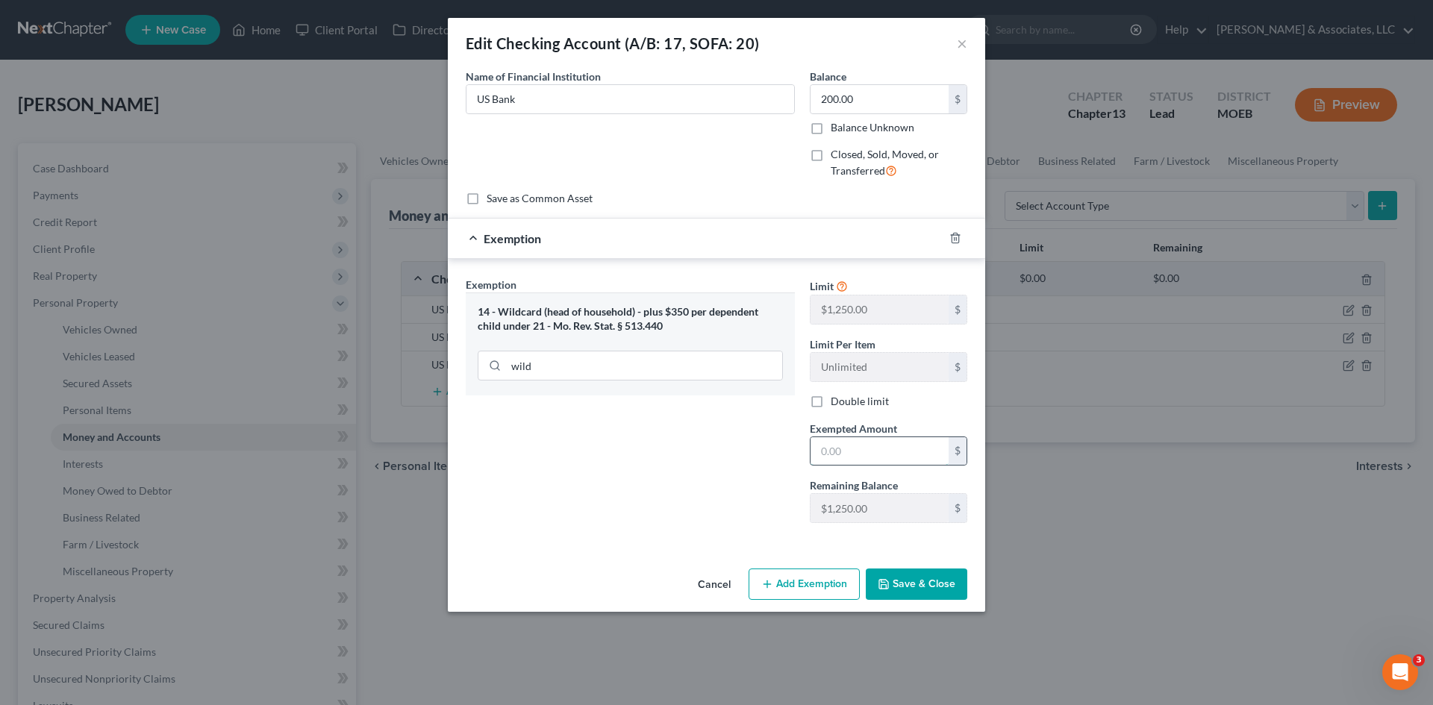
click at [866, 448] on input "text" at bounding box center [880, 451] width 138 height 28
type input "200.00"
click at [793, 591] on button "Add Exemption" at bounding box center [804, 584] width 111 height 31
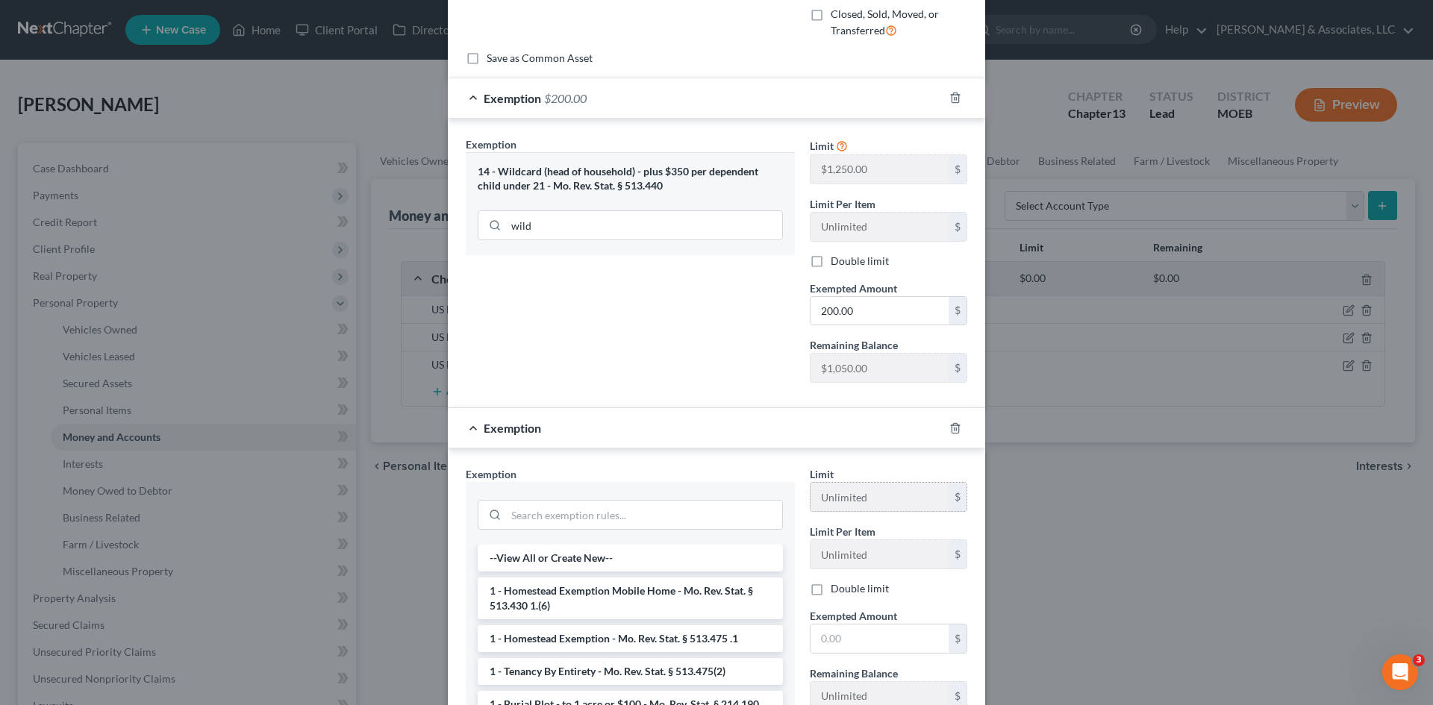
scroll to position [149, 0]
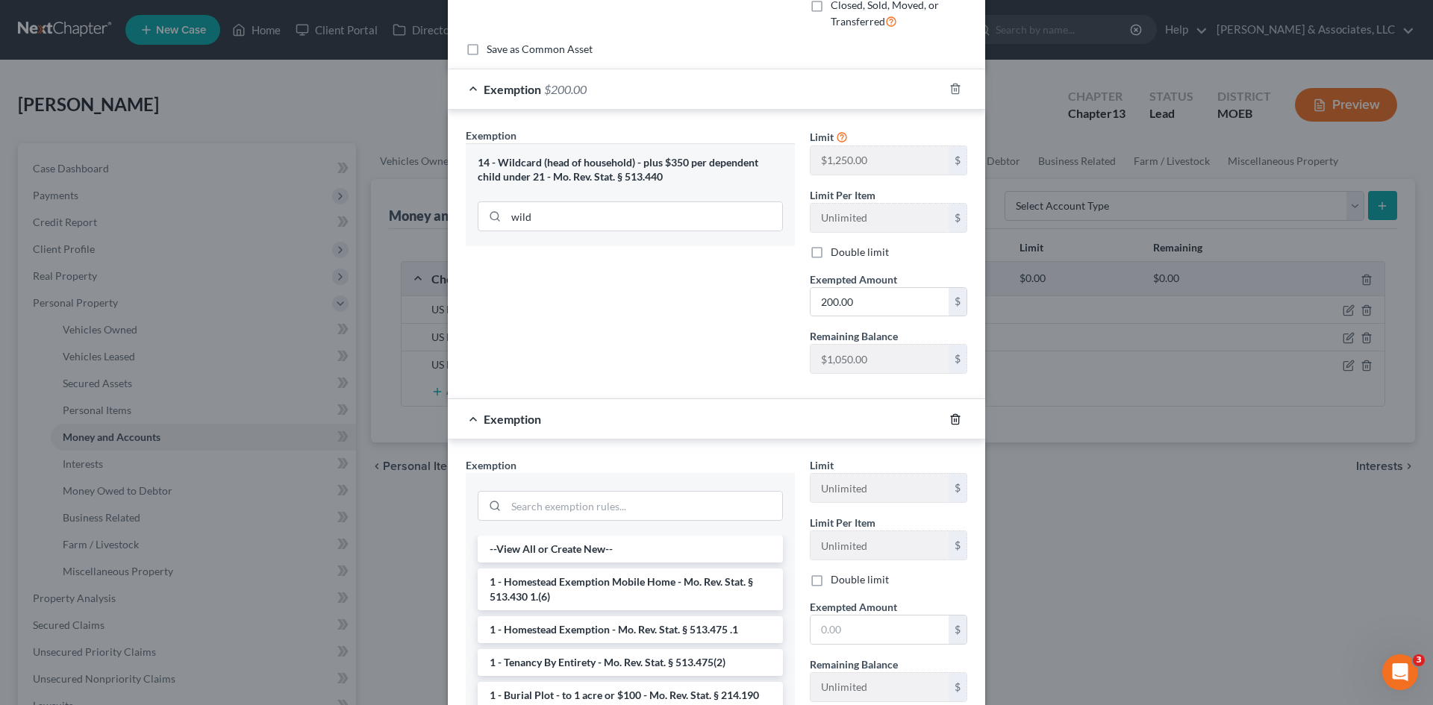
click at [949, 418] on icon "button" at bounding box center [955, 419] width 12 height 12
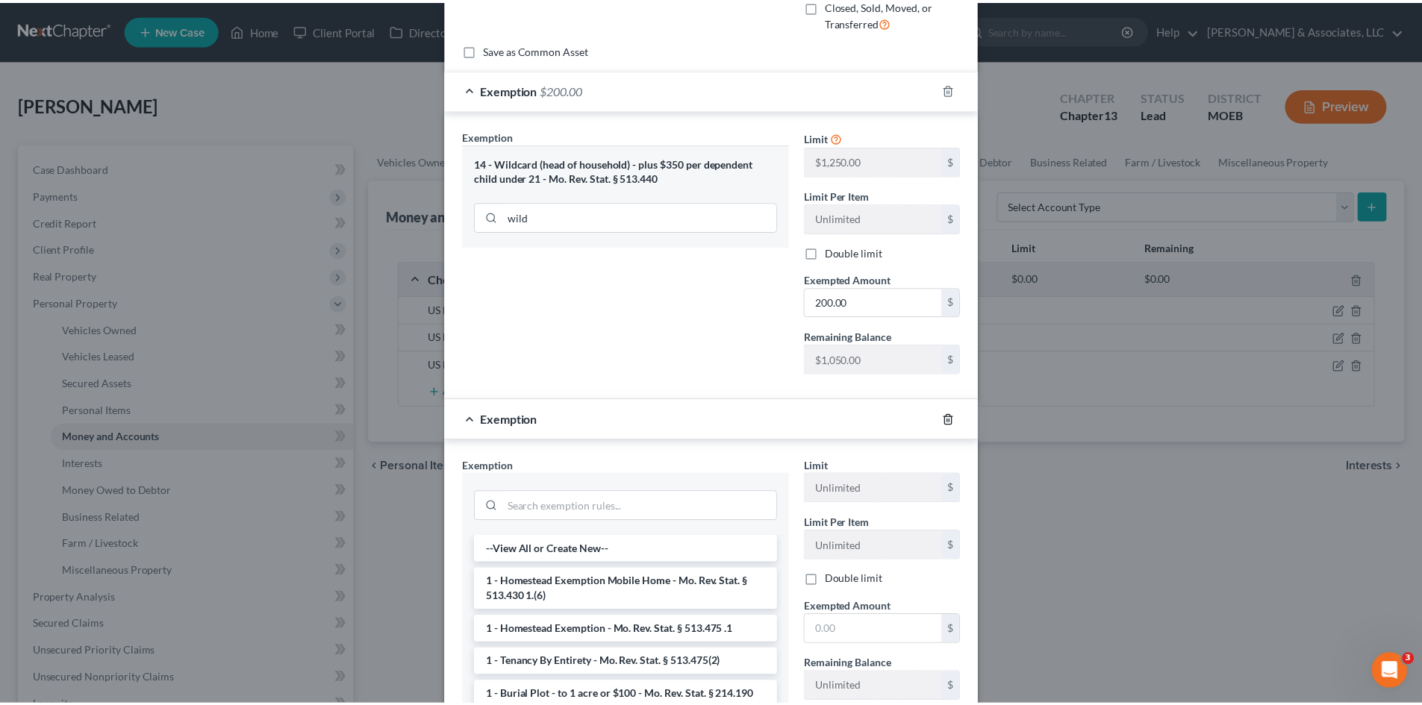
scroll to position [0, 0]
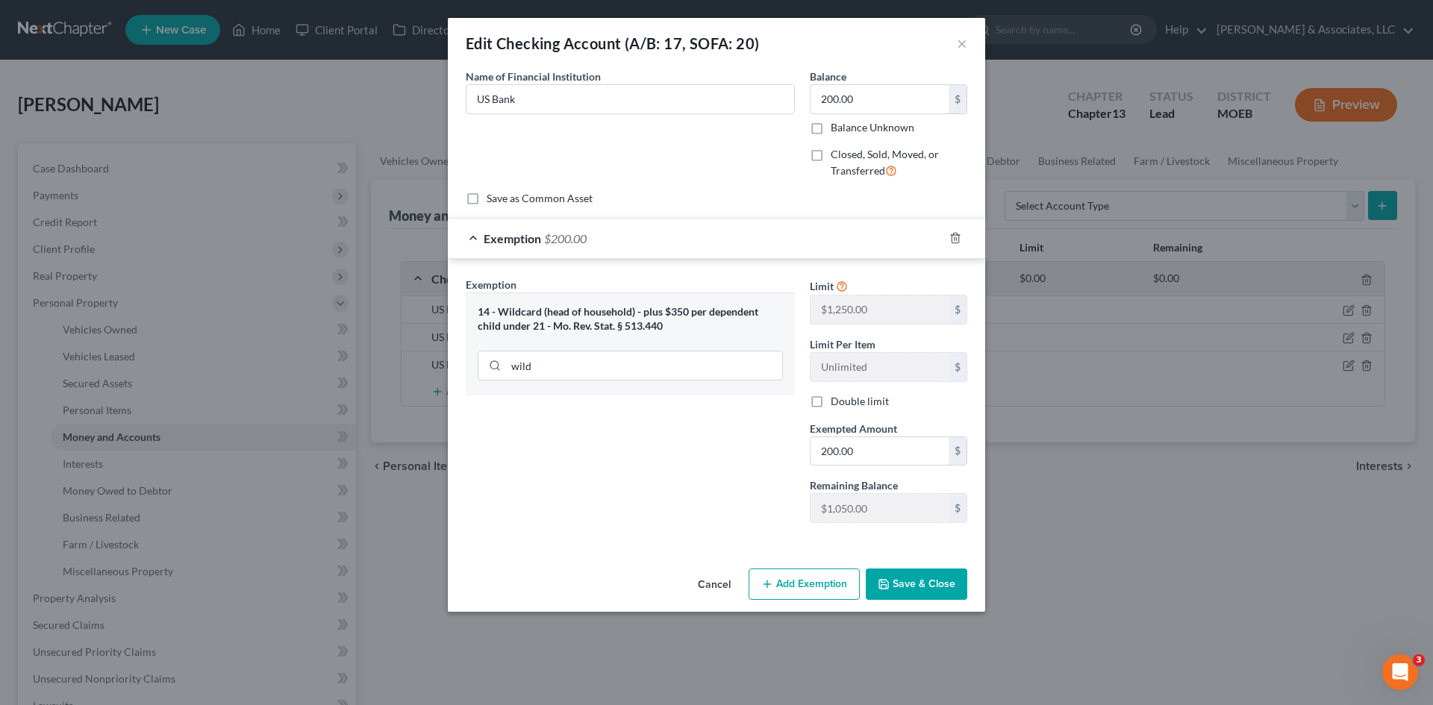
click at [923, 590] on button "Save & Close" at bounding box center [917, 584] width 102 height 31
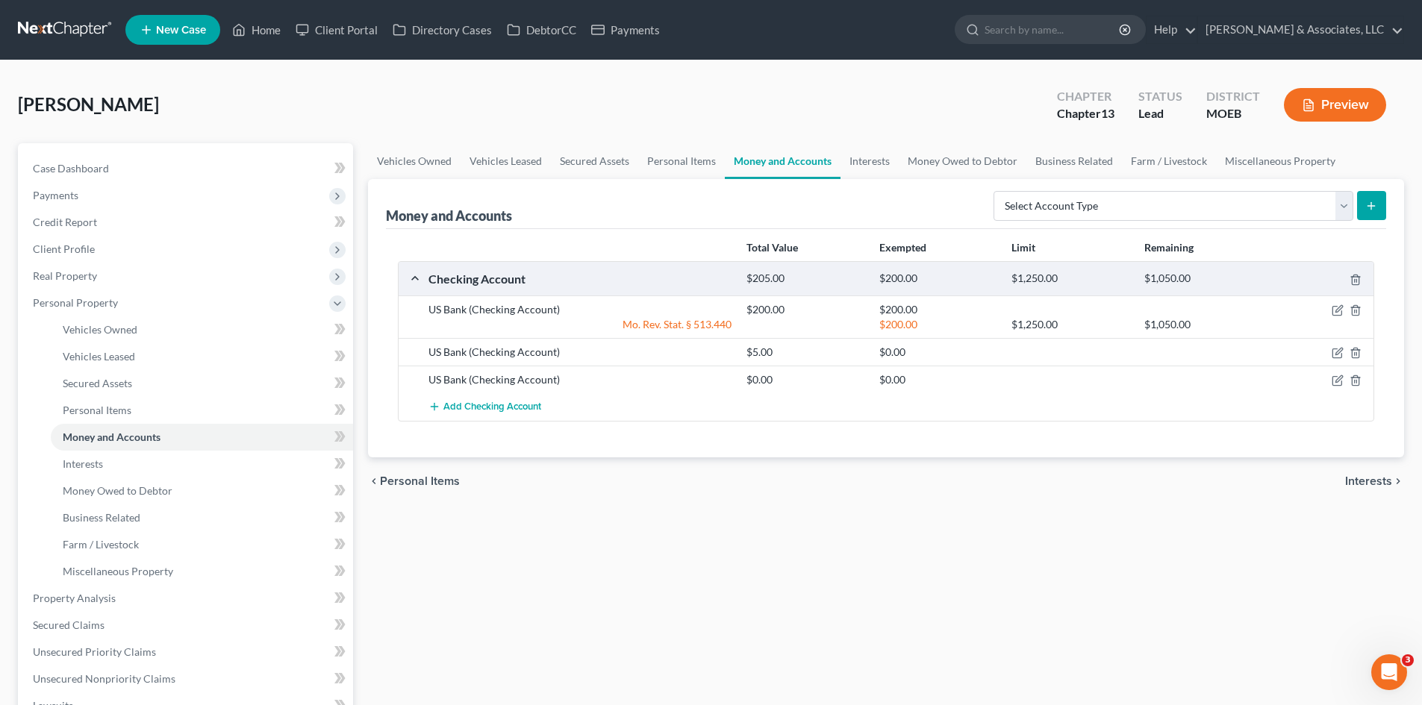
drag, startPoint x: 1334, startPoint y: 349, endPoint x: 1005, endPoint y: 369, distance: 329.8
click at [1003, 366] on div "US Bank (Checking Account) $0.00 $0.00" at bounding box center [886, 380] width 975 height 28
click at [1337, 348] on icon "button" at bounding box center [1337, 353] width 12 height 12
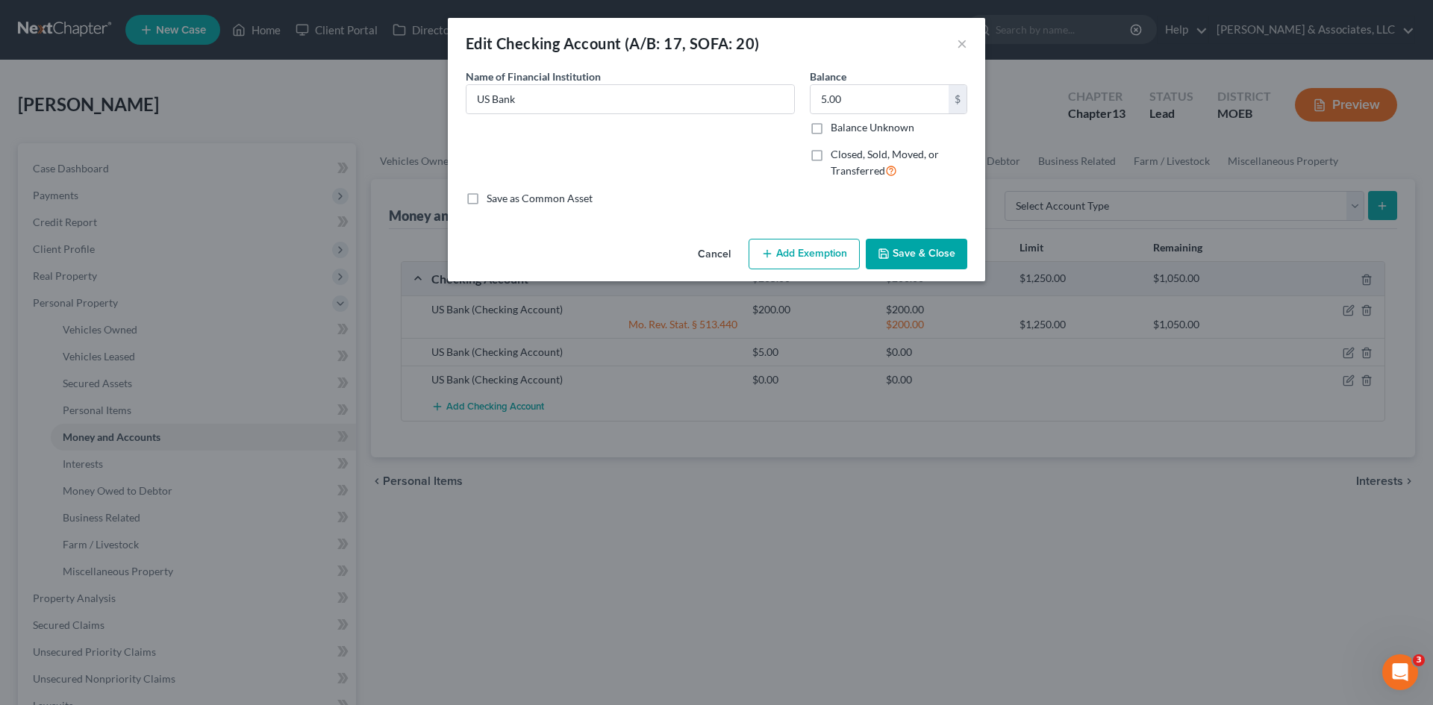
click at [796, 257] on button "Add Exemption" at bounding box center [804, 254] width 111 height 31
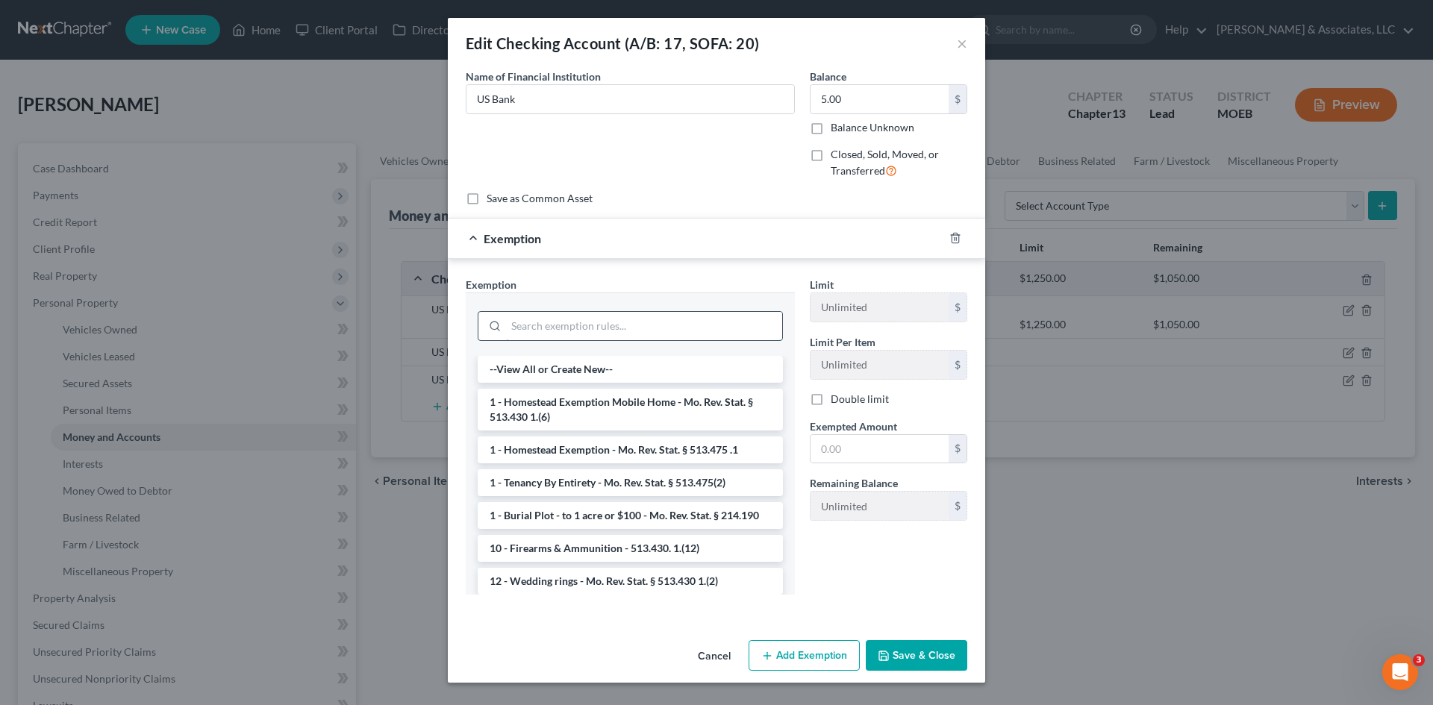
click at [614, 328] on input "search" at bounding box center [644, 326] width 276 height 28
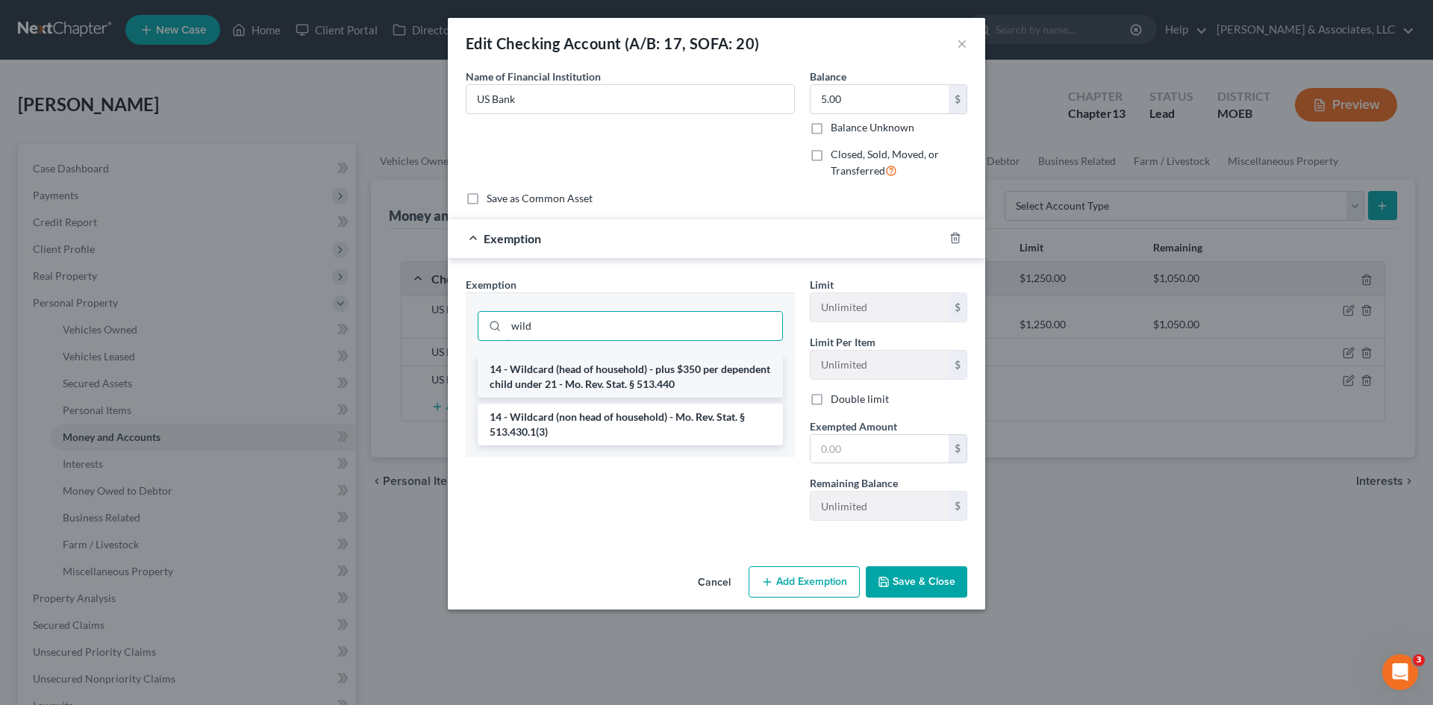
type input "wild"
click at [683, 384] on li "14 - Wildcard (head of household) - plus $350 per dependent child under 21 - Mo…" at bounding box center [630, 377] width 305 height 42
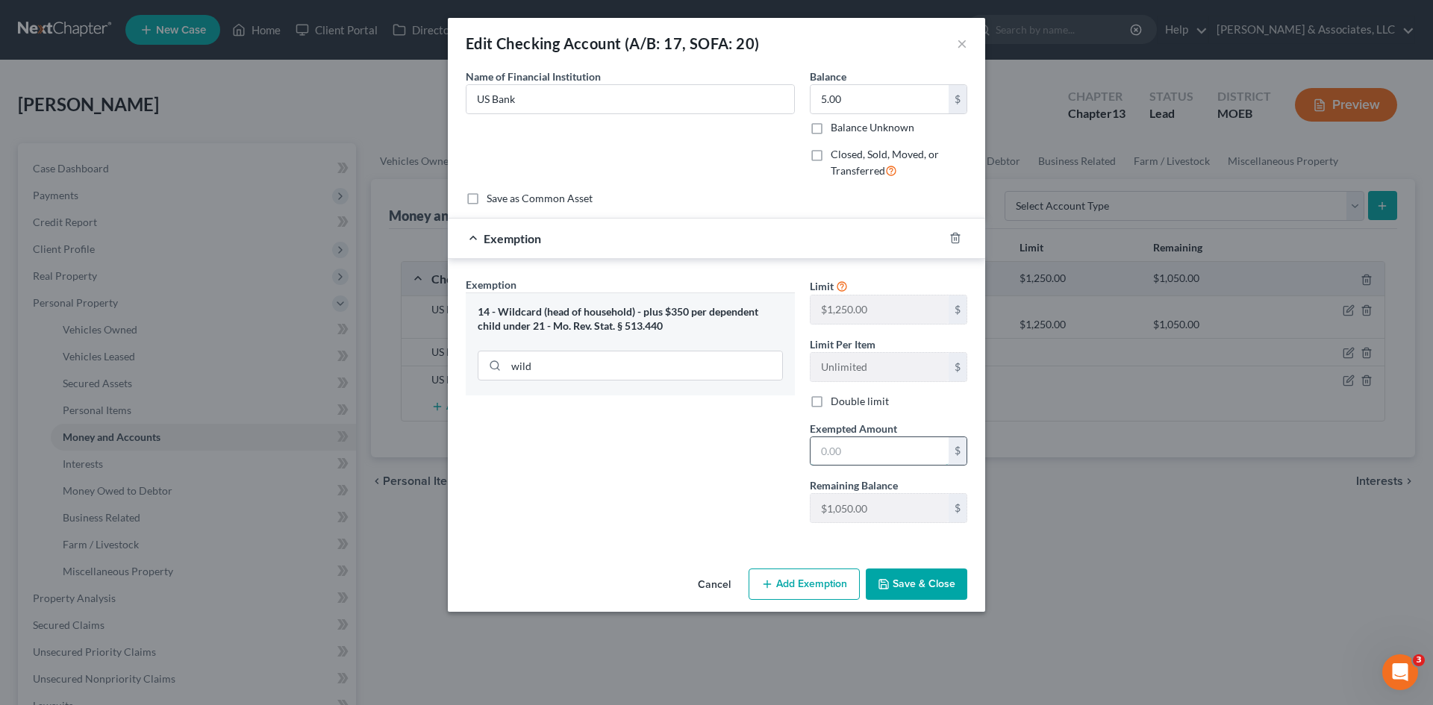
click at [869, 445] on input "text" at bounding box center [880, 451] width 138 height 28
type input "5.00"
click at [888, 577] on button "Save & Close" at bounding box center [917, 584] width 102 height 31
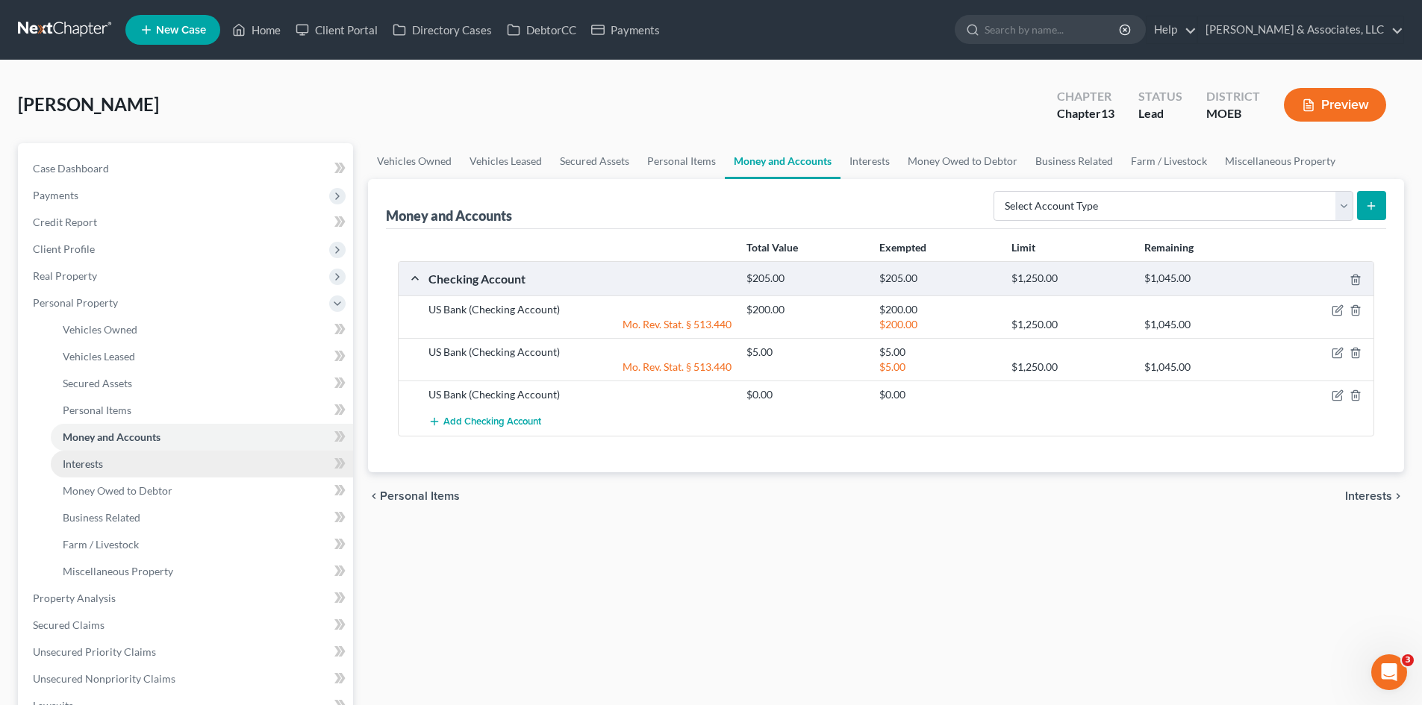
click at [90, 473] on link "Interests" at bounding box center [202, 464] width 302 height 27
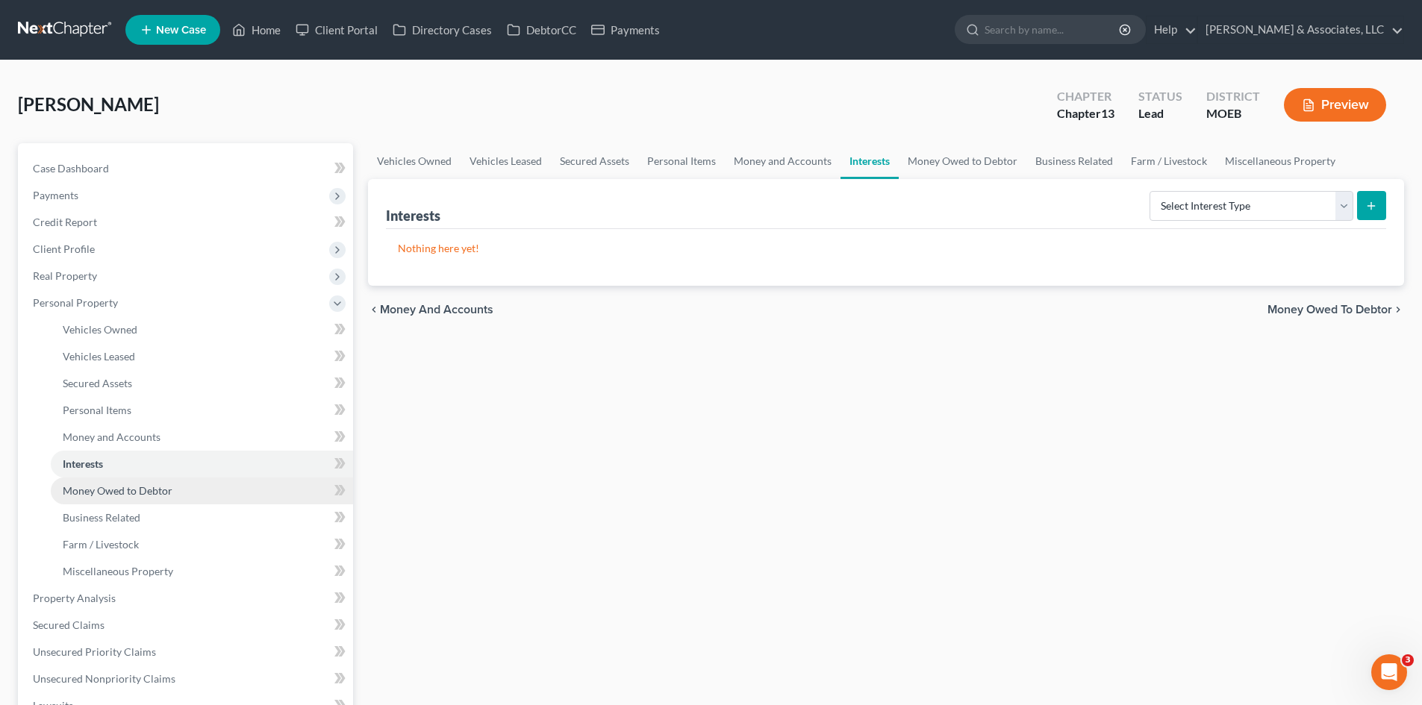
click at [99, 490] on span "Money Owed to Debtor" at bounding box center [118, 490] width 110 height 13
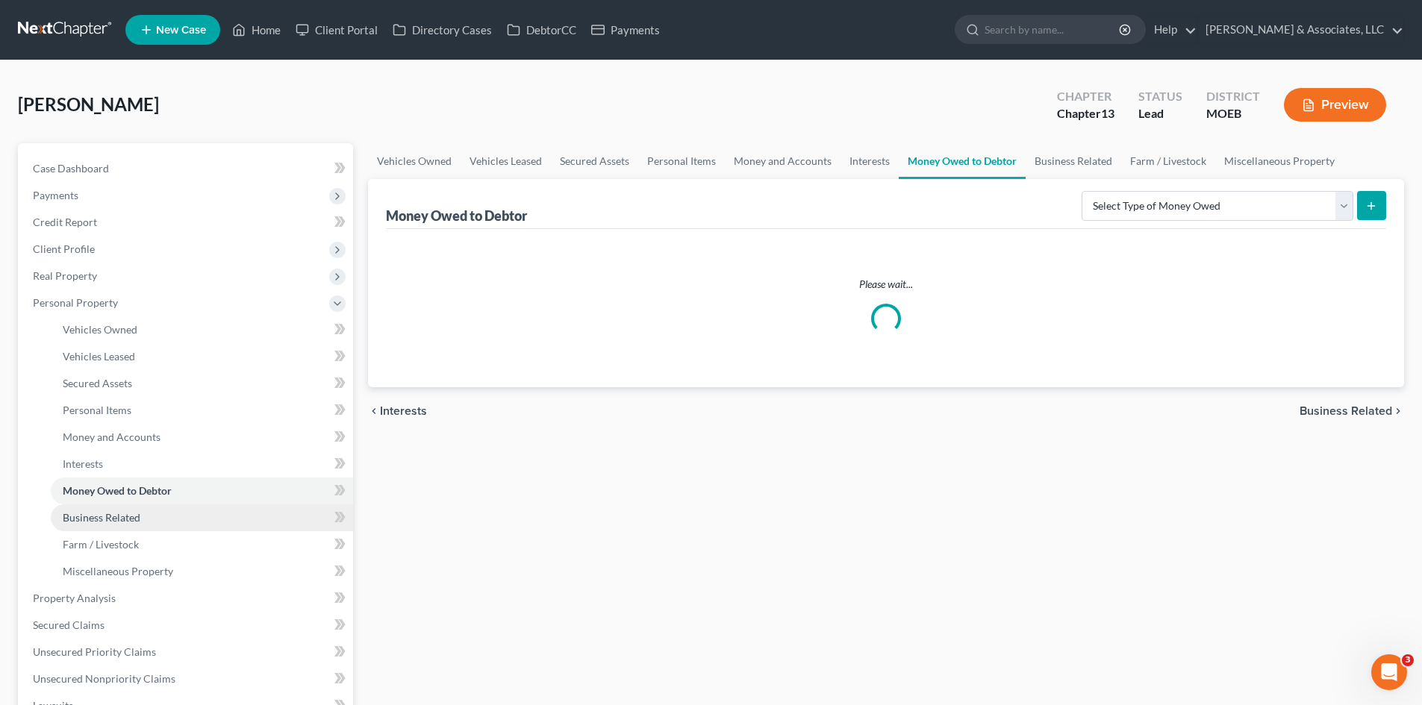
click at [94, 516] on span "Business Related" at bounding box center [102, 517] width 78 height 13
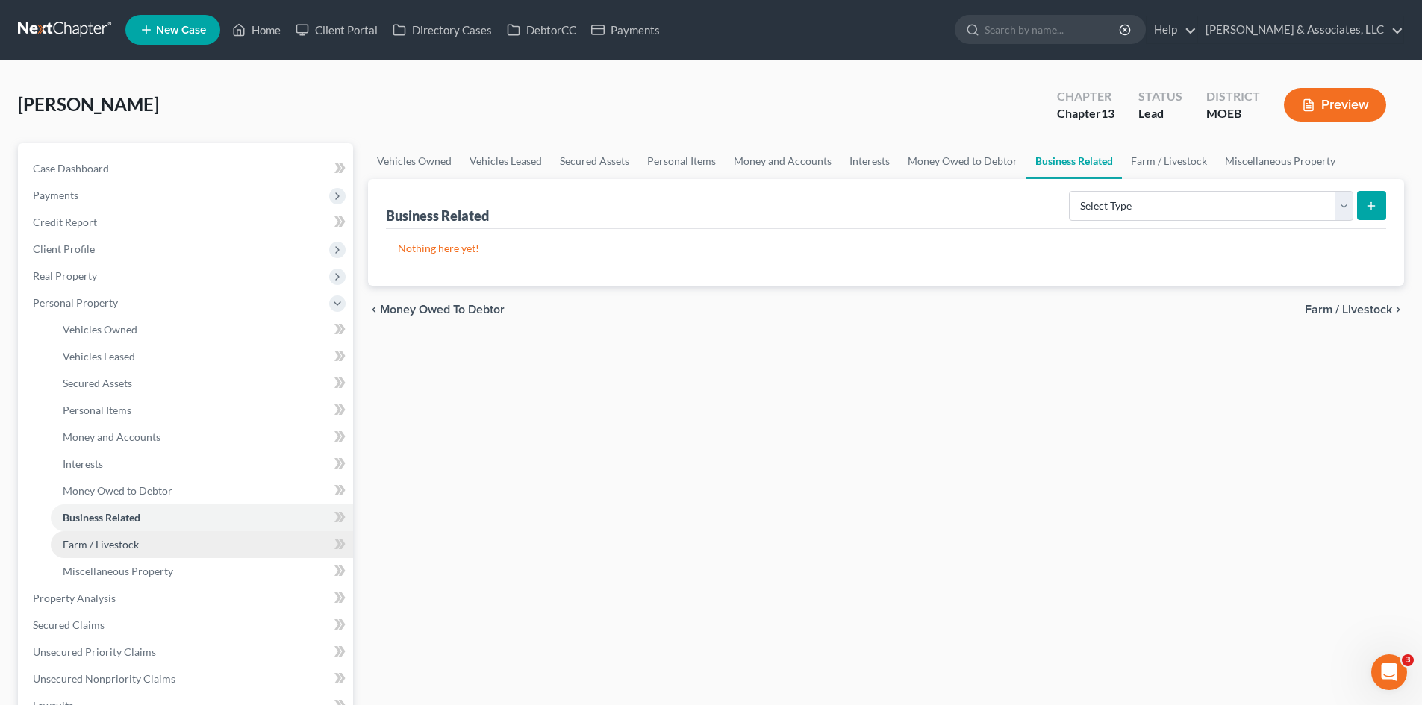
click at [105, 547] on span "Farm / Livestock" at bounding box center [101, 544] width 76 height 13
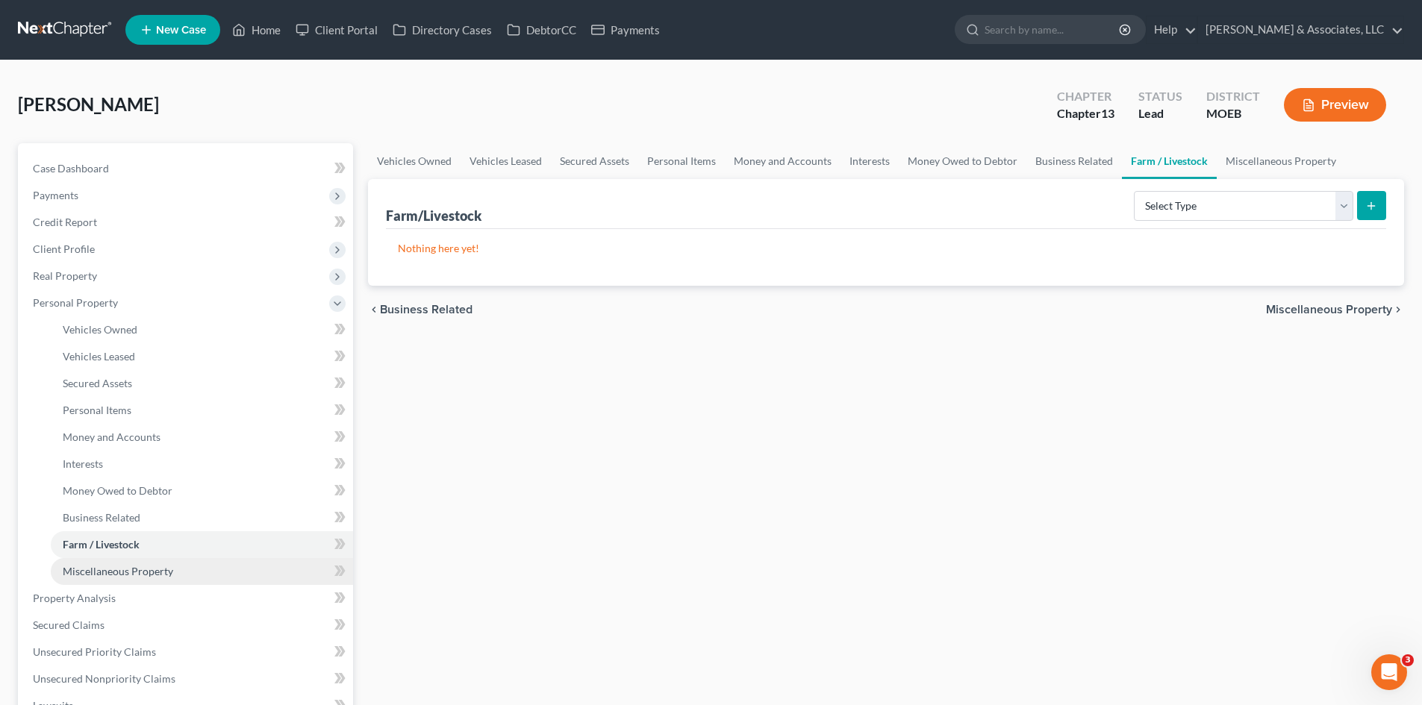
click at [110, 569] on span "Miscellaneous Property" at bounding box center [118, 571] width 110 height 13
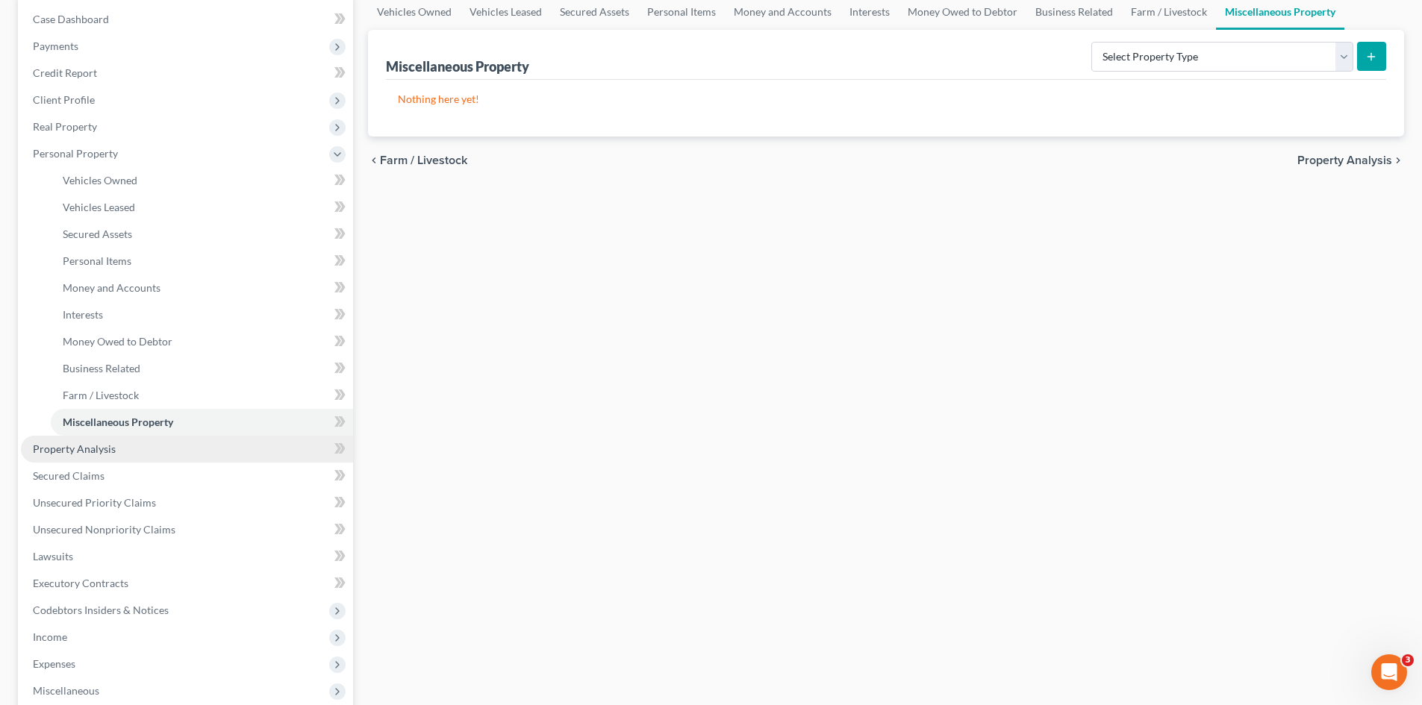
click at [104, 456] on link "Property Analysis" at bounding box center [187, 449] width 332 height 27
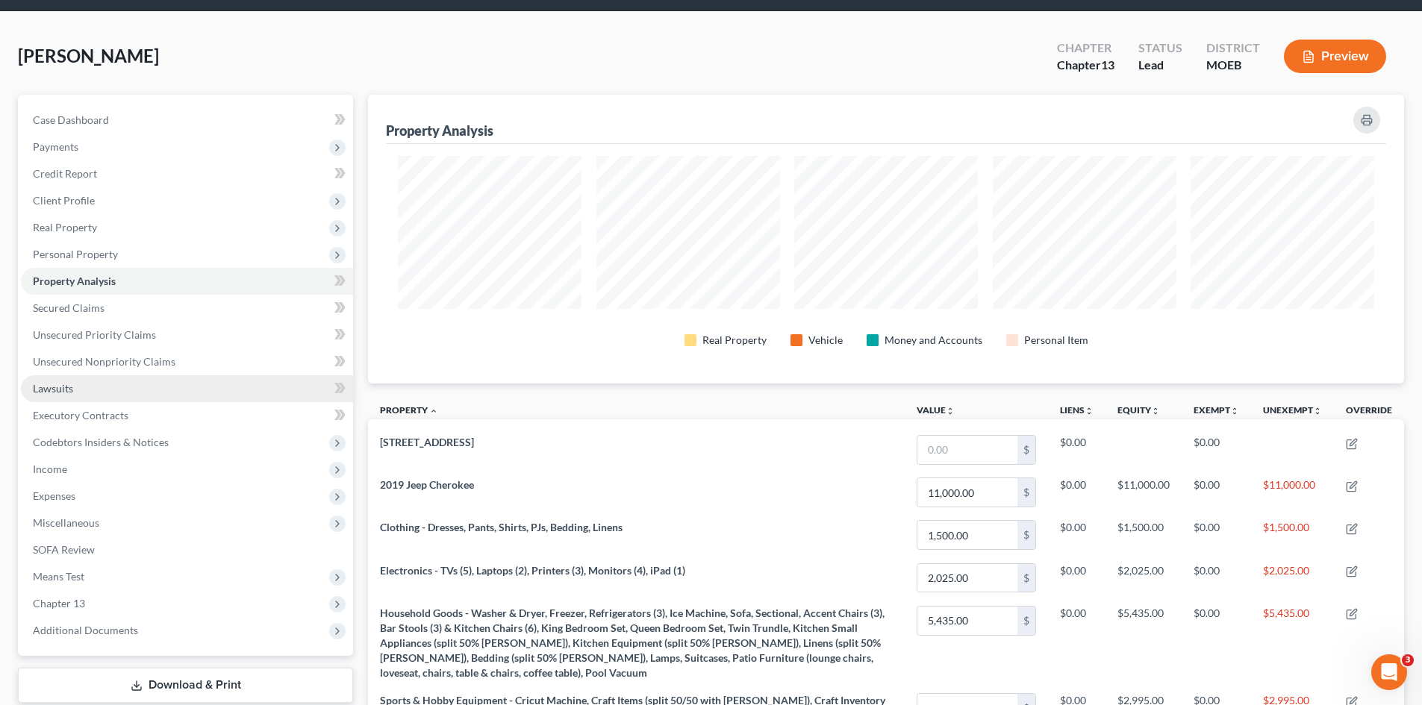
scroll to position [75, 0]
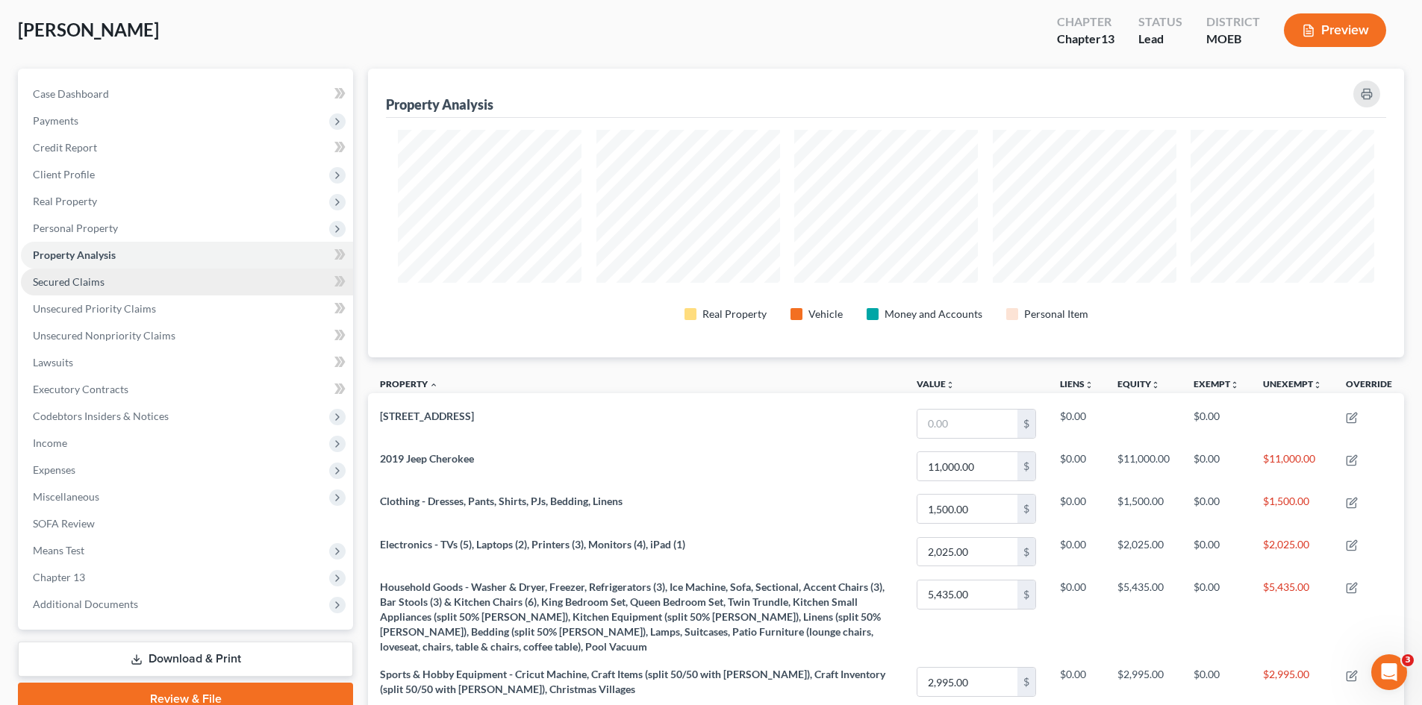
click at [97, 286] on span "Secured Claims" at bounding box center [69, 281] width 72 height 13
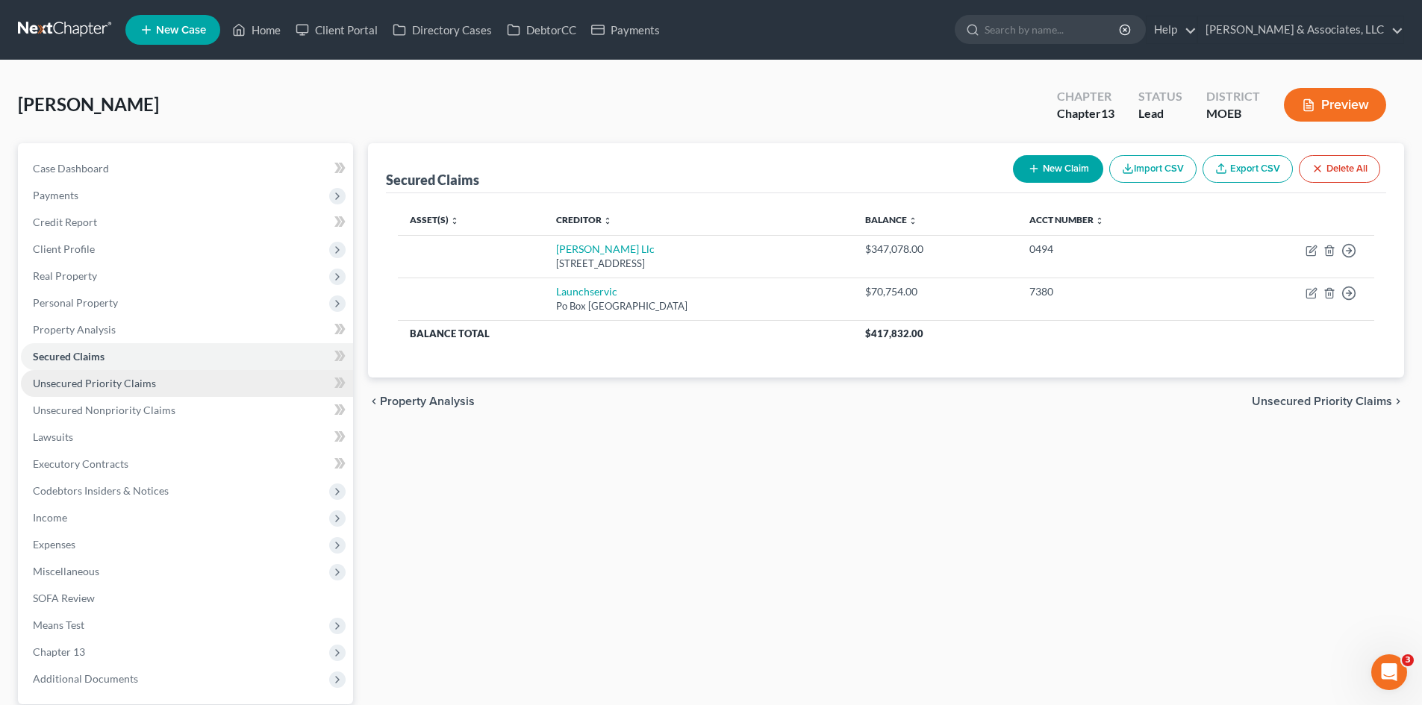
click at [139, 383] on span "Unsecured Priority Claims" at bounding box center [94, 383] width 123 height 13
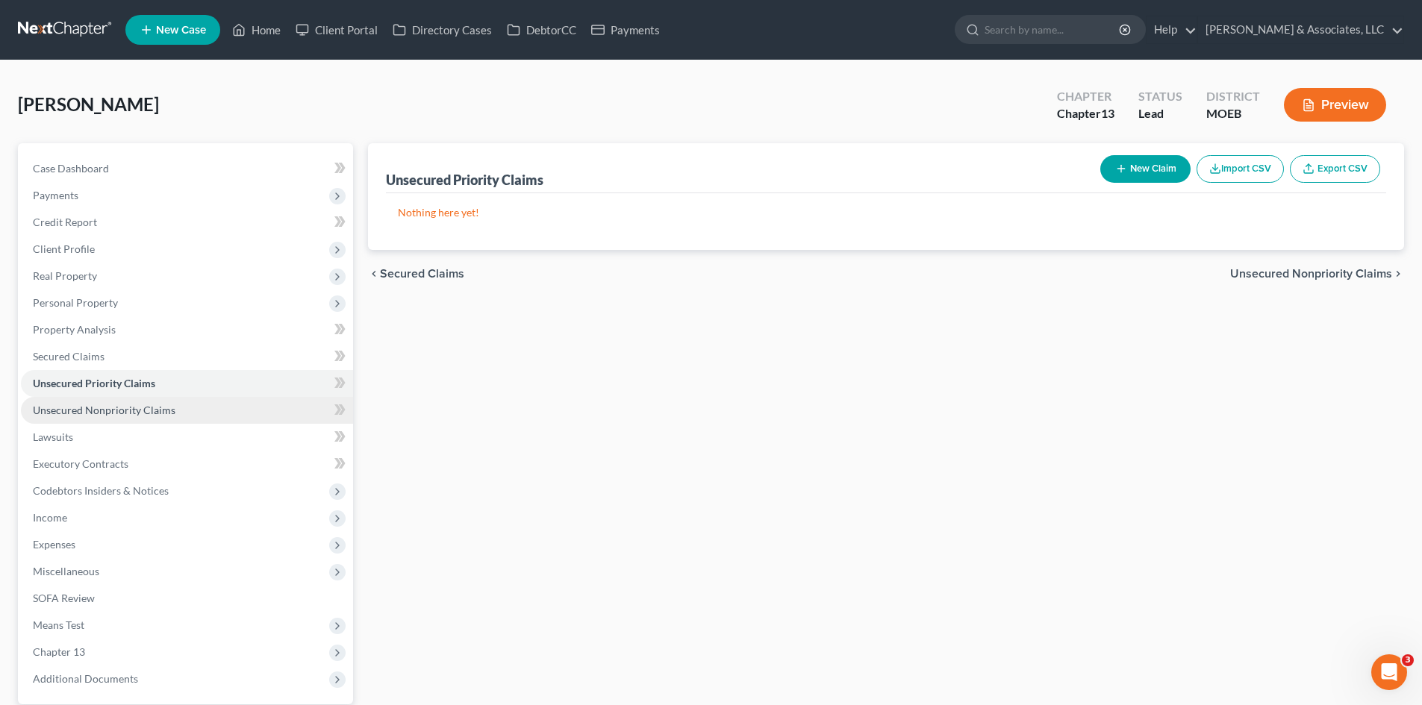
click at [144, 407] on span "Unsecured Nonpriority Claims" at bounding box center [104, 410] width 143 height 13
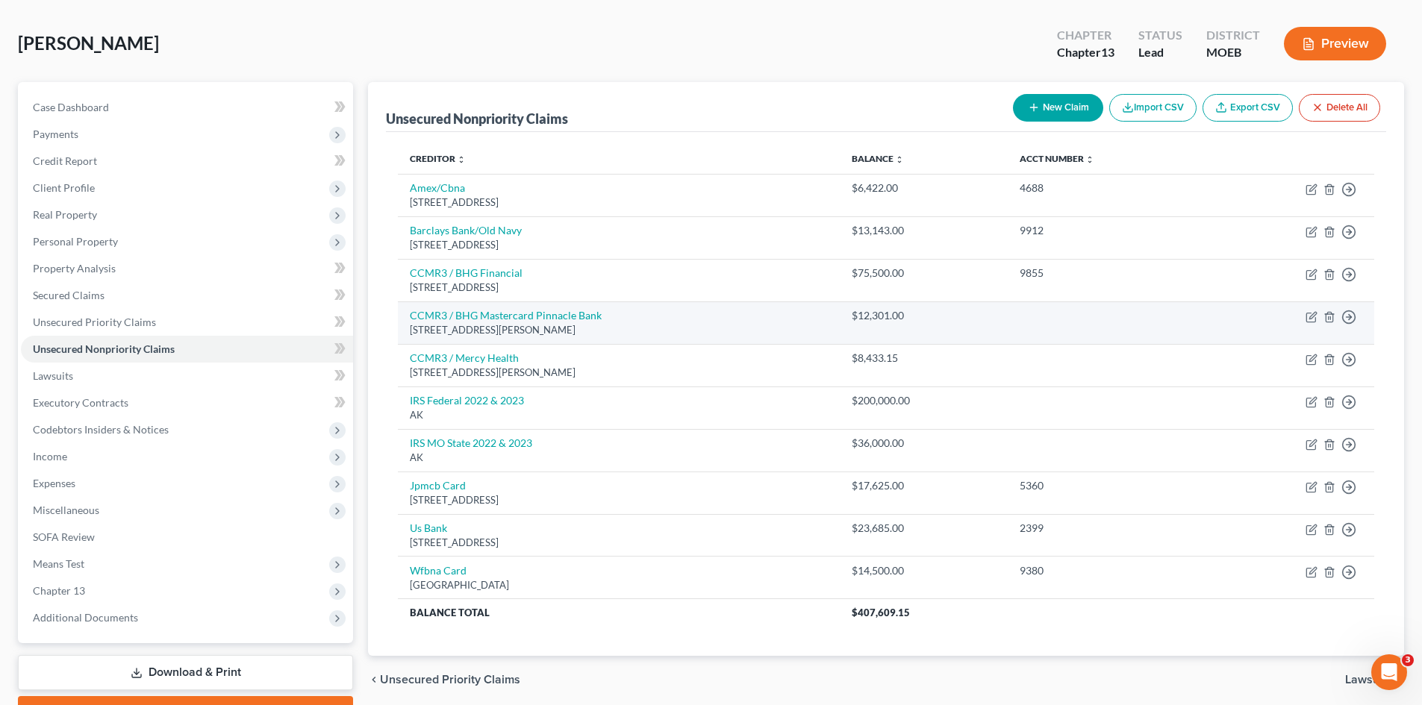
scroll to position [142, 0]
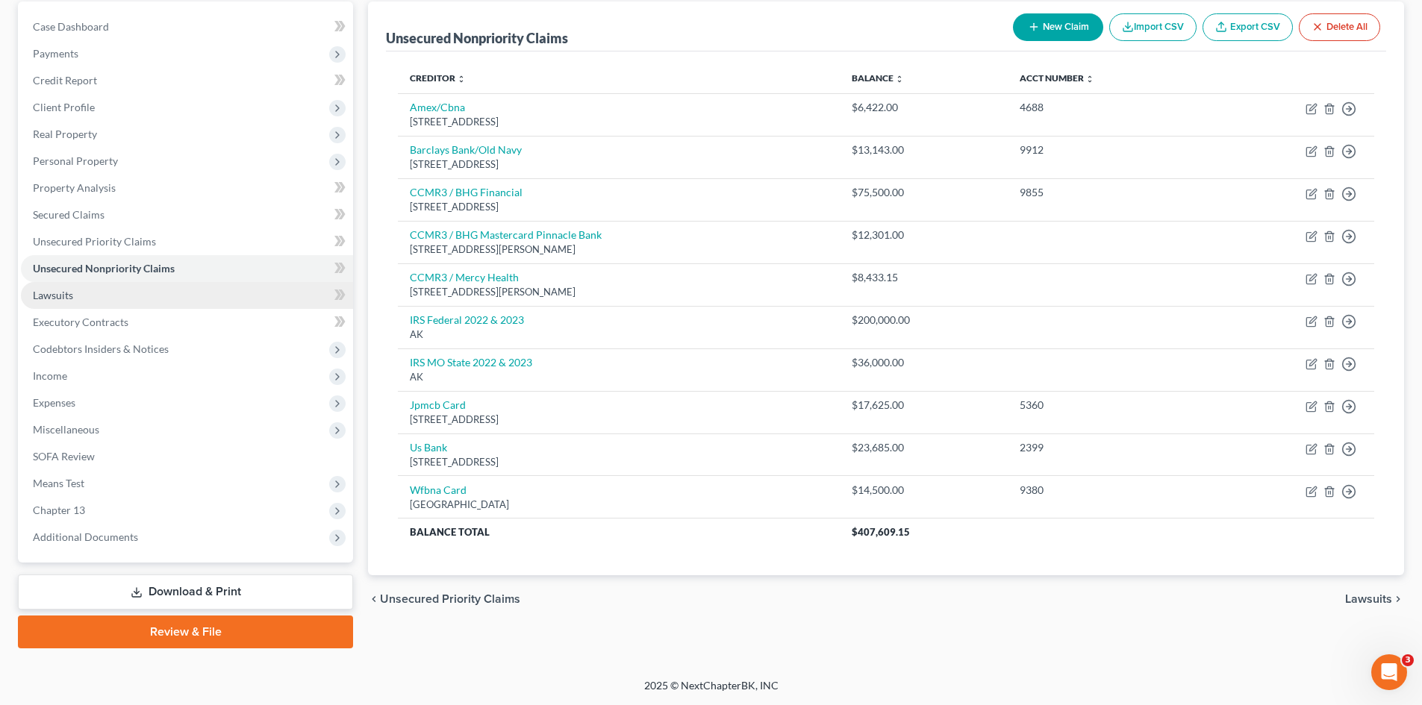
click at [39, 301] on span "Lawsuits" at bounding box center [53, 295] width 40 height 13
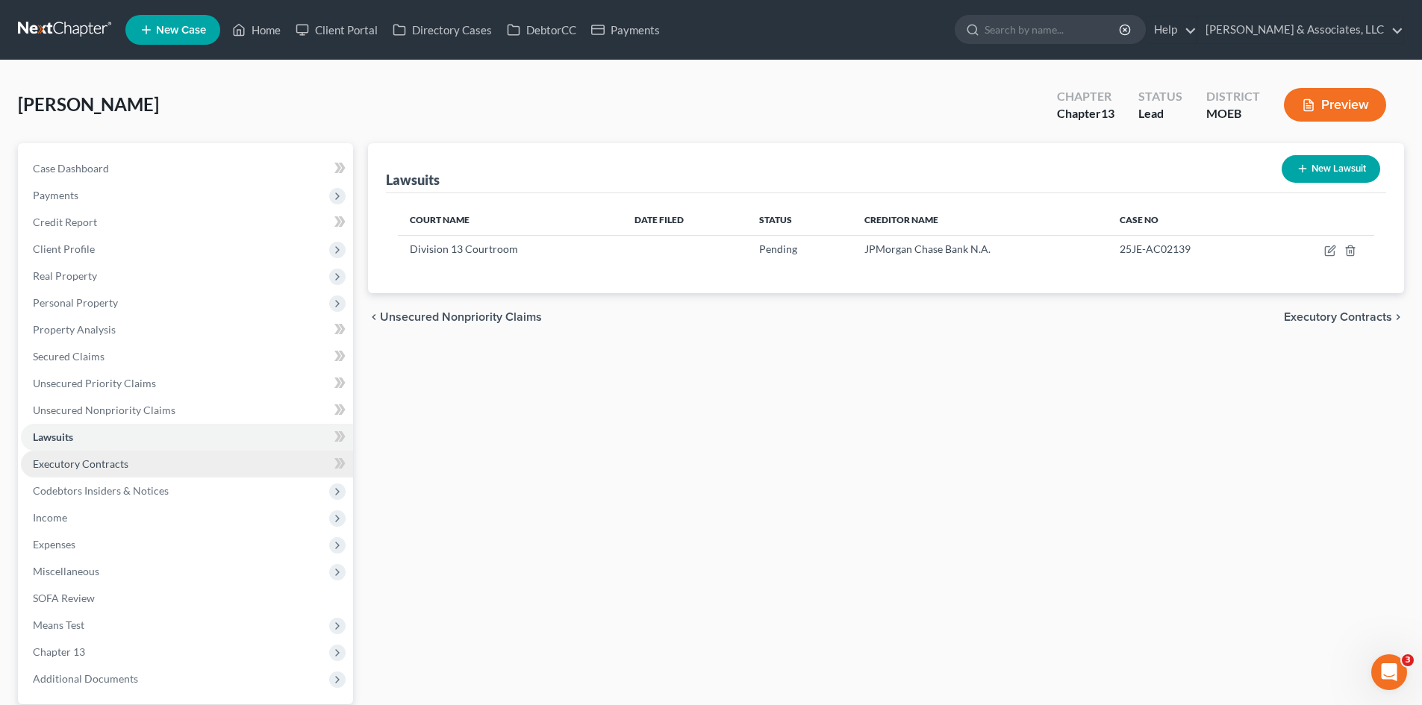
click at [93, 461] on span "Executory Contracts" at bounding box center [81, 464] width 96 height 13
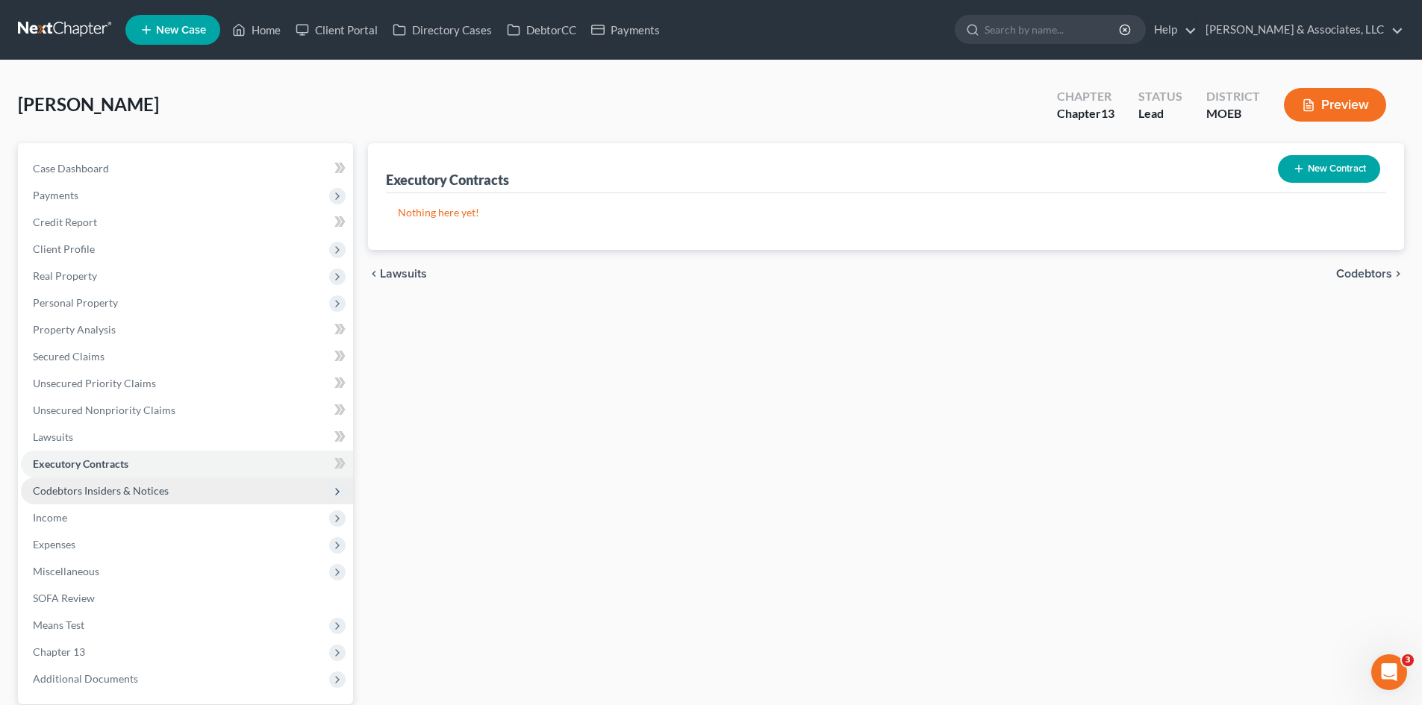
click at [87, 488] on span "Codebtors Insiders & Notices" at bounding box center [101, 490] width 136 height 13
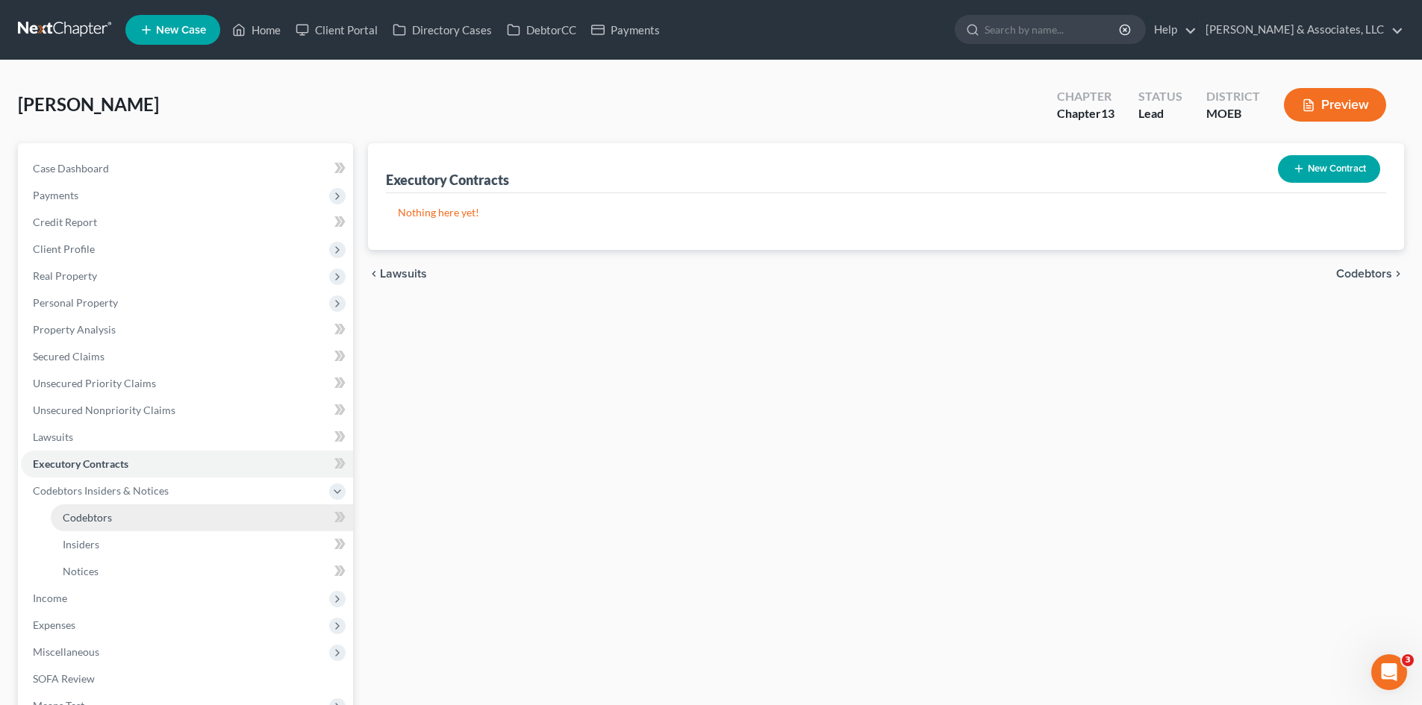
click at [84, 519] on span "Codebtors" at bounding box center [87, 517] width 49 height 13
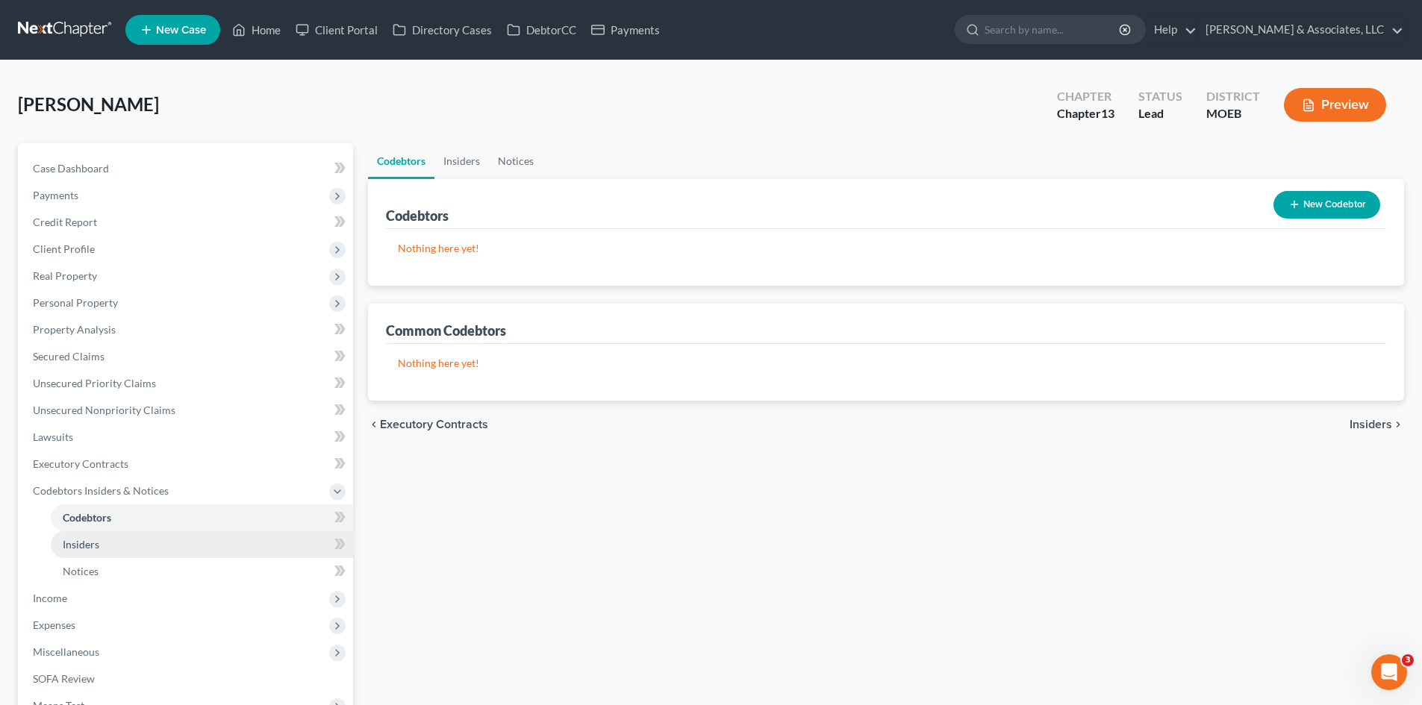
click at [86, 544] on span "Insiders" at bounding box center [81, 544] width 37 height 13
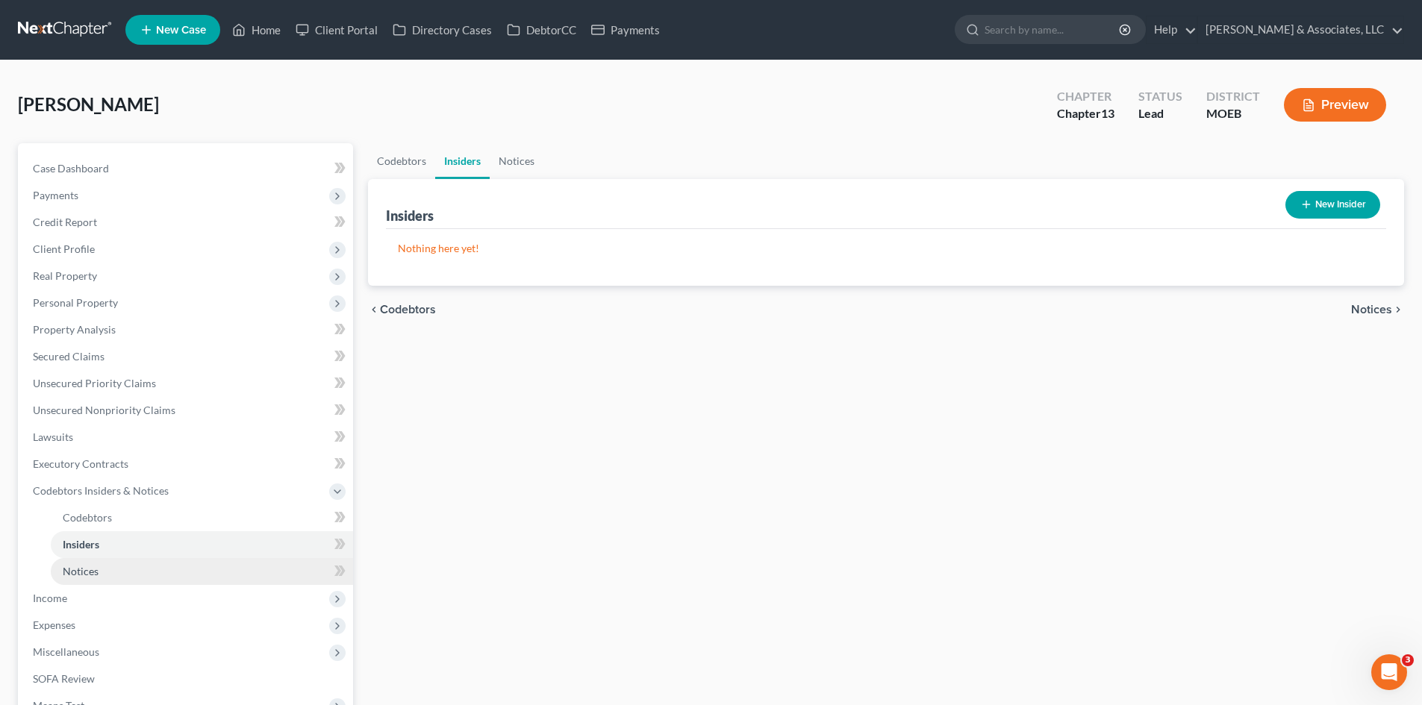
click at [81, 570] on span "Notices" at bounding box center [81, 571] width 36 height 13
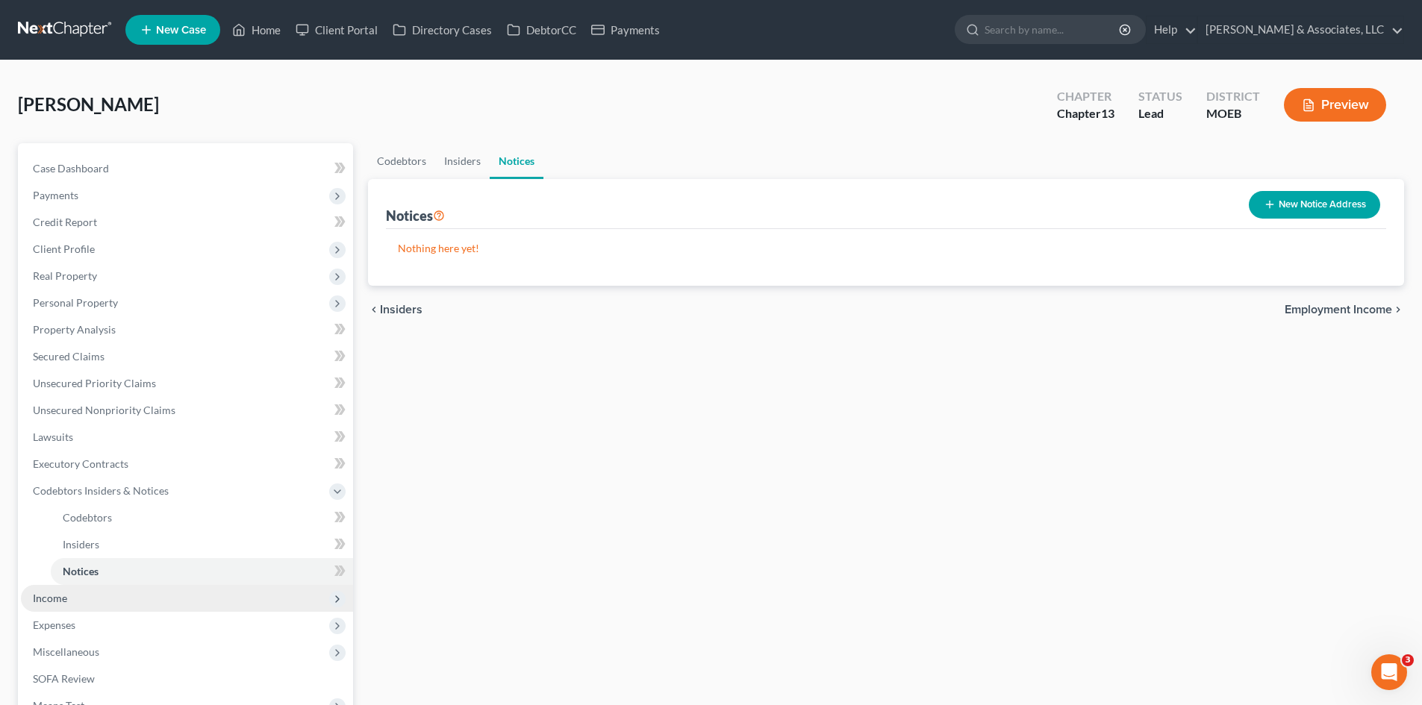
click at [40, 596] on span "Income" at bounding box center [50, 598] width 34 height 13
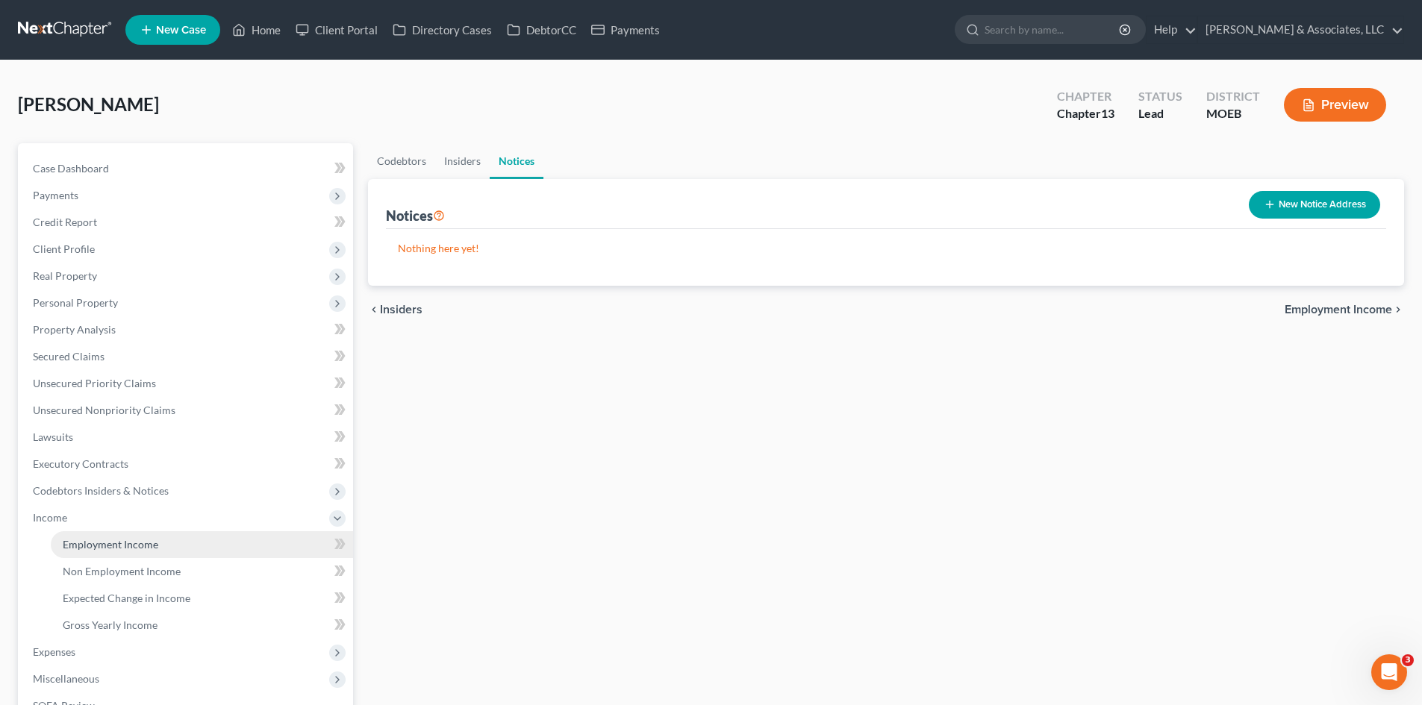
click at [140, 540] on span "Employment Income" at bounding box center [111, 544] width 96 height 13
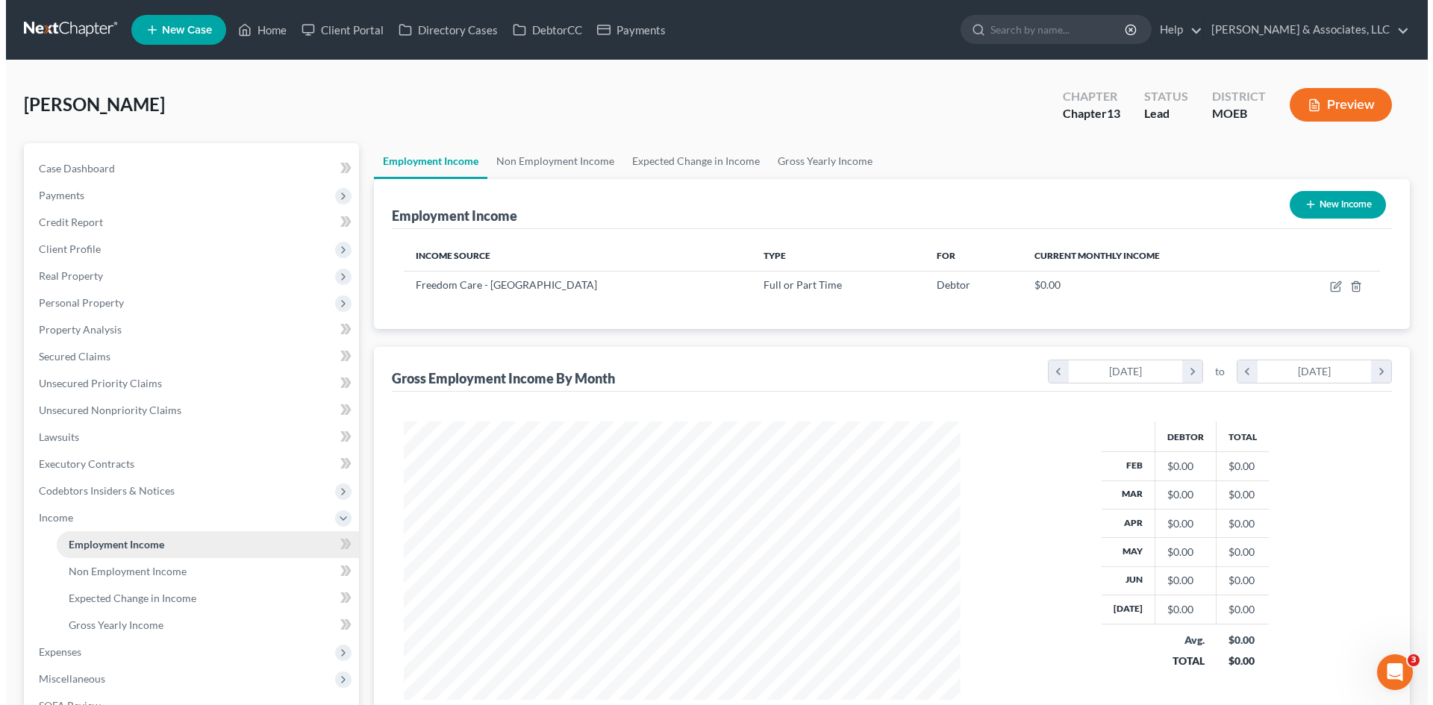
scroll to position [278, 587]
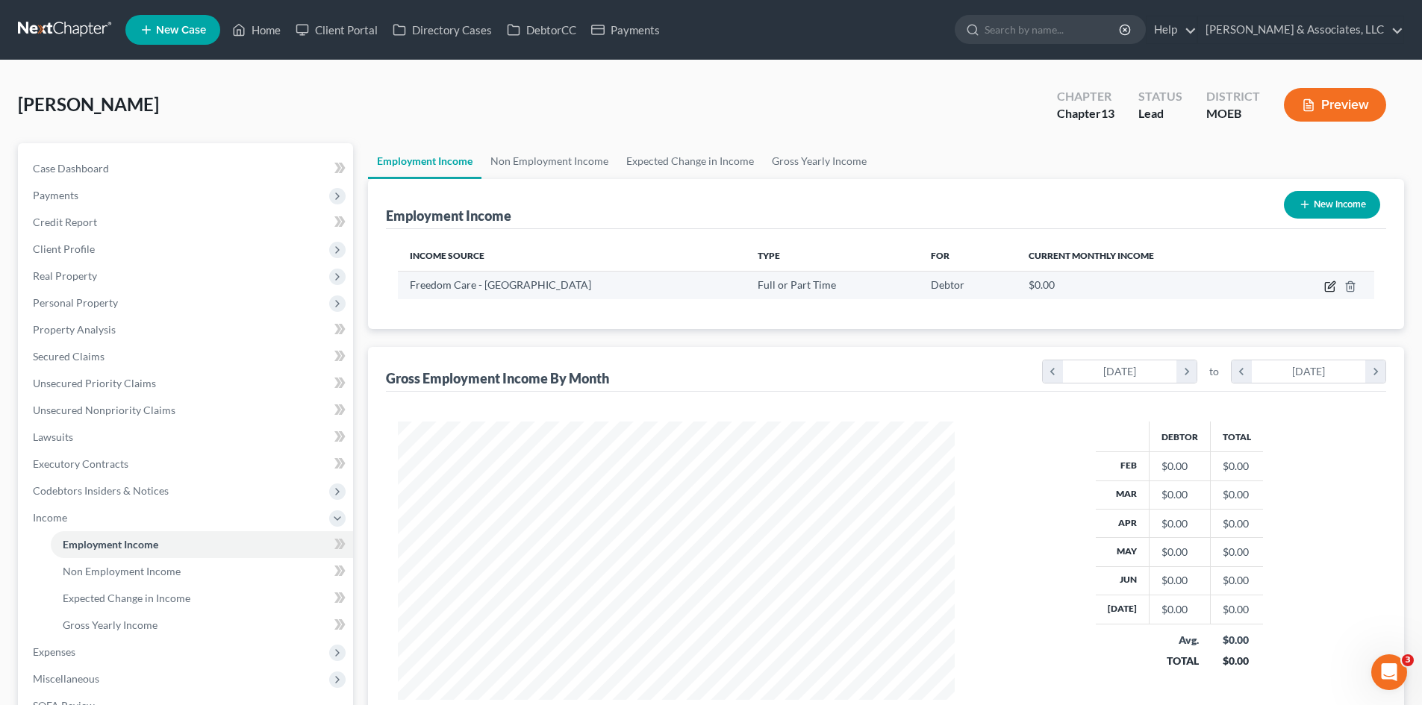
click at [1326, 288] on icon "button" at bounding box center [1330, 287] width 12 height 12
select select "0"
select select "35"
select select "3"
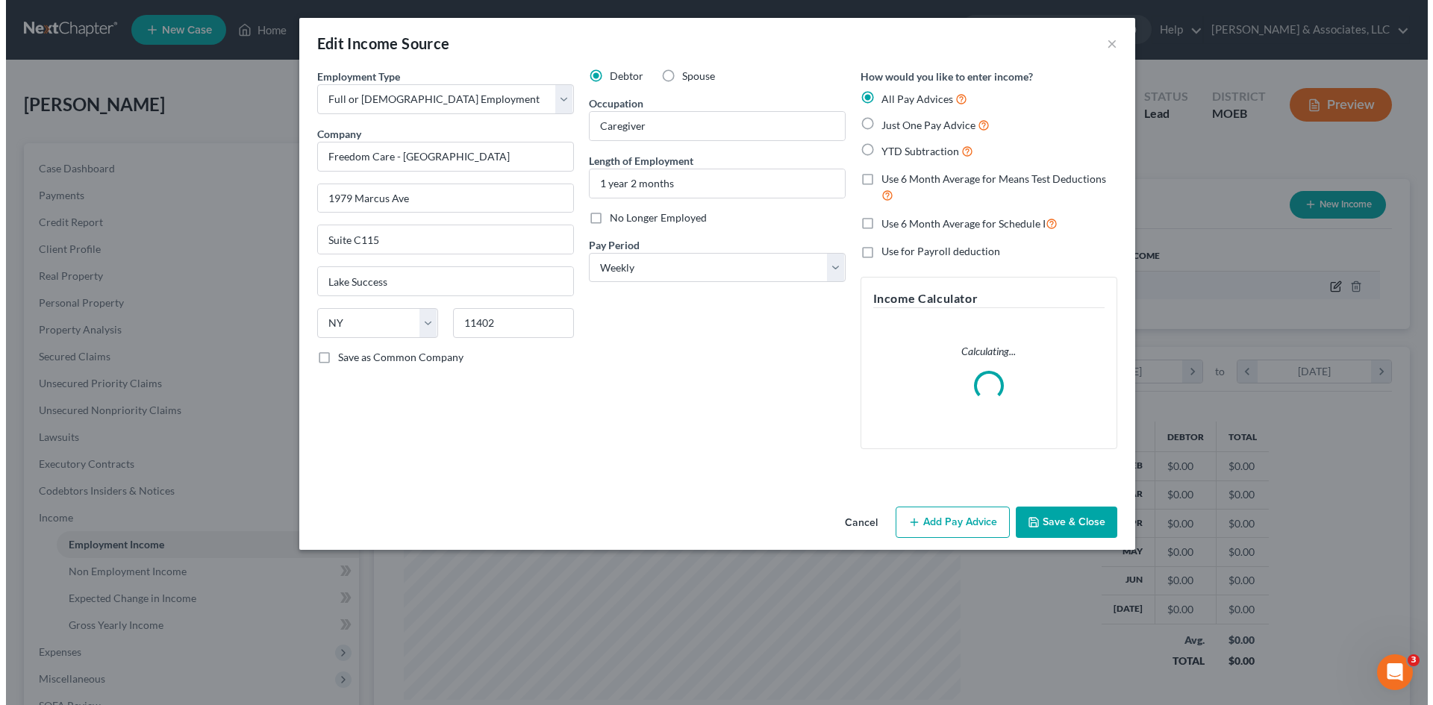
scroll to position [281, 592]
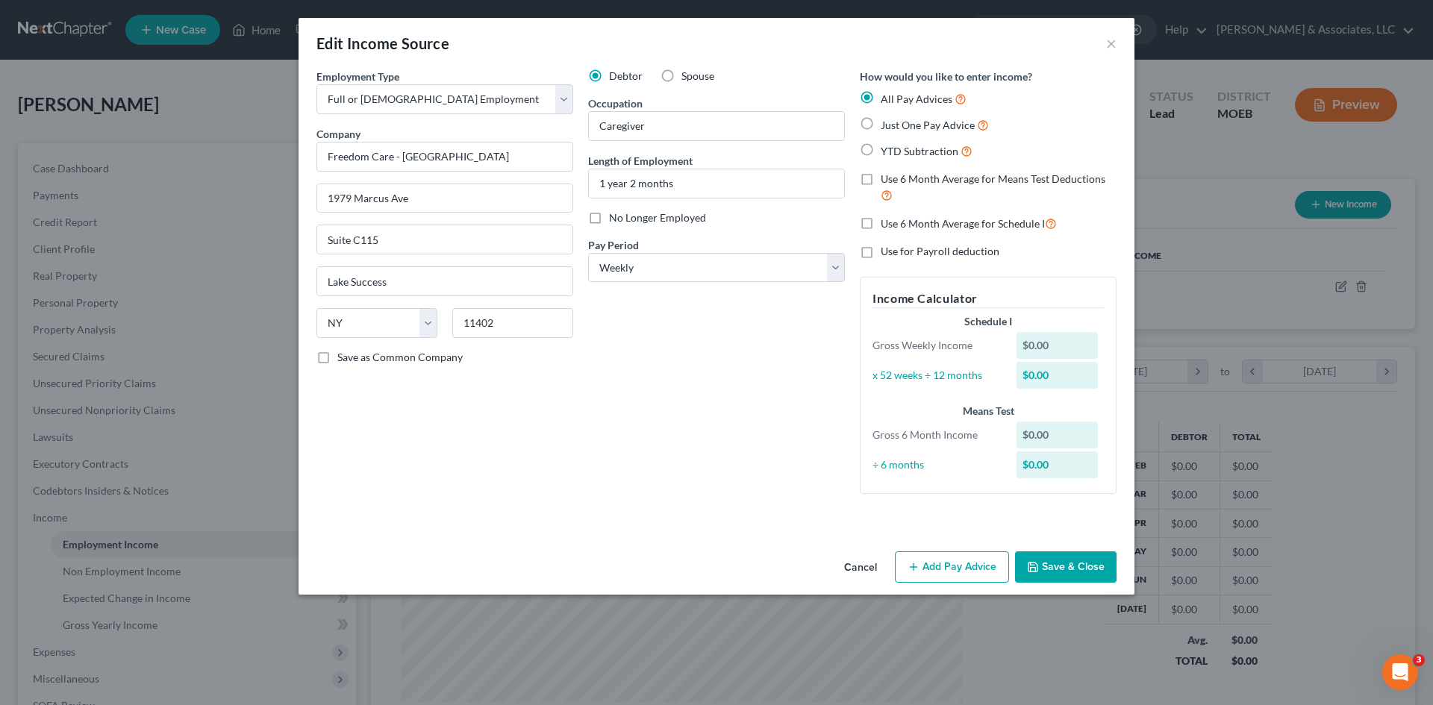
click at [881, 152] on label "YTD Subtraction" at bounding box center [927, 151] width 92 height 17
click at [887, 152] on input "YTD Subtraction" at bounding box center [892, 148] width 10 height 10
radio input "true"
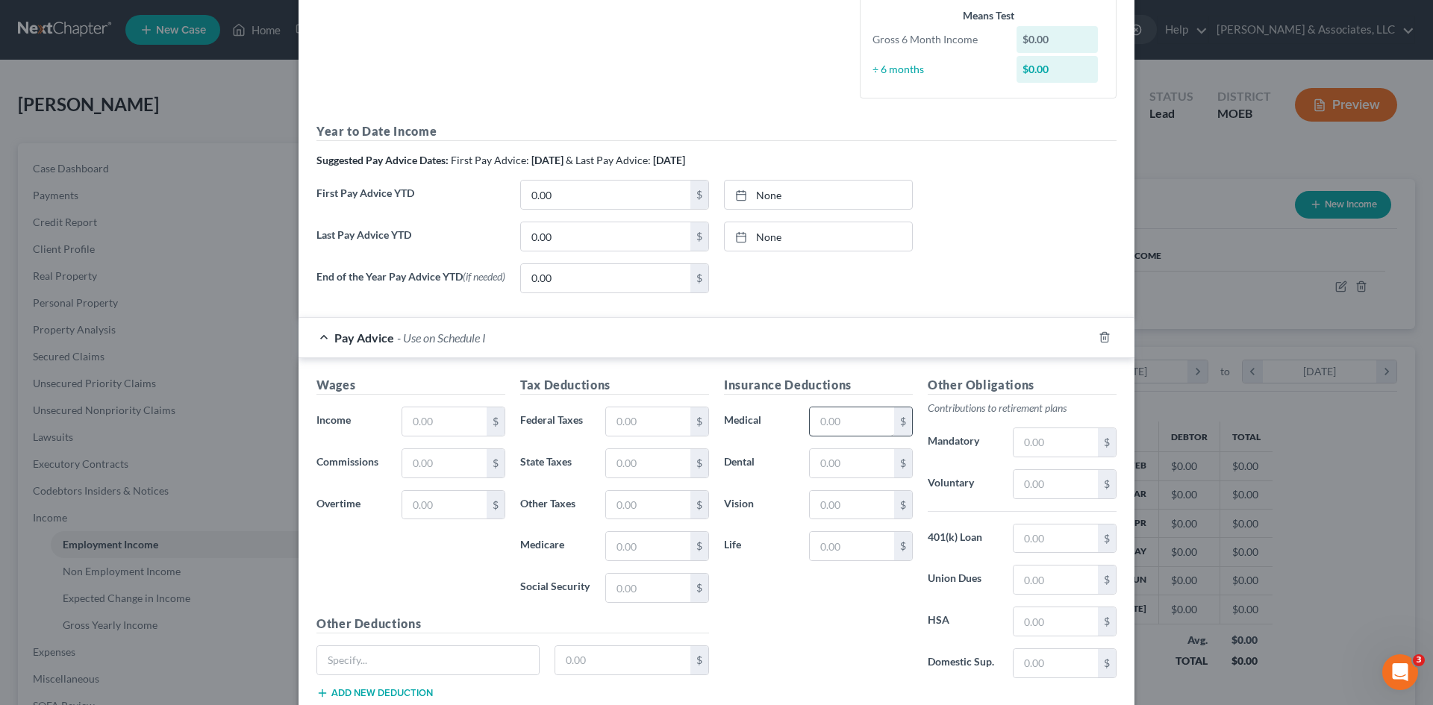
scroll to position [373, 0]
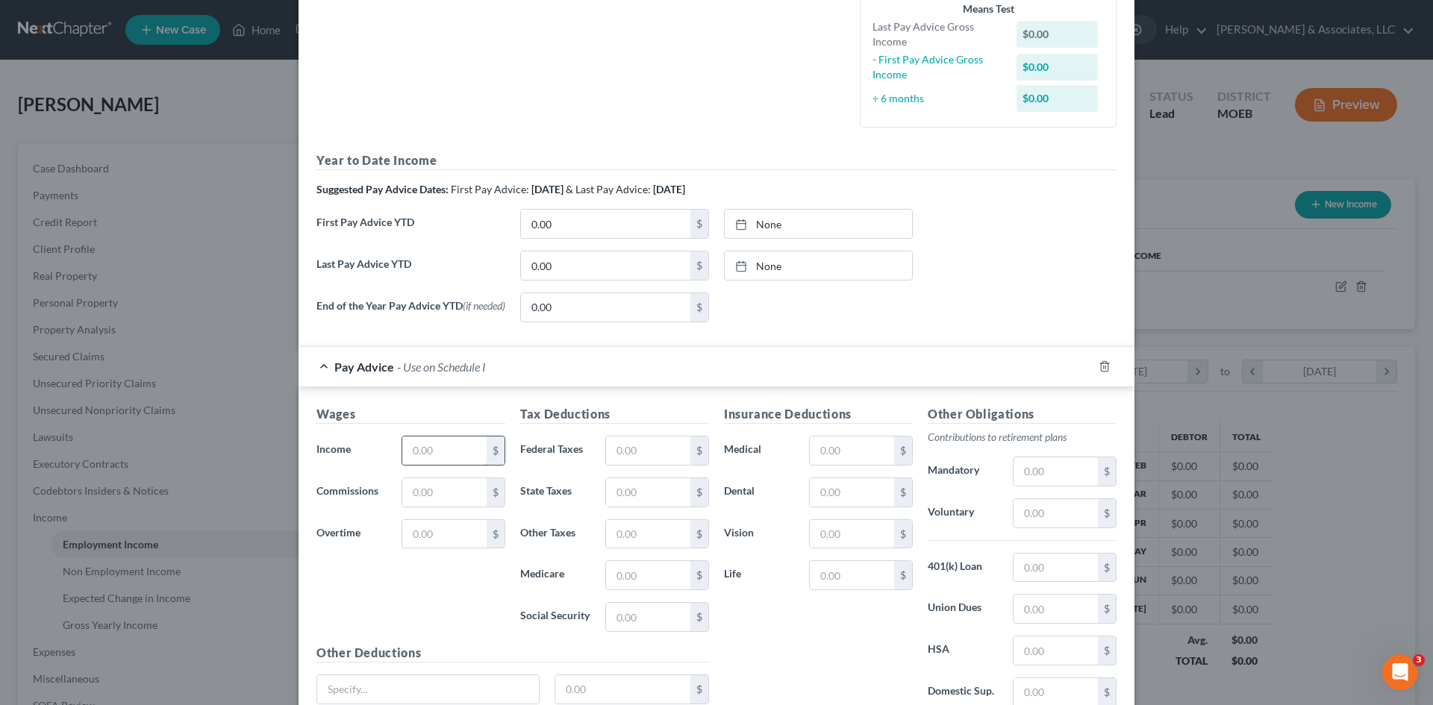
click at [455, 451] on input "text" at bounding box center [444, 451] width 84 height 28
type input "350.35"
click at [632, 456] on input "text" at bounding box center [648, 451] width 84 height 28
type input "6.19"
click at [636, 496] on input "text" at bounding box center [648, 492] width 84 height 28
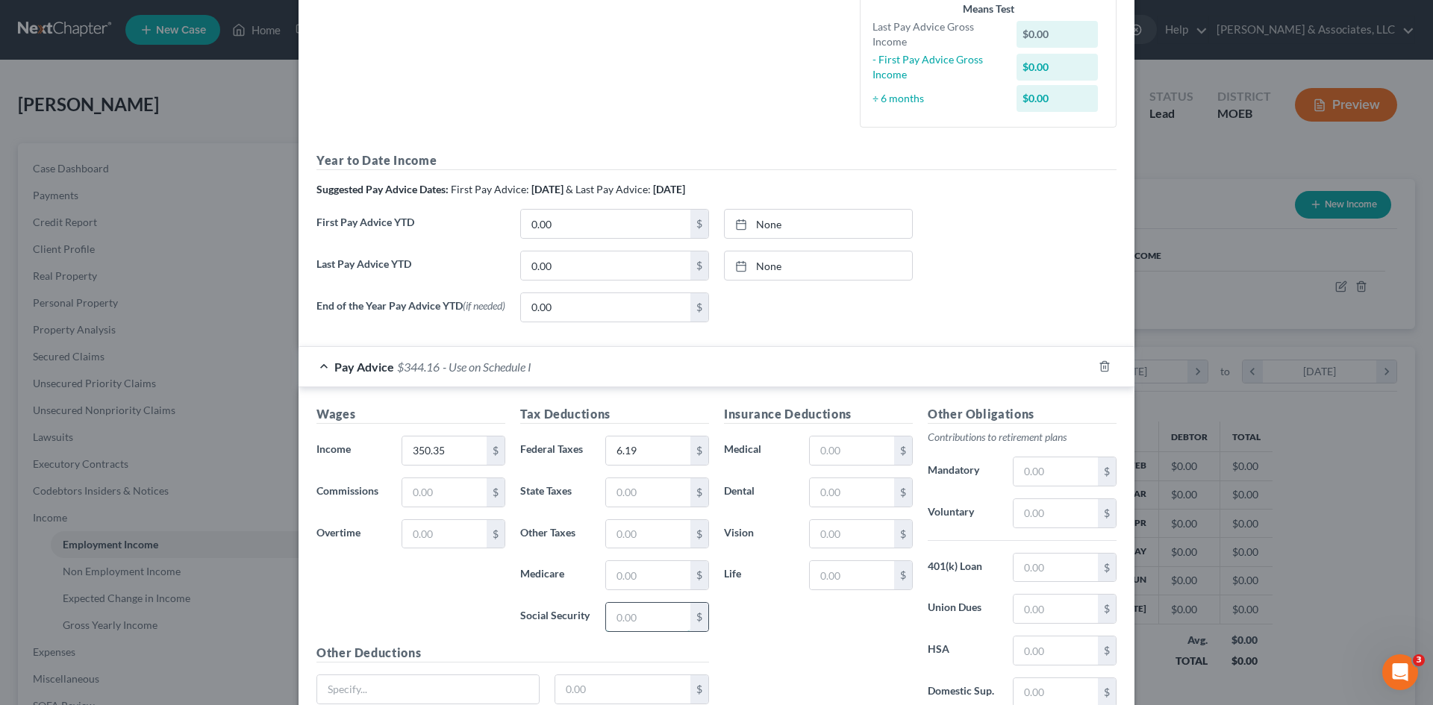
click at [616, 615] on input "text" at bounding box center [648, 617] width 84 height 28
type input "21.73"
click at [611, 567] on input "text" at bounding box center [648, 575] width 84 height 28
type input "5.08"
click at [373, 689] on input "text" at bounding box center [428, 689] width 222 height 28
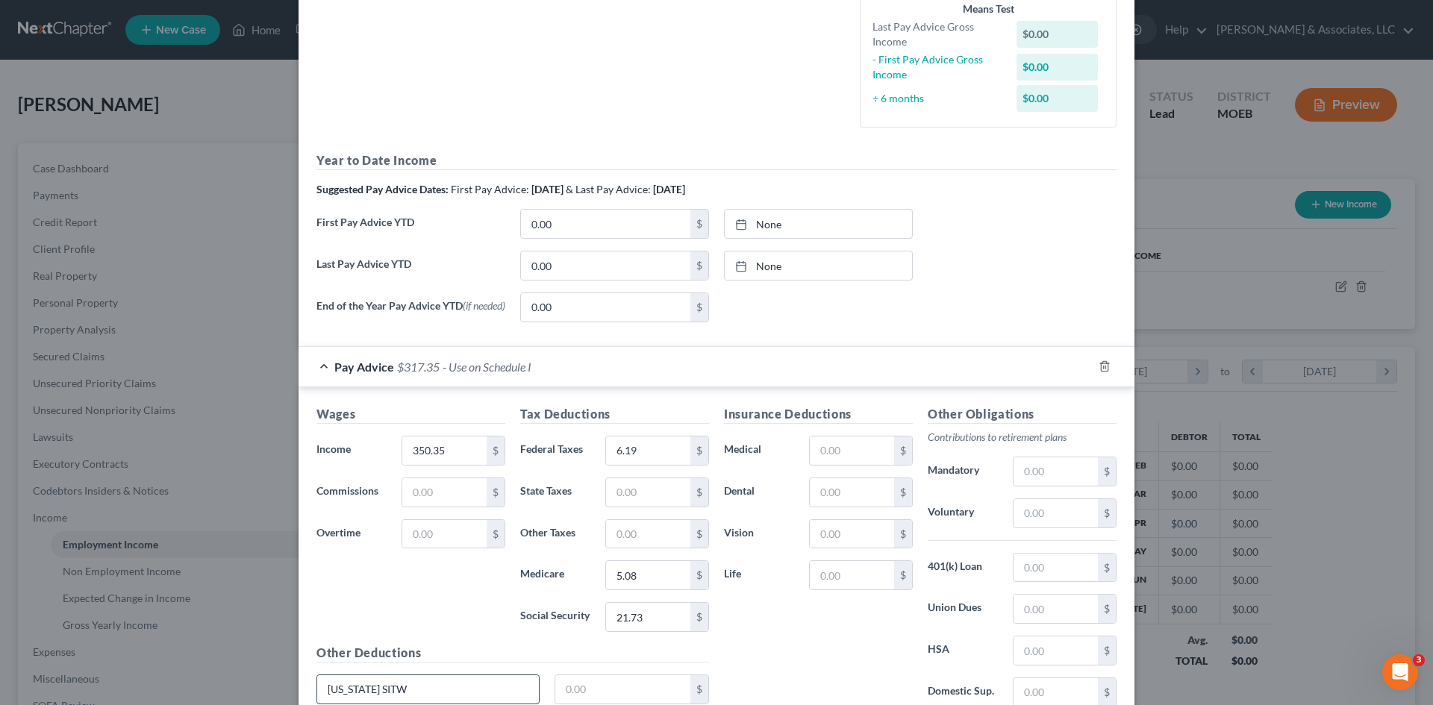
type input "Missouri SITW"
type input "0.79"
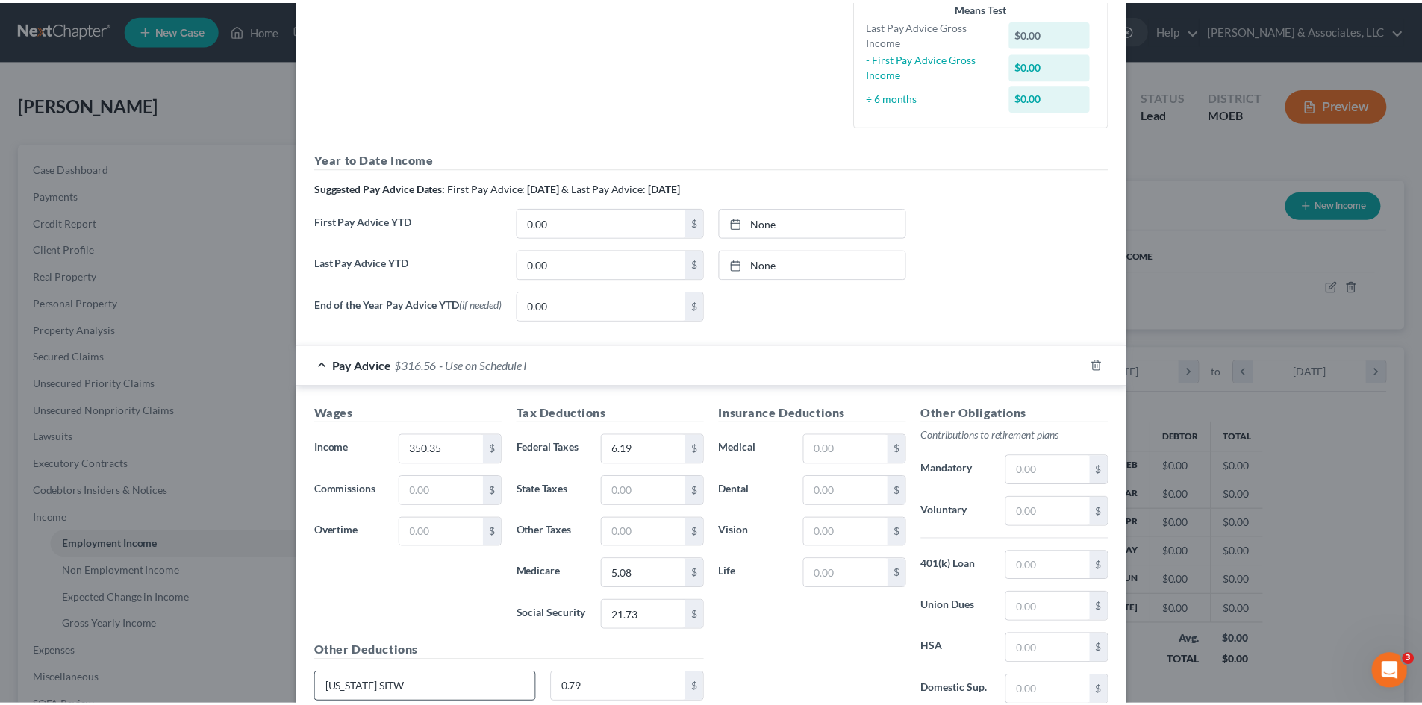
scroll to position [505, 0]
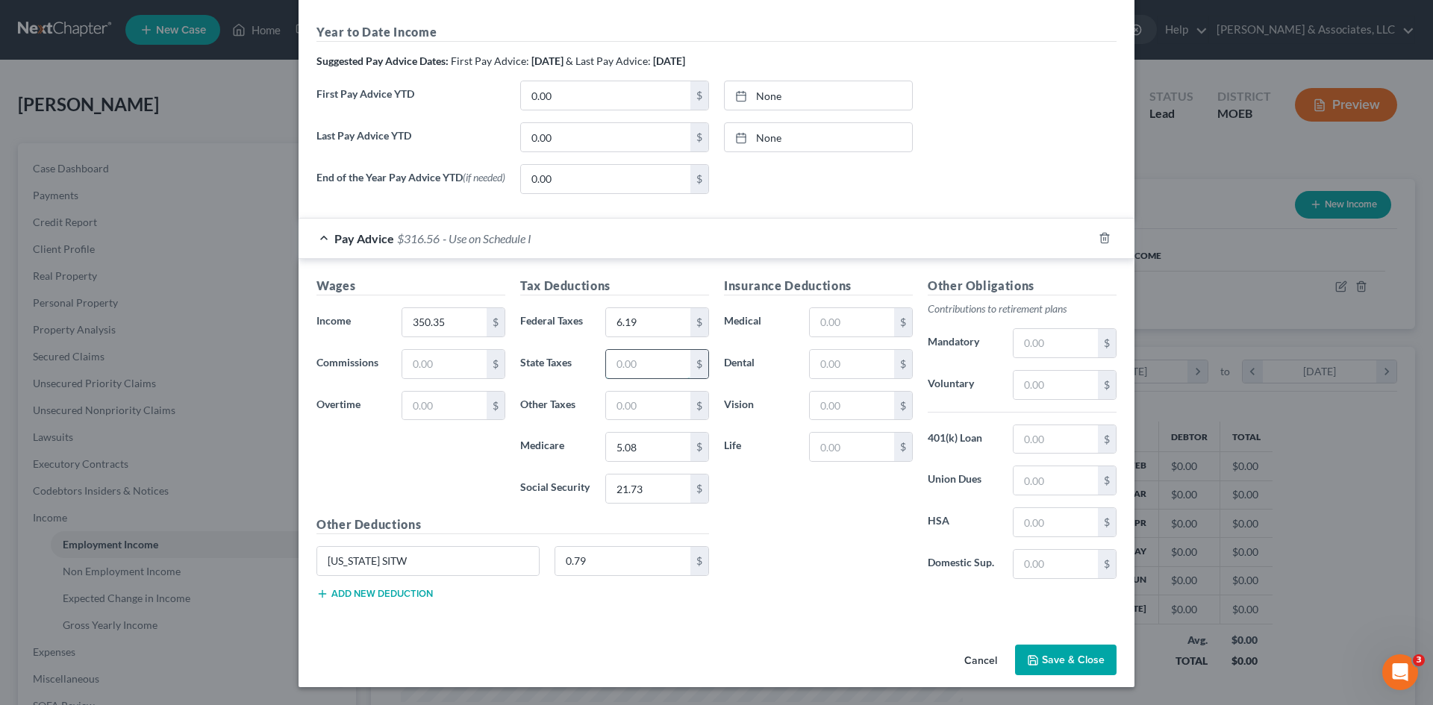
click at [635, 358] on input "text" at bounding box center [648, 364] width 84 height 28
type input "0.79"
click at [716, 578] on div "Insurance Deductions Medical $ Dental $ Vision $ Life $" at bounding box center [818, 434] width 204 height 314
type input "Missouri SITW"
drag, startPoint x: 455, startPoint y: 567, endPoint x: 214, endPoint y: 579, distance: 241.4
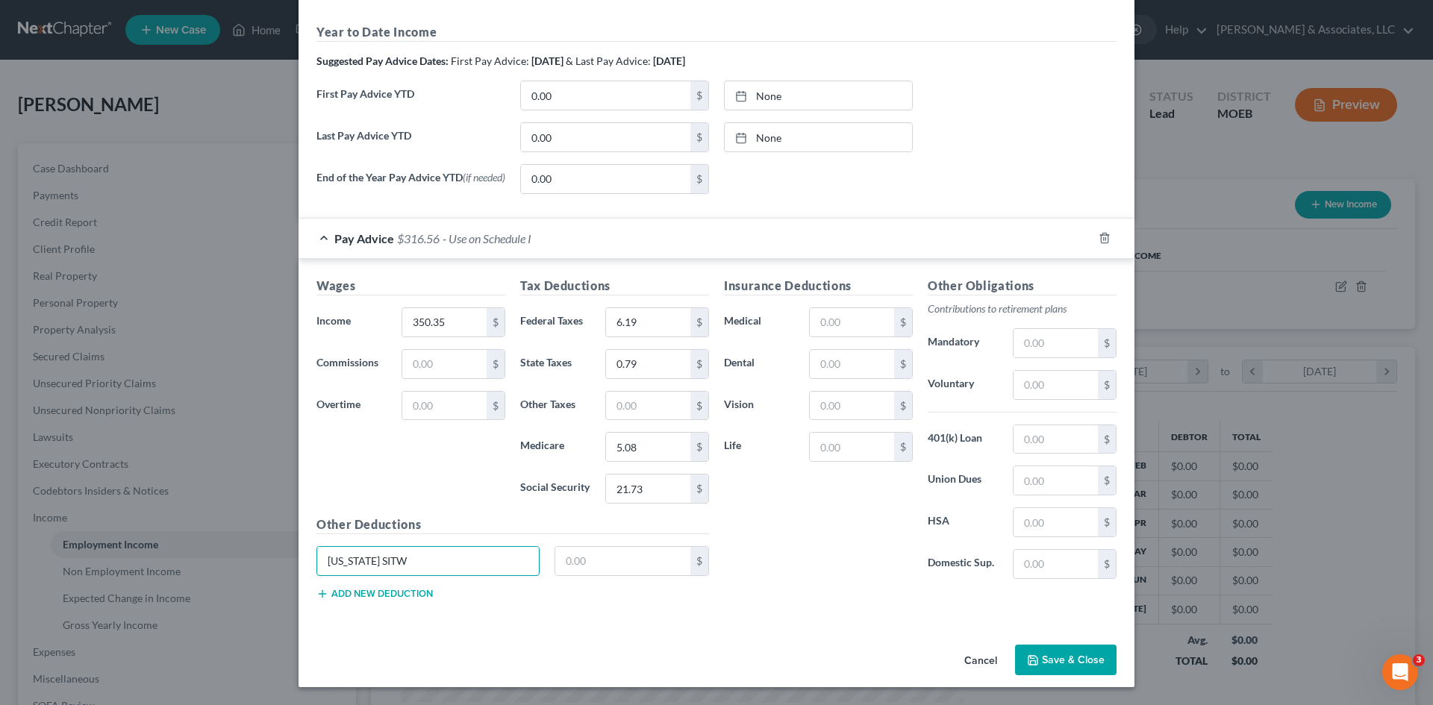
click at [215, 578] on div "Edit Income Source × Employment Type * Select Full or Part Time Employment Self…" at bounding box center [716, 352] width 1433 height 705
click at [1072, 665] on button "Save & Close" at bounding box center [1066, 660] width 102 height 31
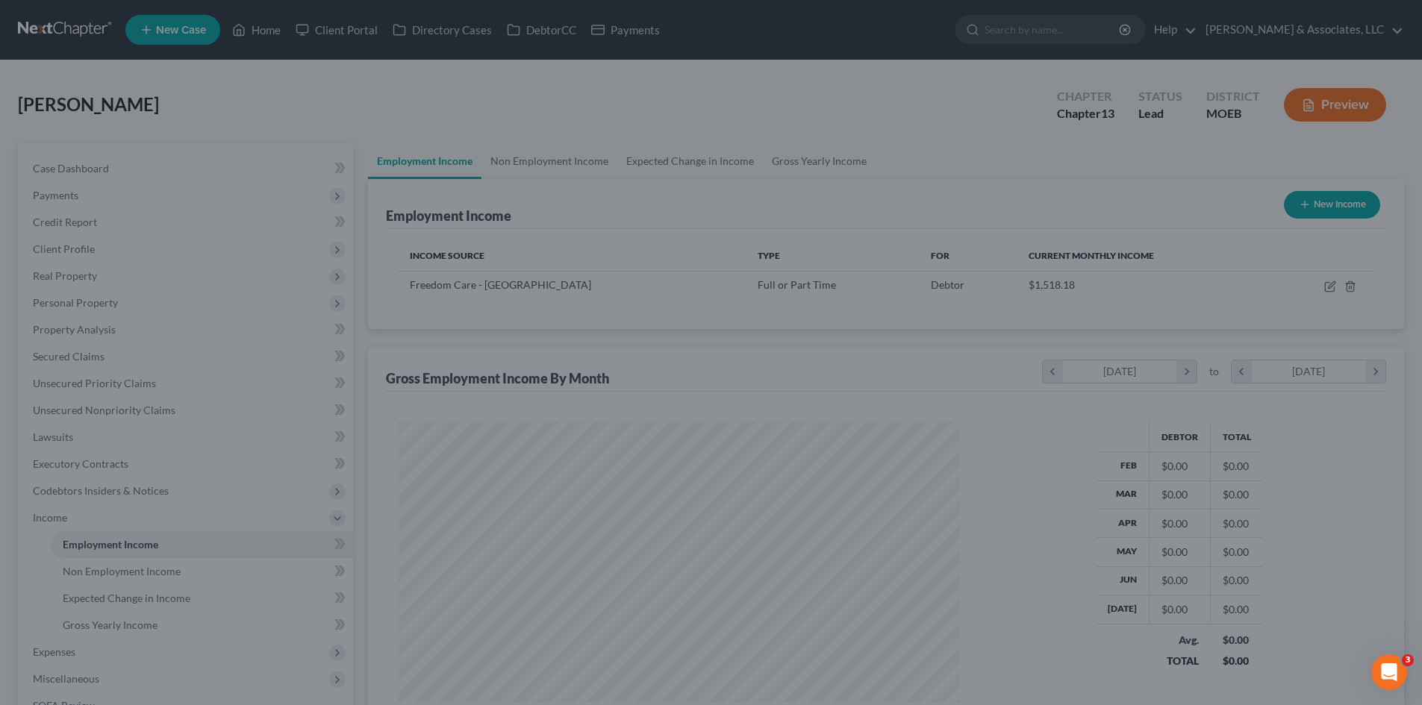
scroll to position [746075, 745767]
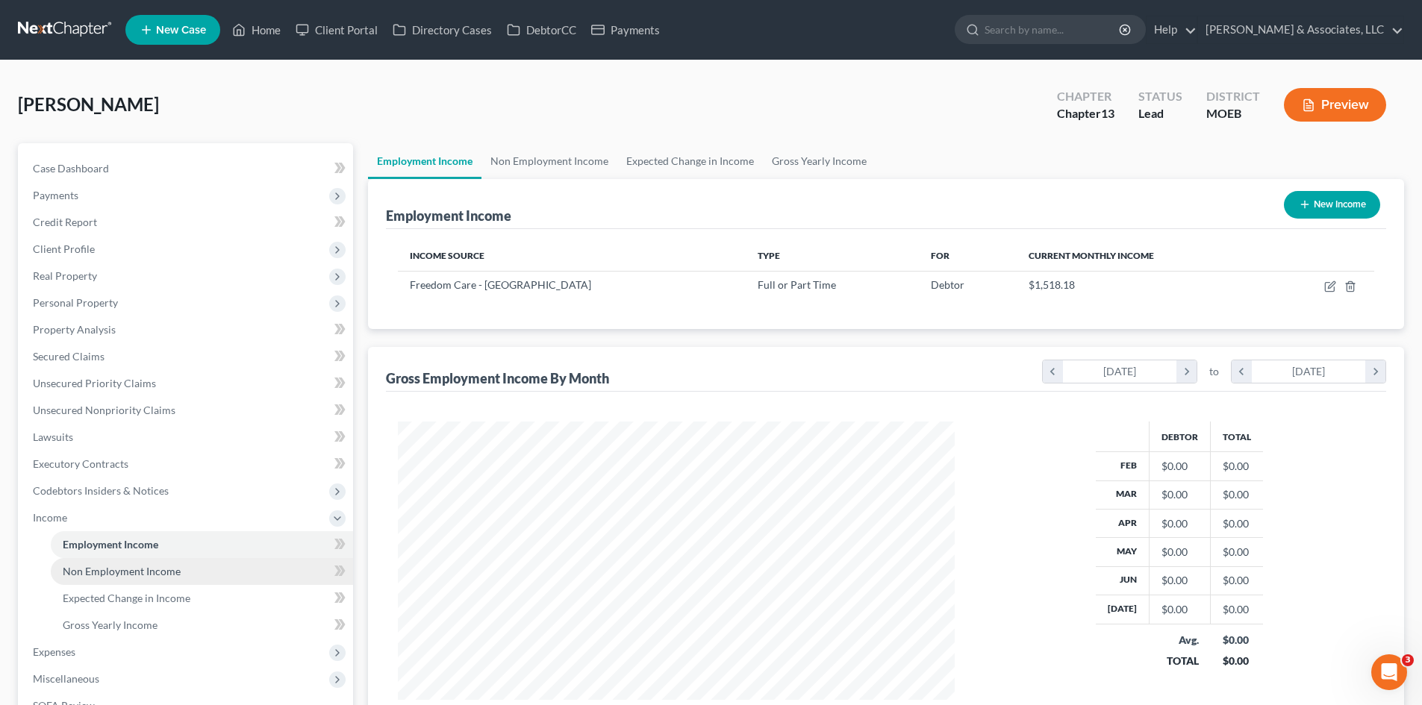
click at [128, 574] on span "Non Employment Income" at bounding box center [122, 571] width 118 height 13
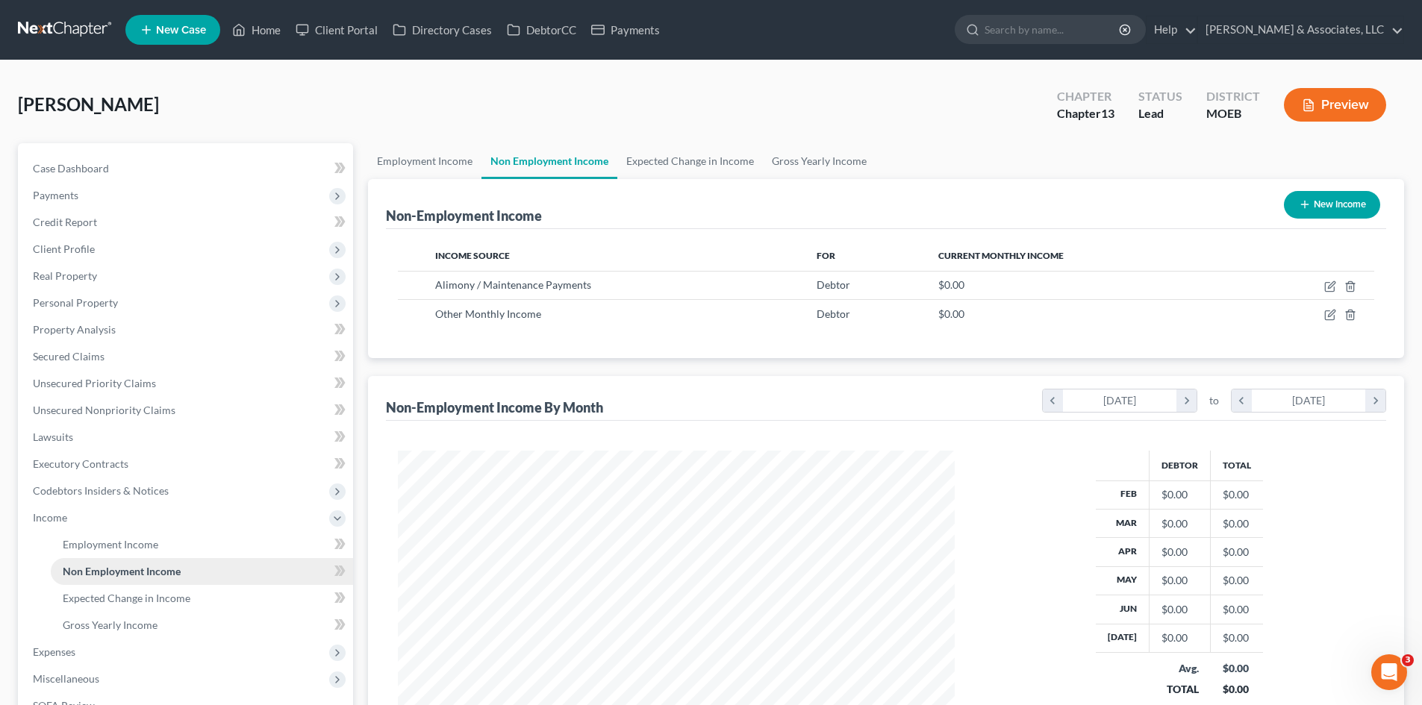
scroll to position [278, 587]
click at [122, 623] on span "Gross Yearly Income" at bounding box center [110, 625] width 95 height 13
